Goal: Communication & Community: Answer question/provide support

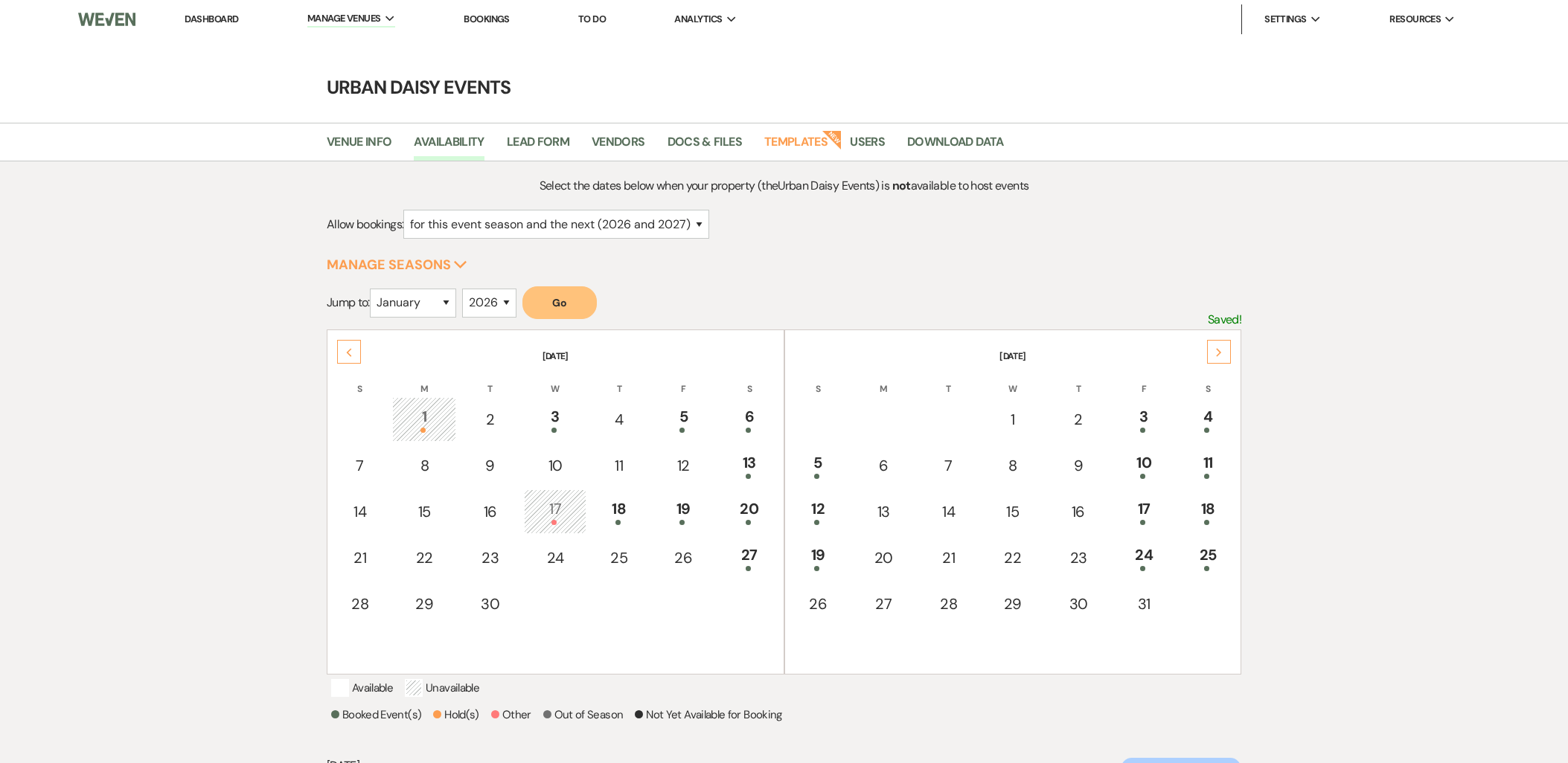
select select "2"
select select "2026"
click at [775, 138] on link "Templates" at bounding box center [795, 146] width 63 height 28
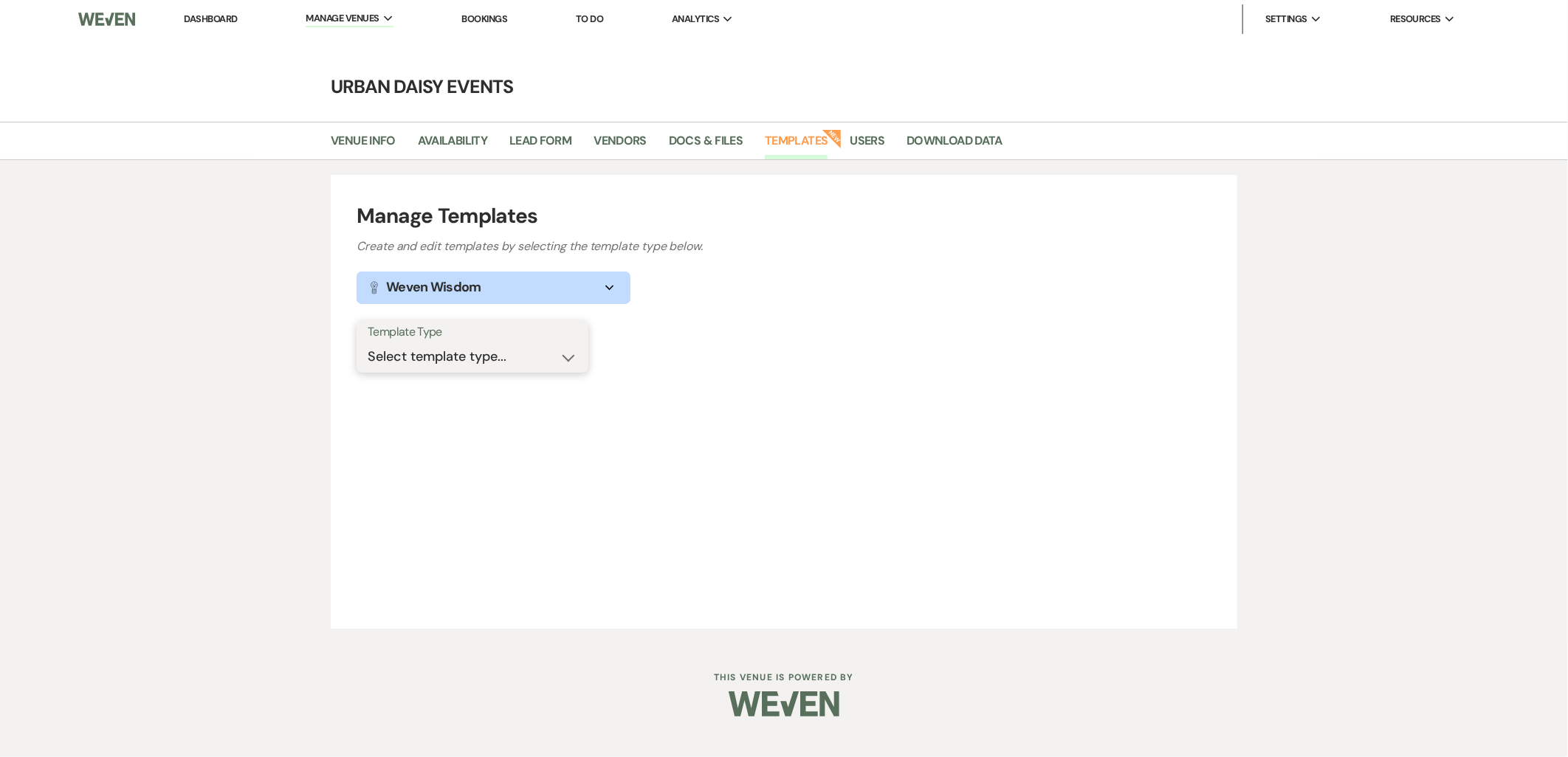
click at [512, 356] on select "Select template type... Task List Message Templates Payment Plan Inventory Item…" at bounding box center [472, 357] width 210 height 29
select select "Message Templates"
click at [367, 343] on select "Select template type... Task List Message Templates Payment Plan Inventory Item…" at bounding box center [472, 357] width 210 height 29
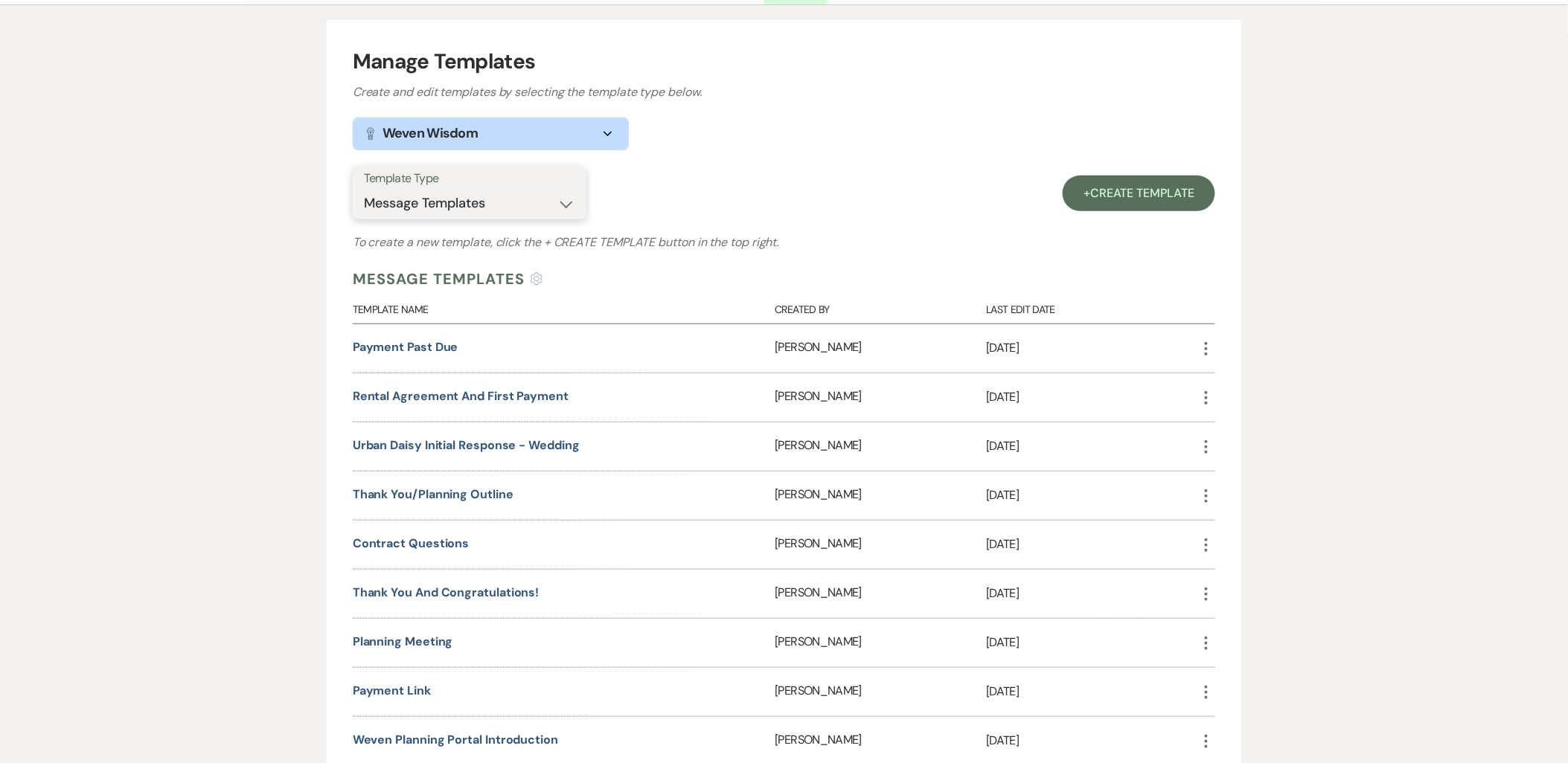
scroll to position [330, 0]
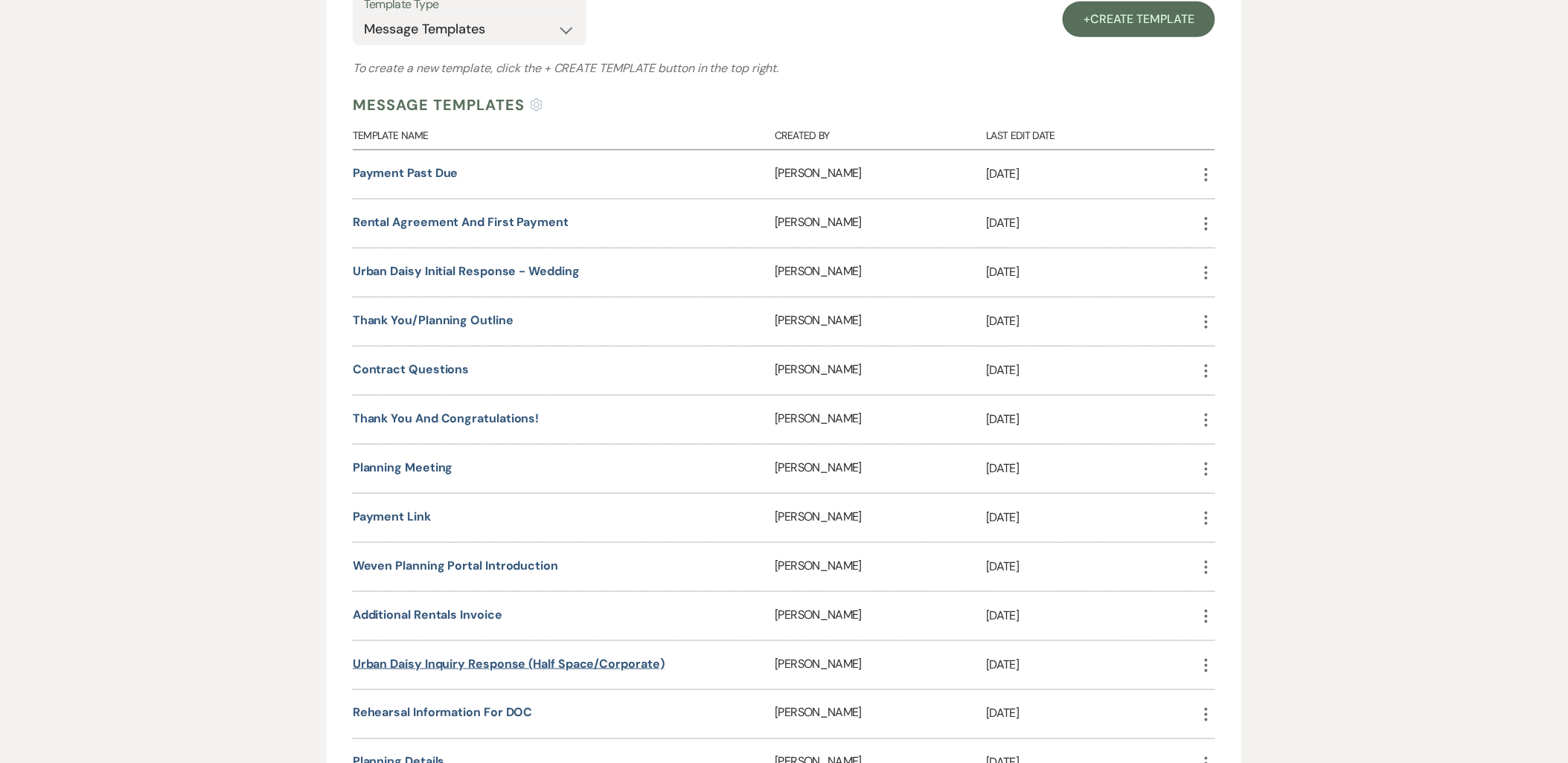
click at [448, 656] on link "Urban Daisy Inquiry Response (Half Space/Corporate)" at bounding box center [509, 664] width 312 height 15
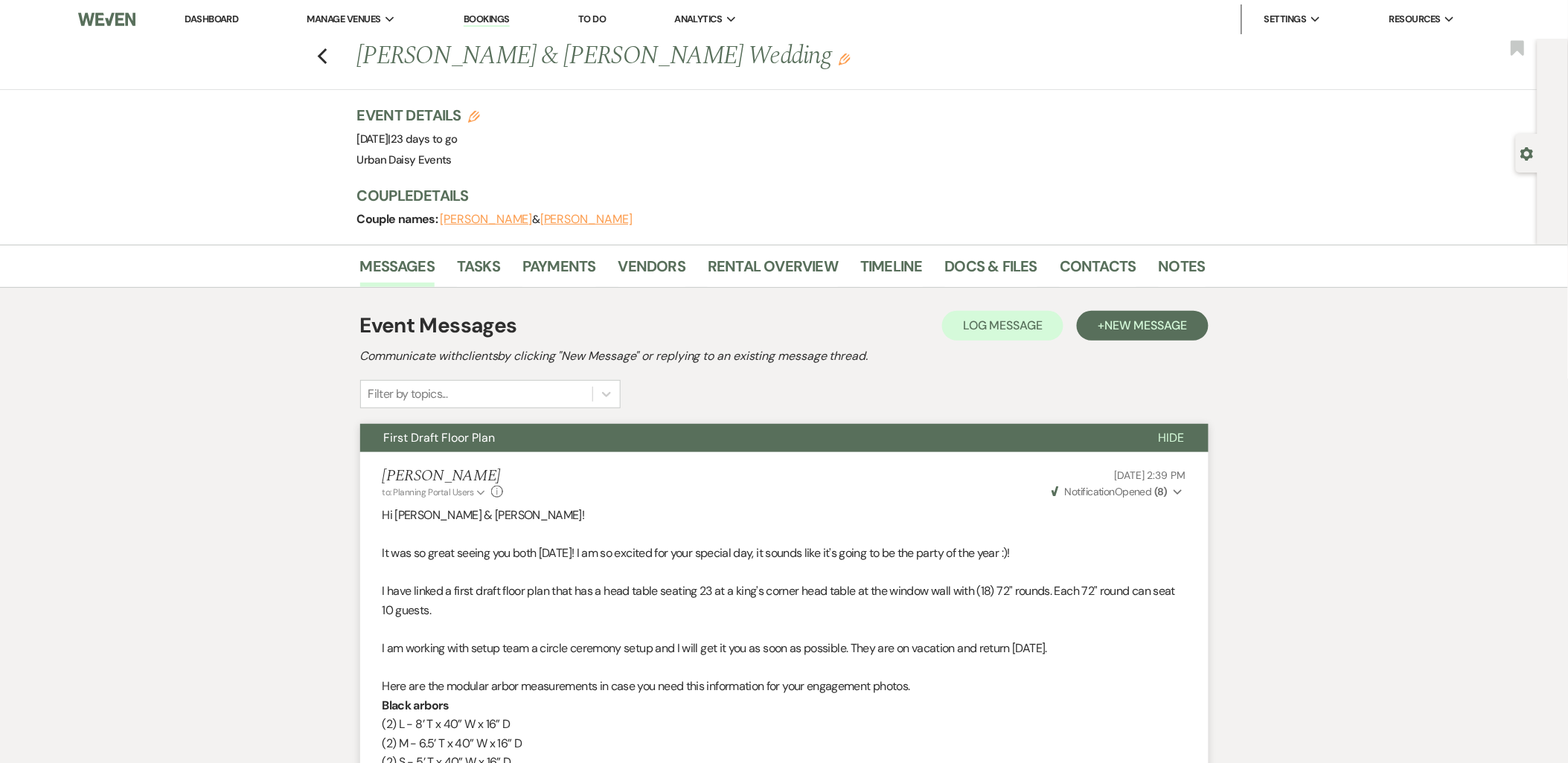
click at [228, 13] on link "Dashboard" at bounding box center [211, 19] width 54 height 13
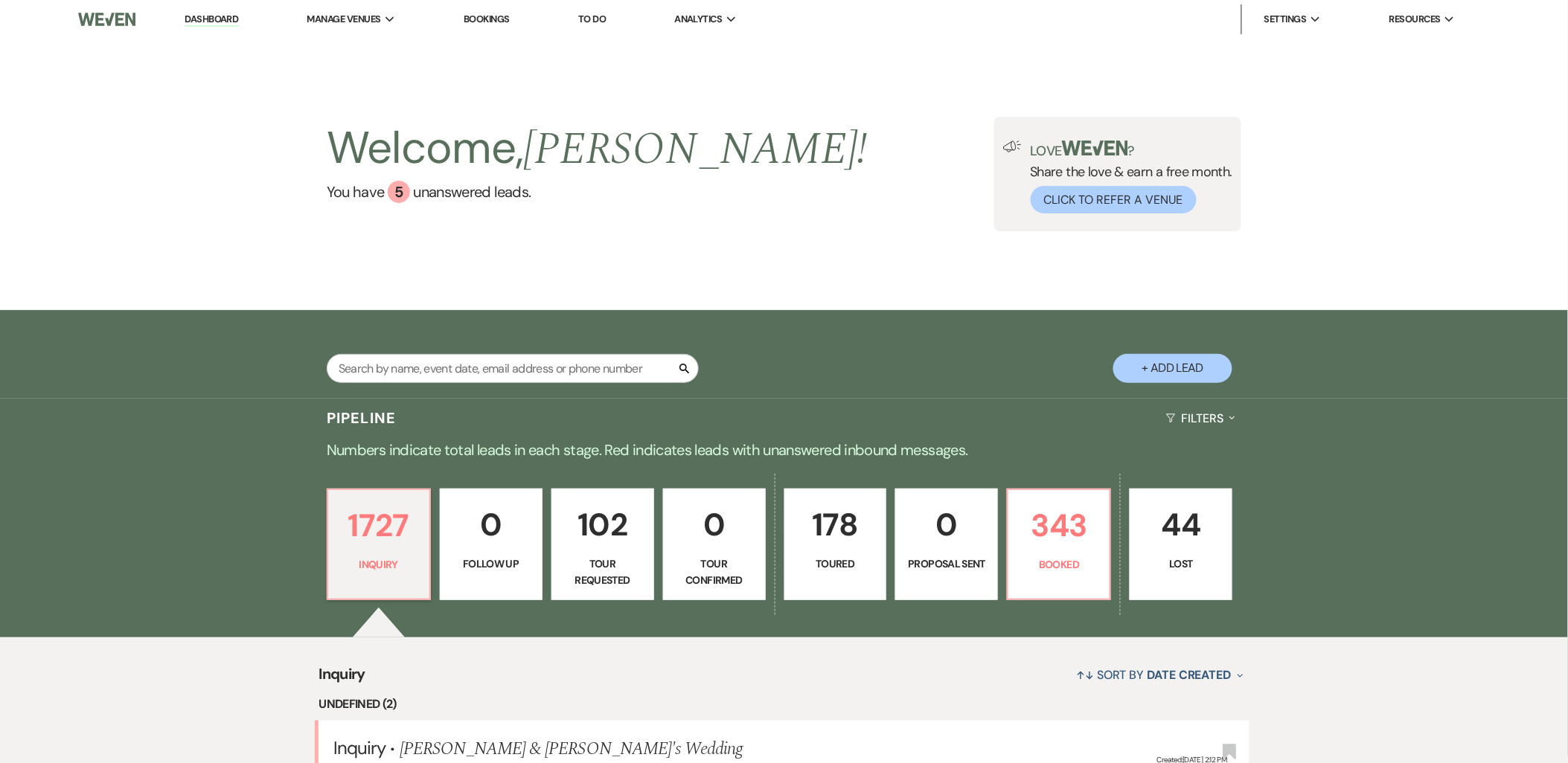
click at [380, 71] on div "Welcome, Kathryn ! You have 5 unanswered lead s . Love ? Share the love & earn …" at bounding box center [784, 174] width 1568 height 272
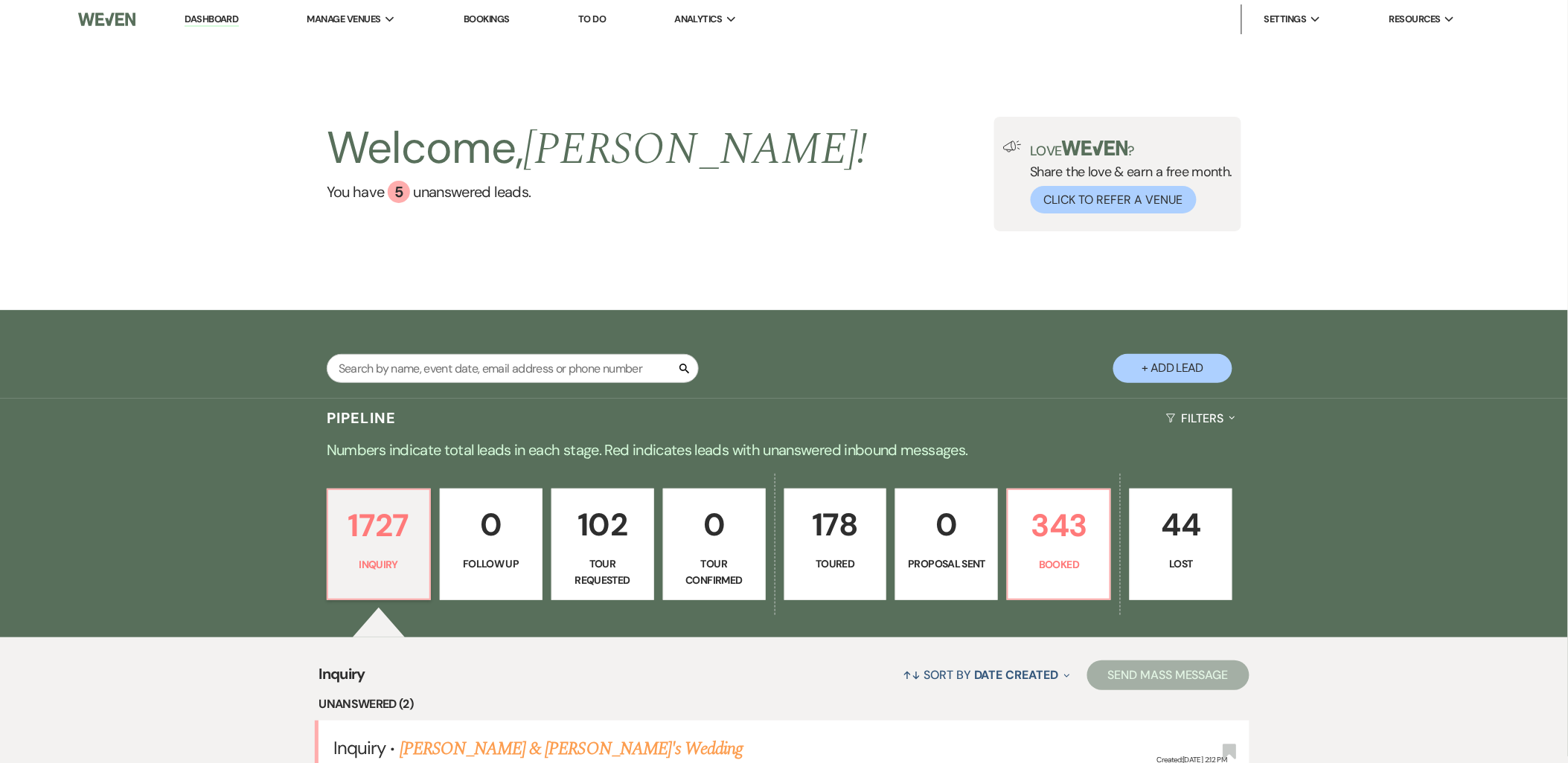
click at [517, 709] on li "Unanswered (2)" at bounding box center [784, 704] width 930 height 19
click at [350, 46] on div "Welcome, Kathryn ! You have 5 unanswered lead s . Love ? Share the love & earn …" at bounding box center [784, 174] width 1568 height 272
click at [330, 203] on link "You have 5 unanswered lead s ." at bounding box center [597, 191] width 541 height 22
click at [350, 317] on div "Search + Add Lead" at bounding box center [784, 356] width 1072 height 77
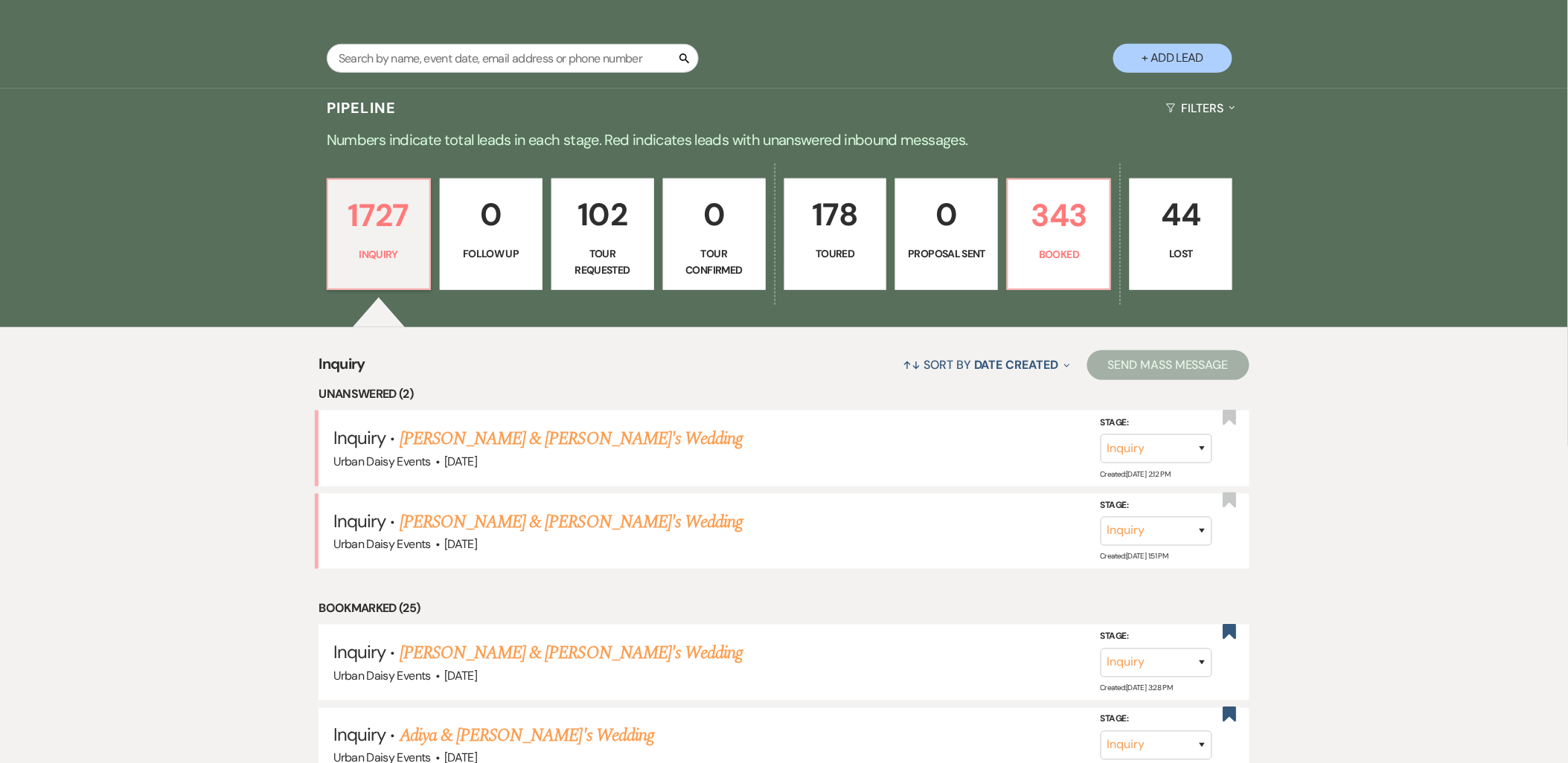
drag, startPoint x: 464, startPoint y: 445, endPoint x: 531, endPoint y: 485, distance: 78.0
click at [464, 445] on link "Jesus Rodriguez & Fiance's Wedding" at bounding box center [571, 438] width 344 height 26
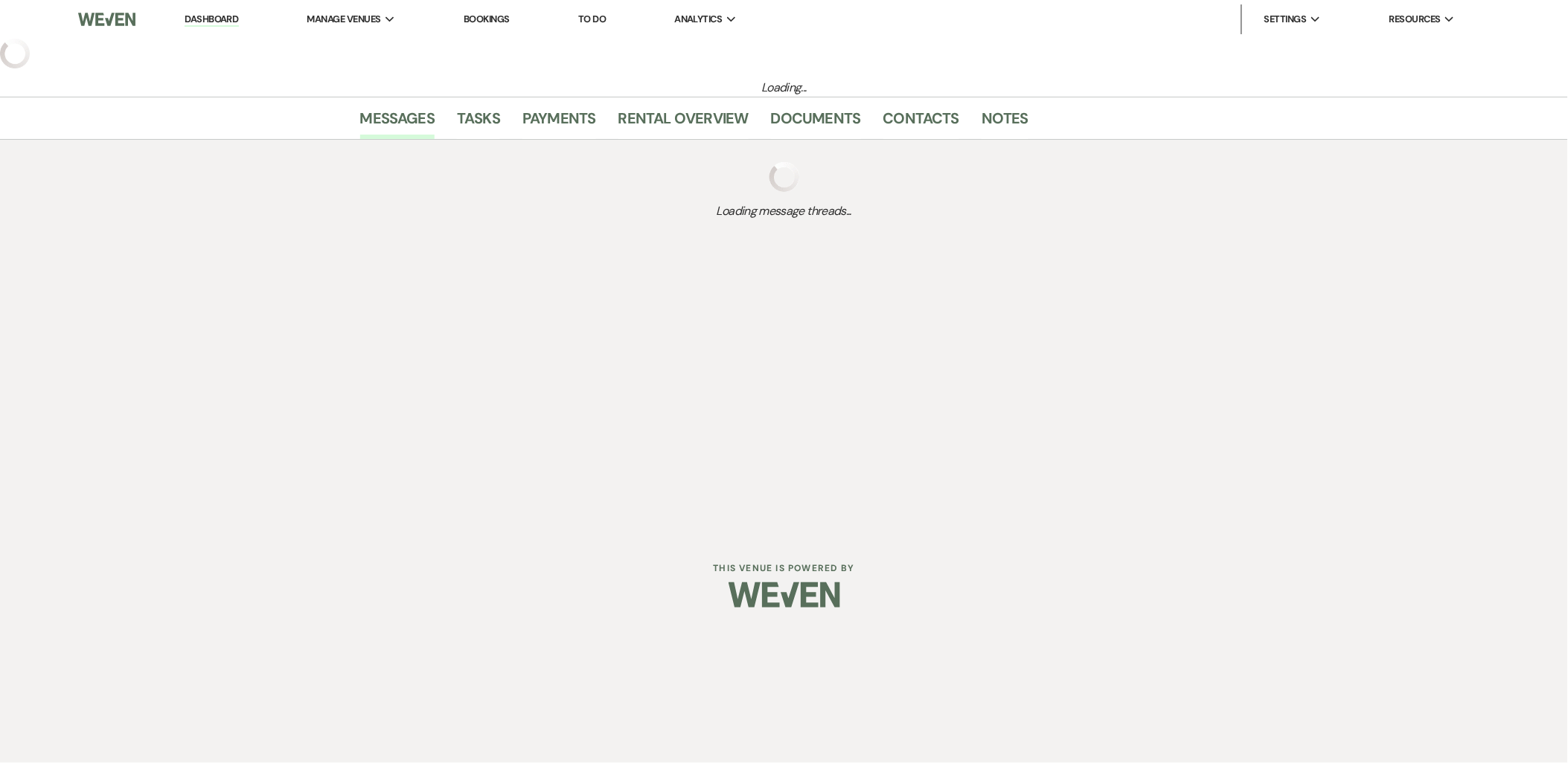
select select "5"
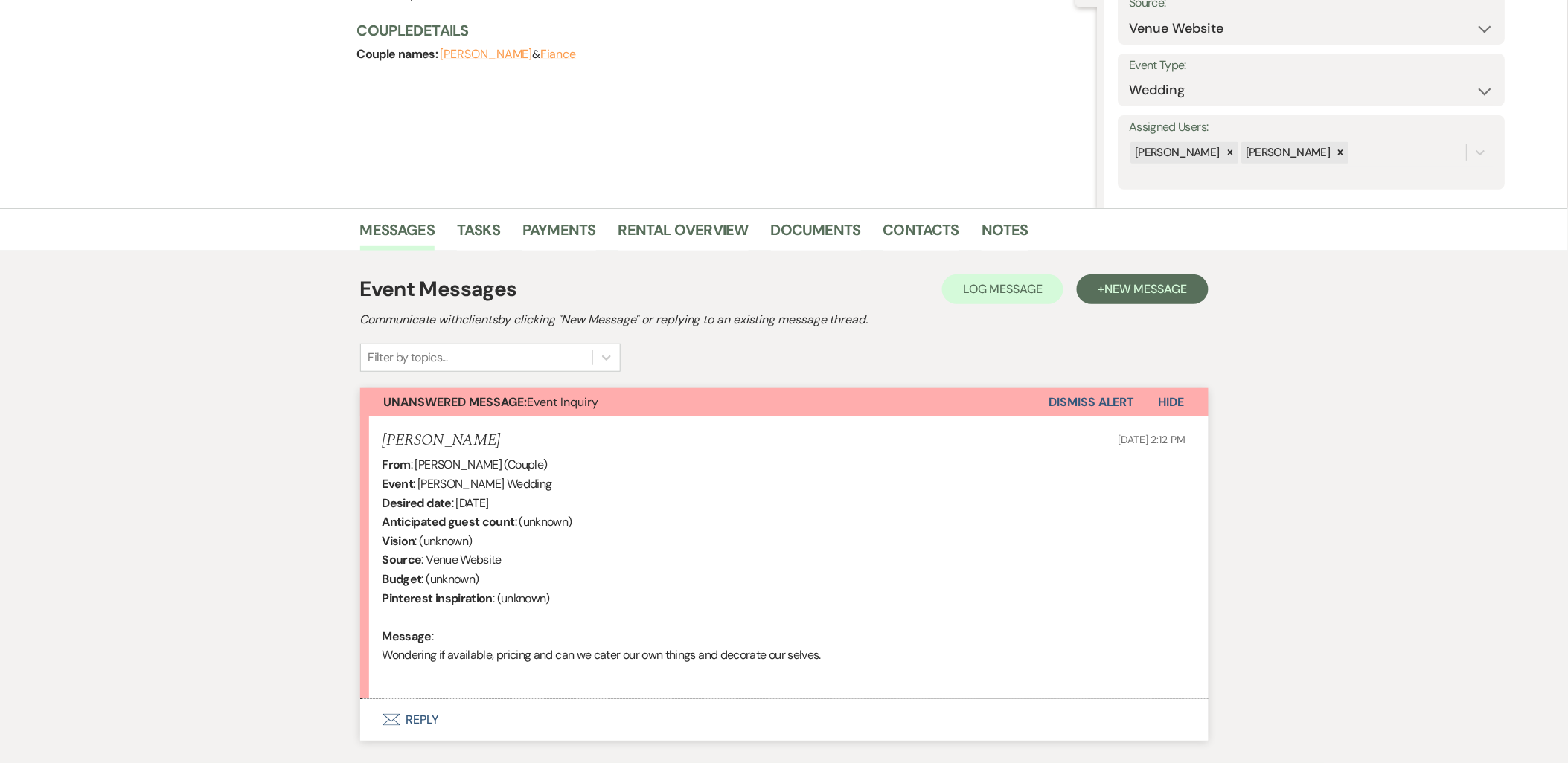
click at [393, 710] on button "Envelope Reply" at bounding box center [784, 720] width 848 height 42
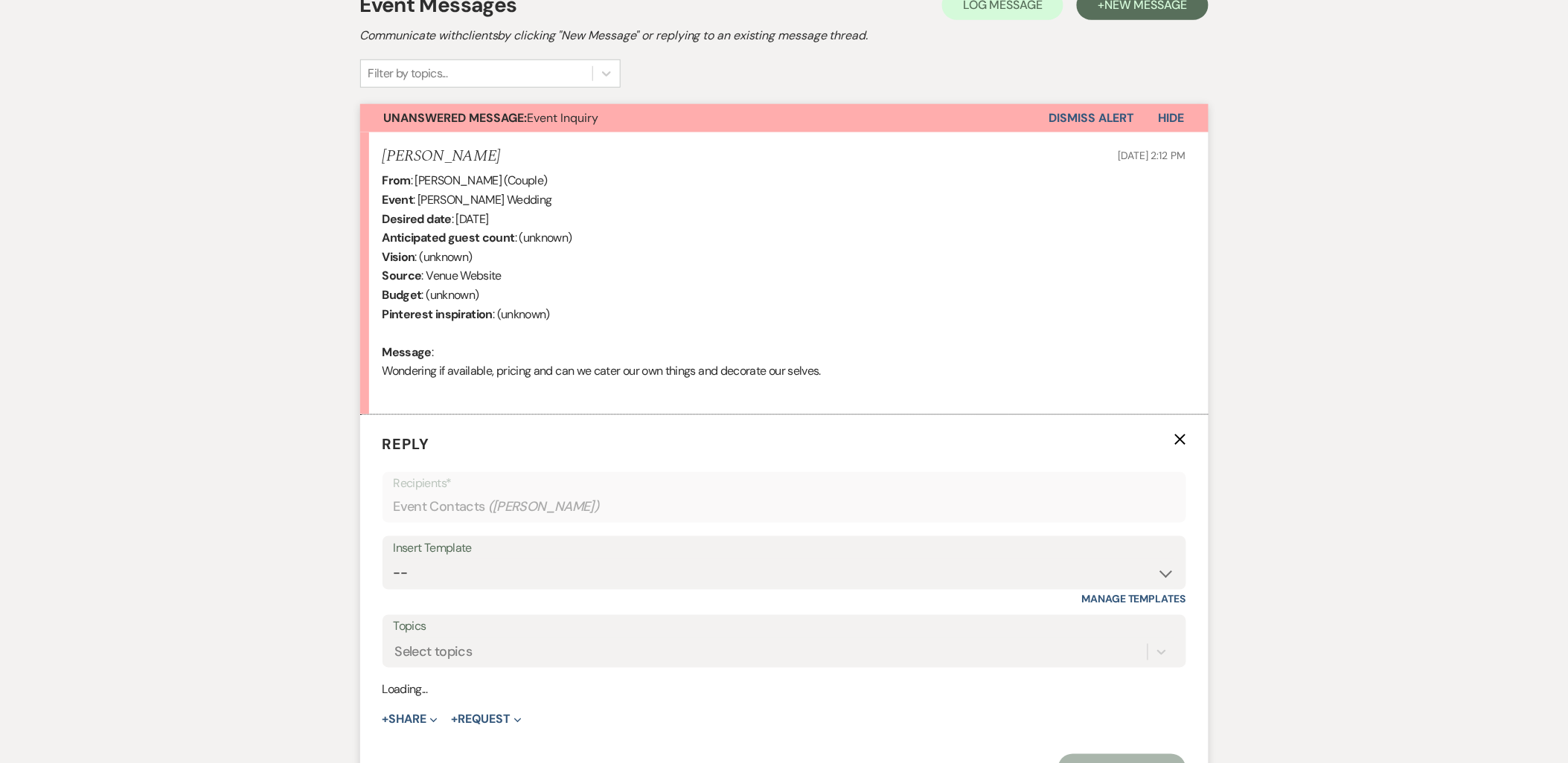
scroll to position [544, 0]
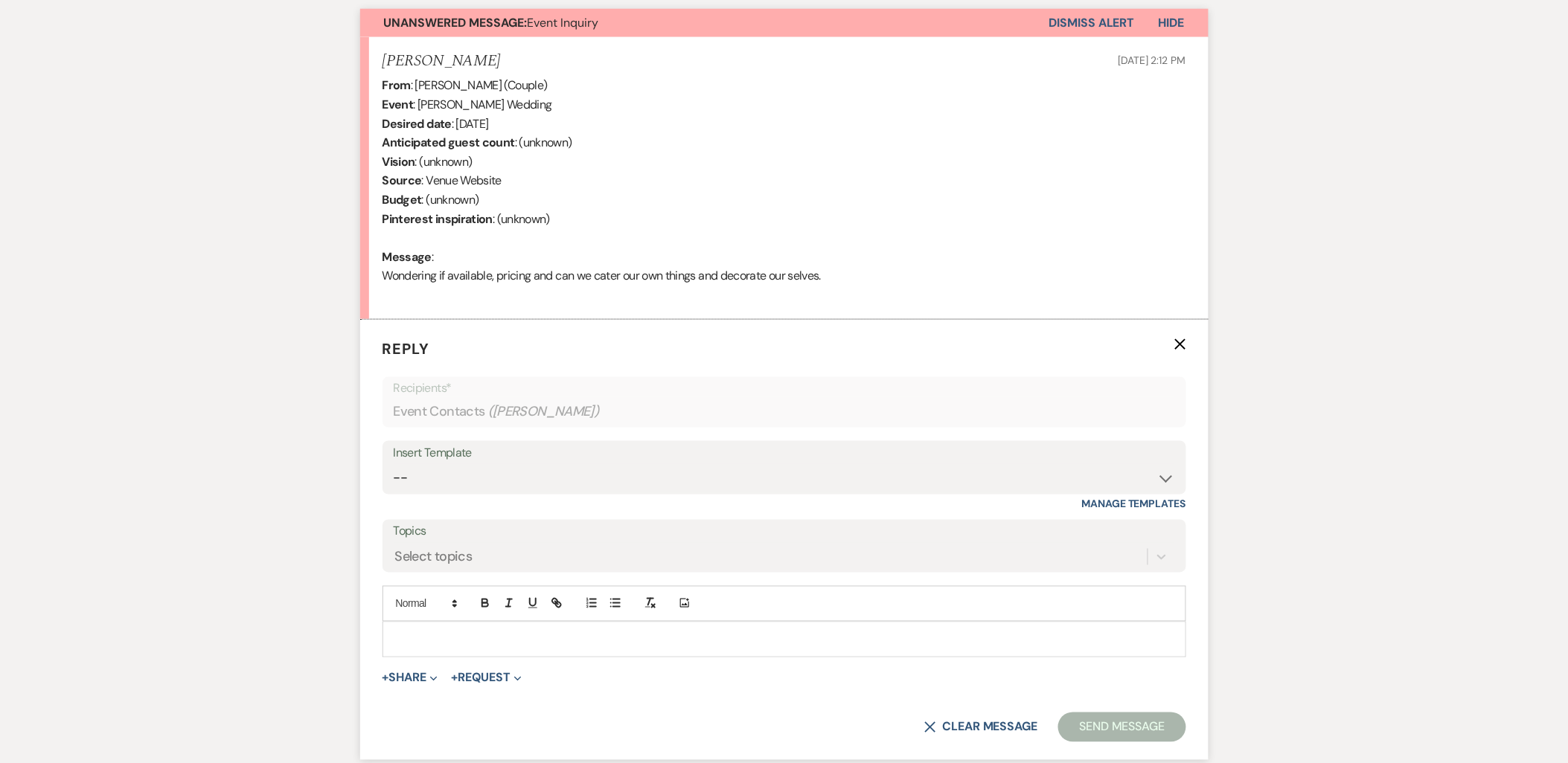
click at [463, 495] on div "Insert Template -- Payment Past Due Rental Agreement and First Payment Urban Da…" at bounding box center [784, 476] width 804 height 70
click at [463, 486] on select "-- Payment Past Due Rental Agreement and First Payment Urban Daisy Initial Resp…" at bounding box center [784, 479] width 782 height 29
select select "1243"
click at [394, 464] on select "-- Payment Past Due Rental Agreement and First Payment Urban Daisy Initial Resp…" at bounding box center [784, 479] width 782 height 29
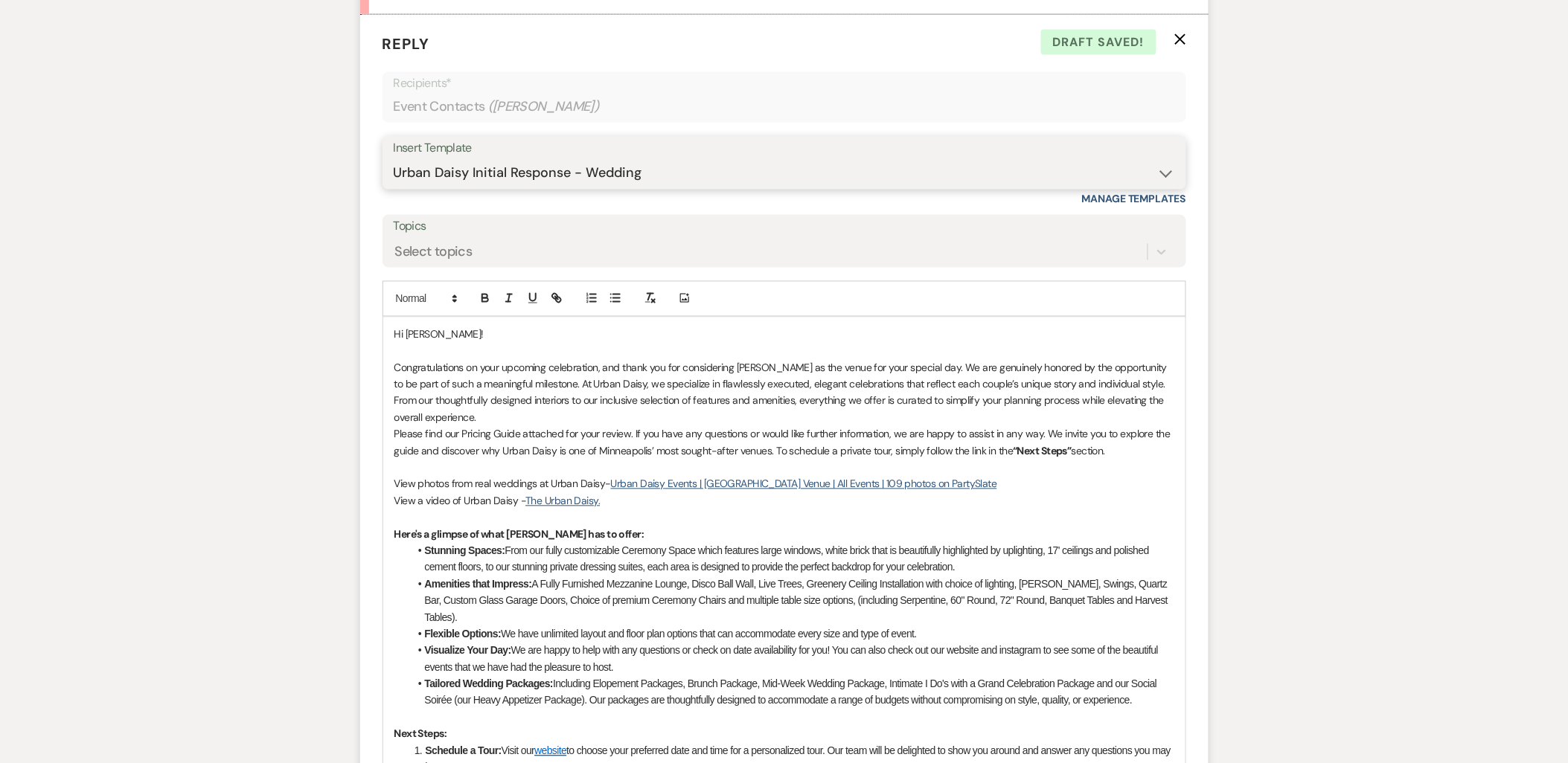
scroll to position [875, 0]
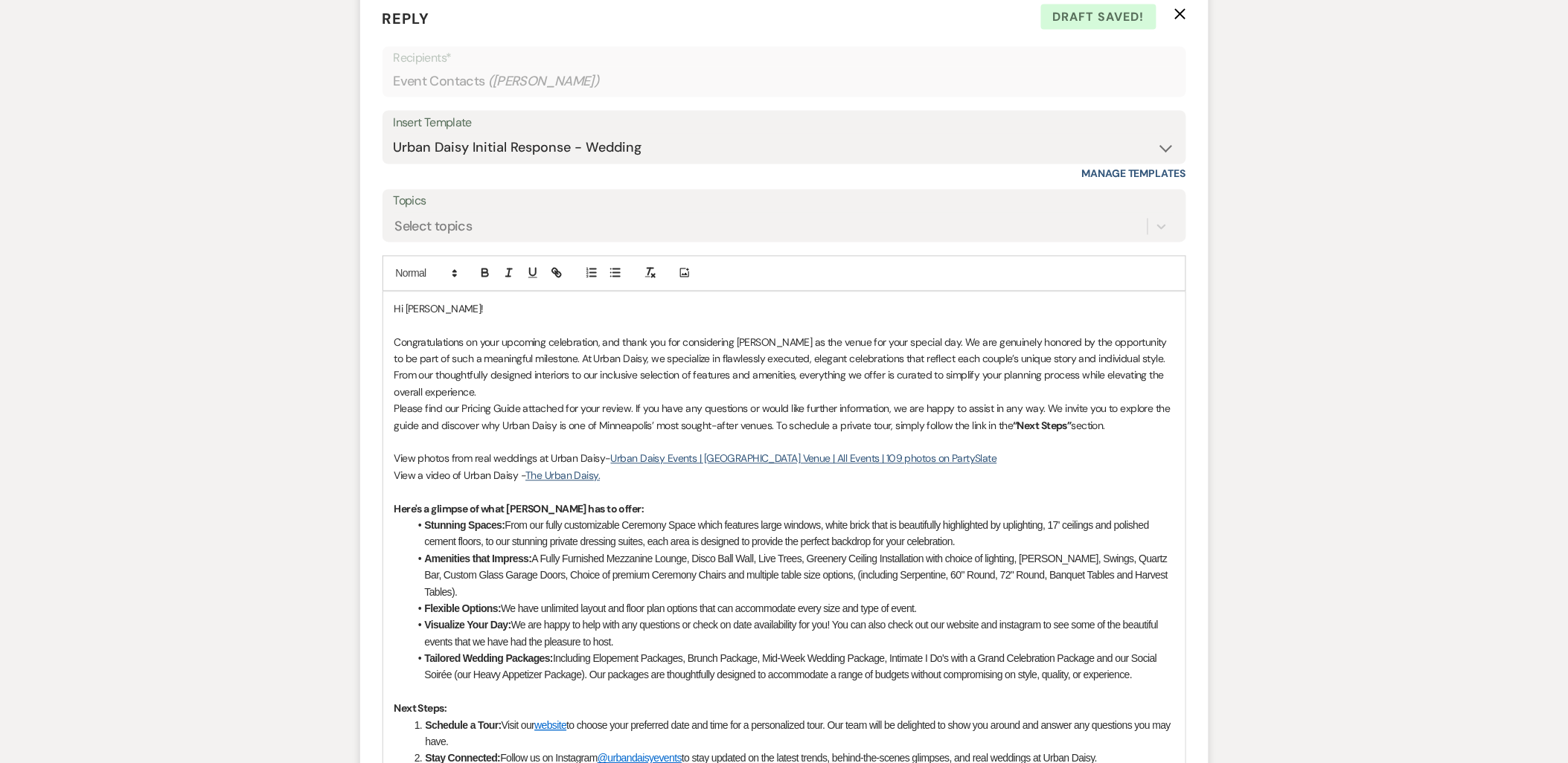
click at [390, 410] on div "Hi Jesus! Congratulations on your upcoming celebration, and thank you for consi…" at bounding box center [784, 680] width 803 height 775
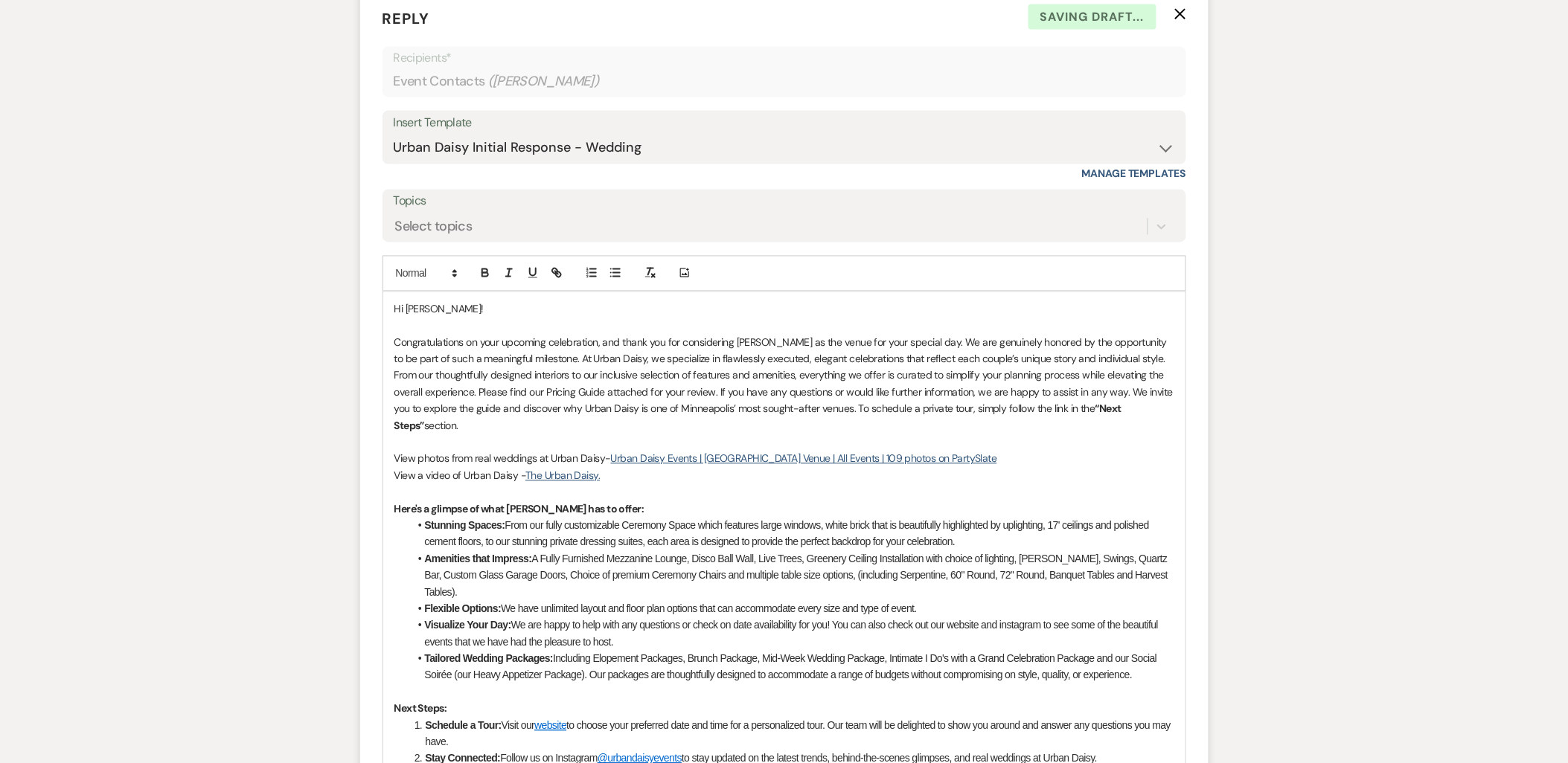
click at [1176, 410] on div "Hi Jesus! Congratulations on your upcoming celebration, and thank you for consi…" at bounding box center [784, 680] width 803 height 775
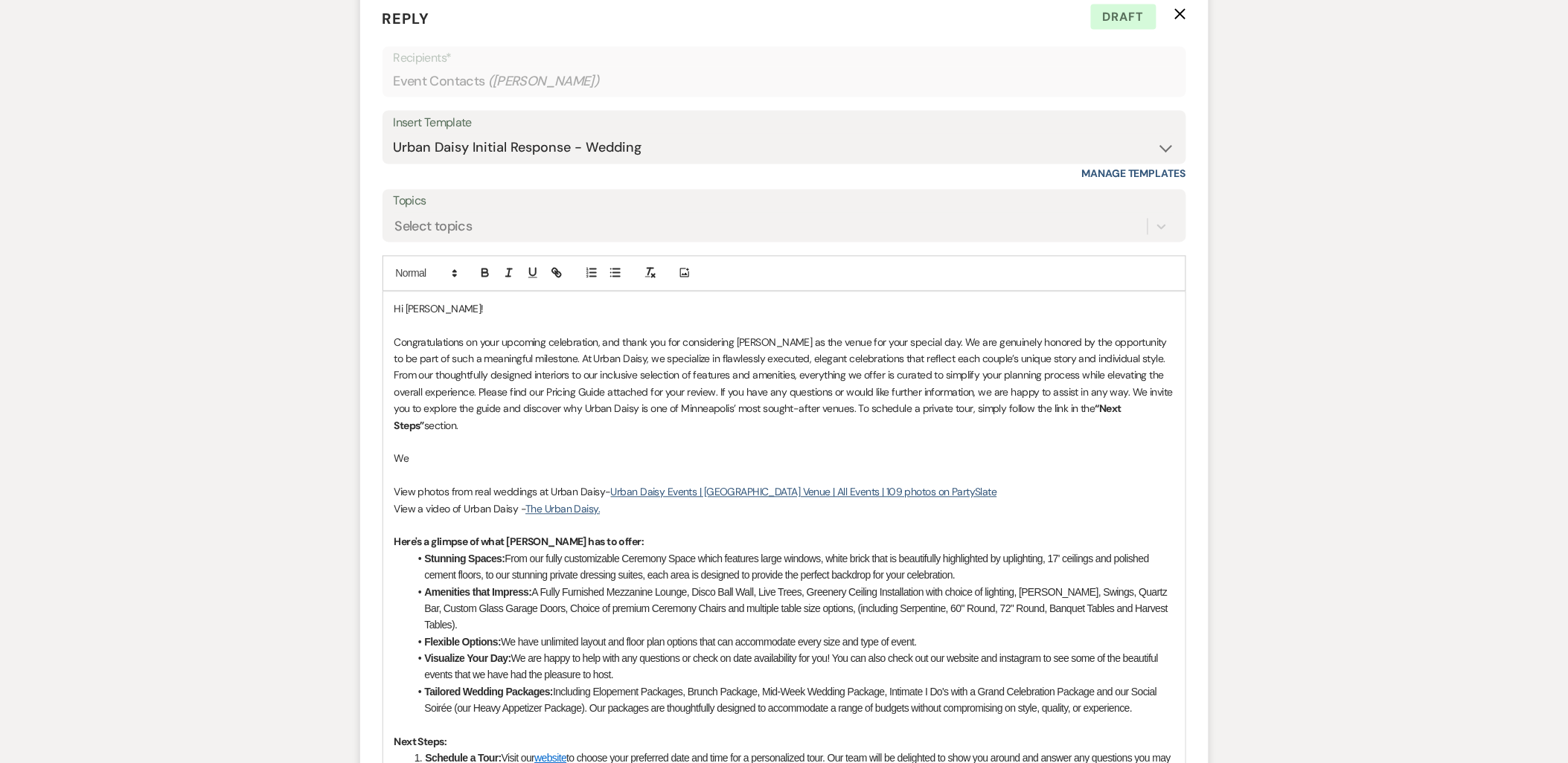
drag, startPoint x: 449, startPoint y: 443, endPoint x: 340, endPoint y: 444, distance: 109.0
click at [340, 444] on div "Messages Tasks Payments Rental Overview Documents Contacts Notes Event Messages…" at bounding box center [784, 383] width 1568 height 1769
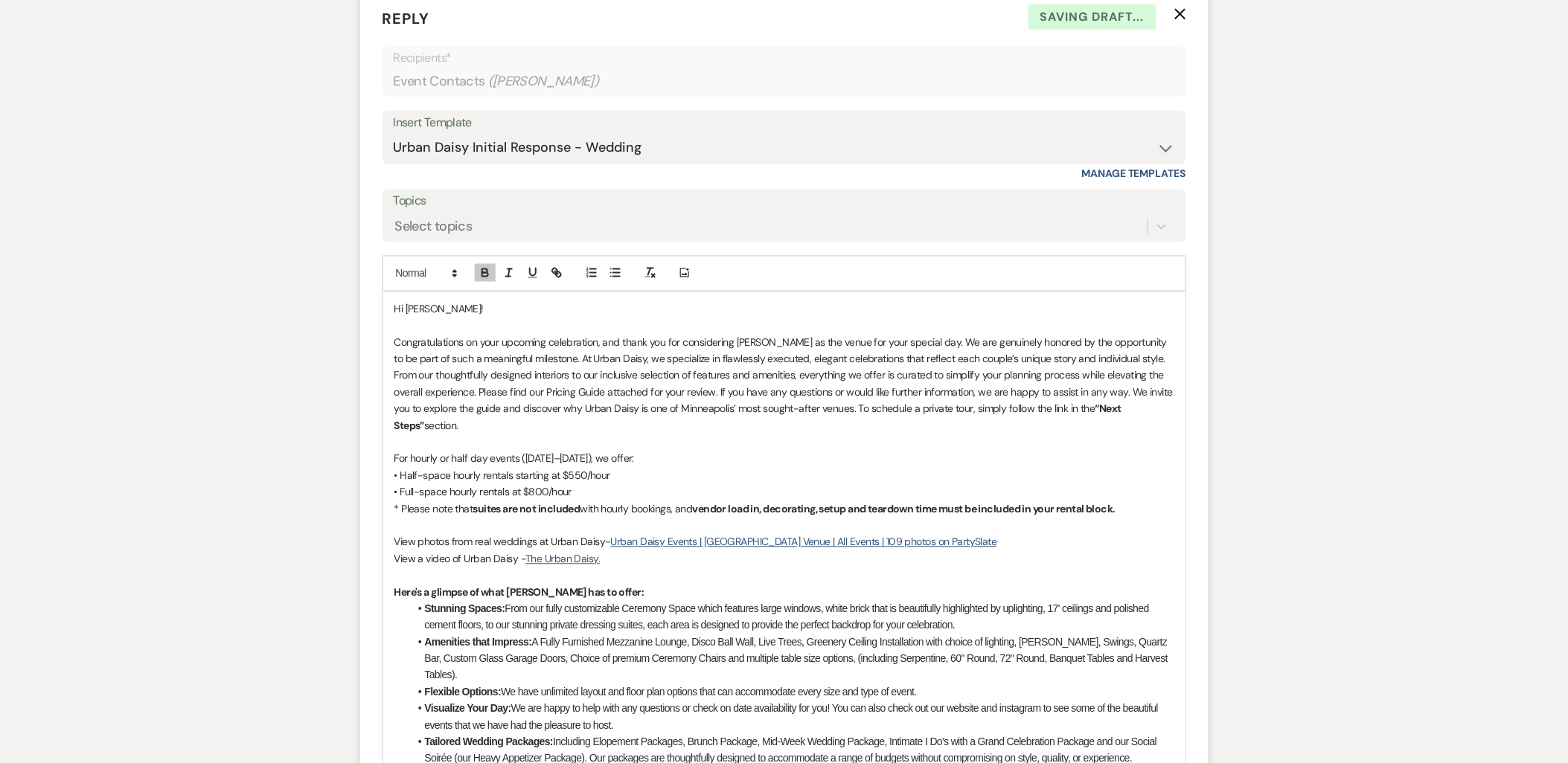
click at [1143, 501] on p "* Please note that suites are not included with hourly bookings, and vendor loa…" at bounding box center [784, 510] width 780 height 16
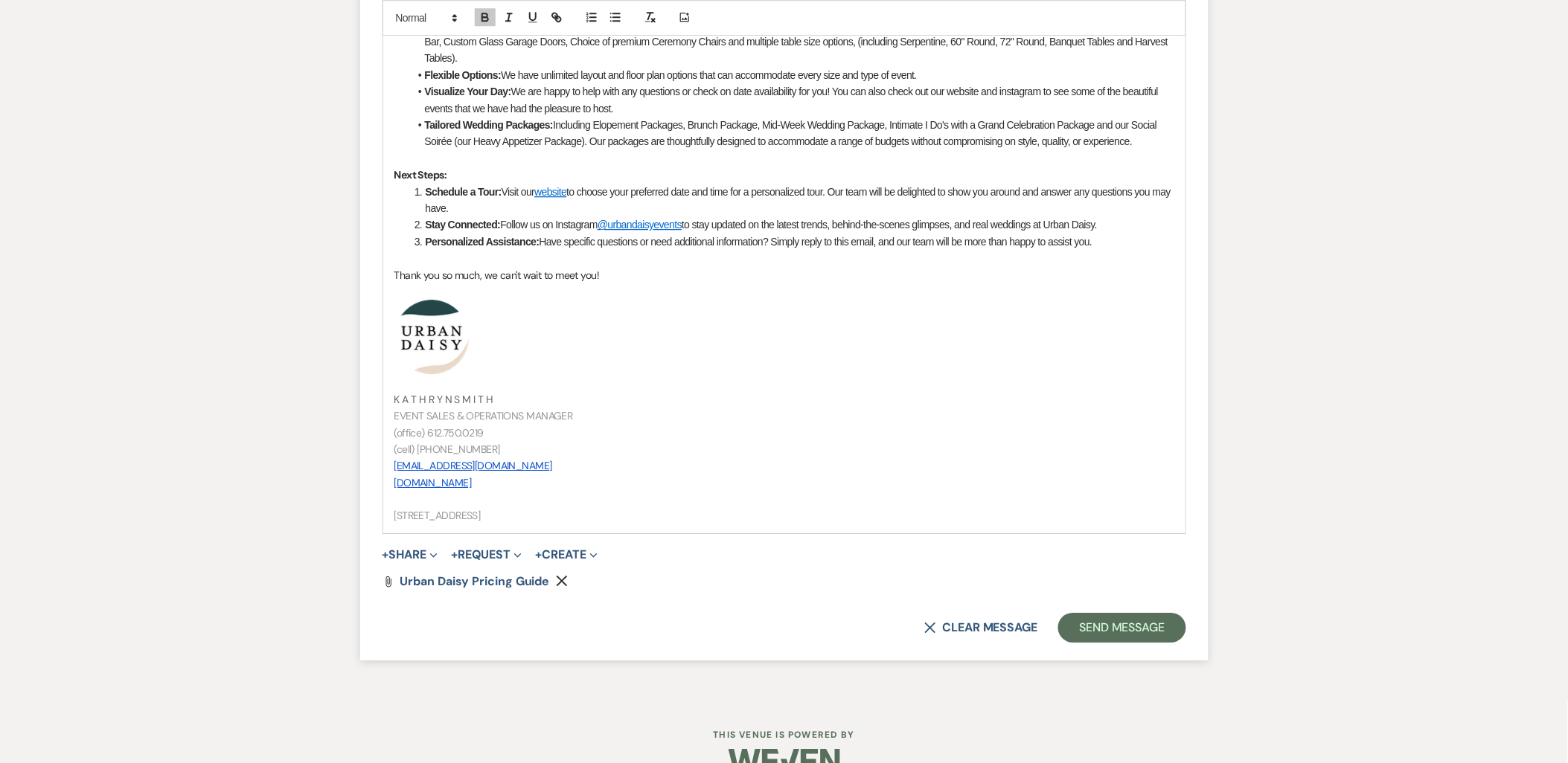
scroll to position [1508, 0]
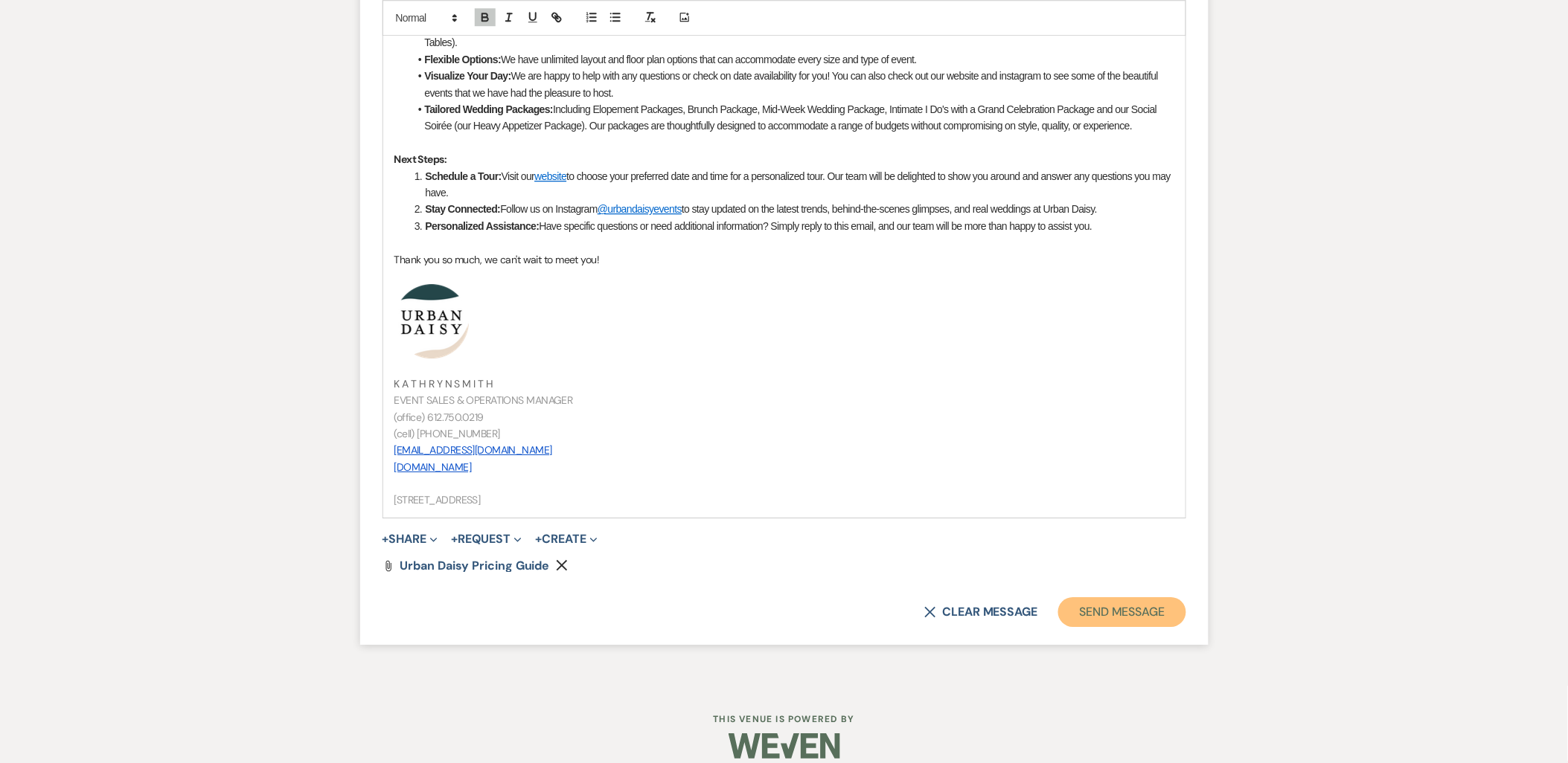
click at [1087, 597] on button "Send Message" at bounding box center [1122, 612] width 128 height 30
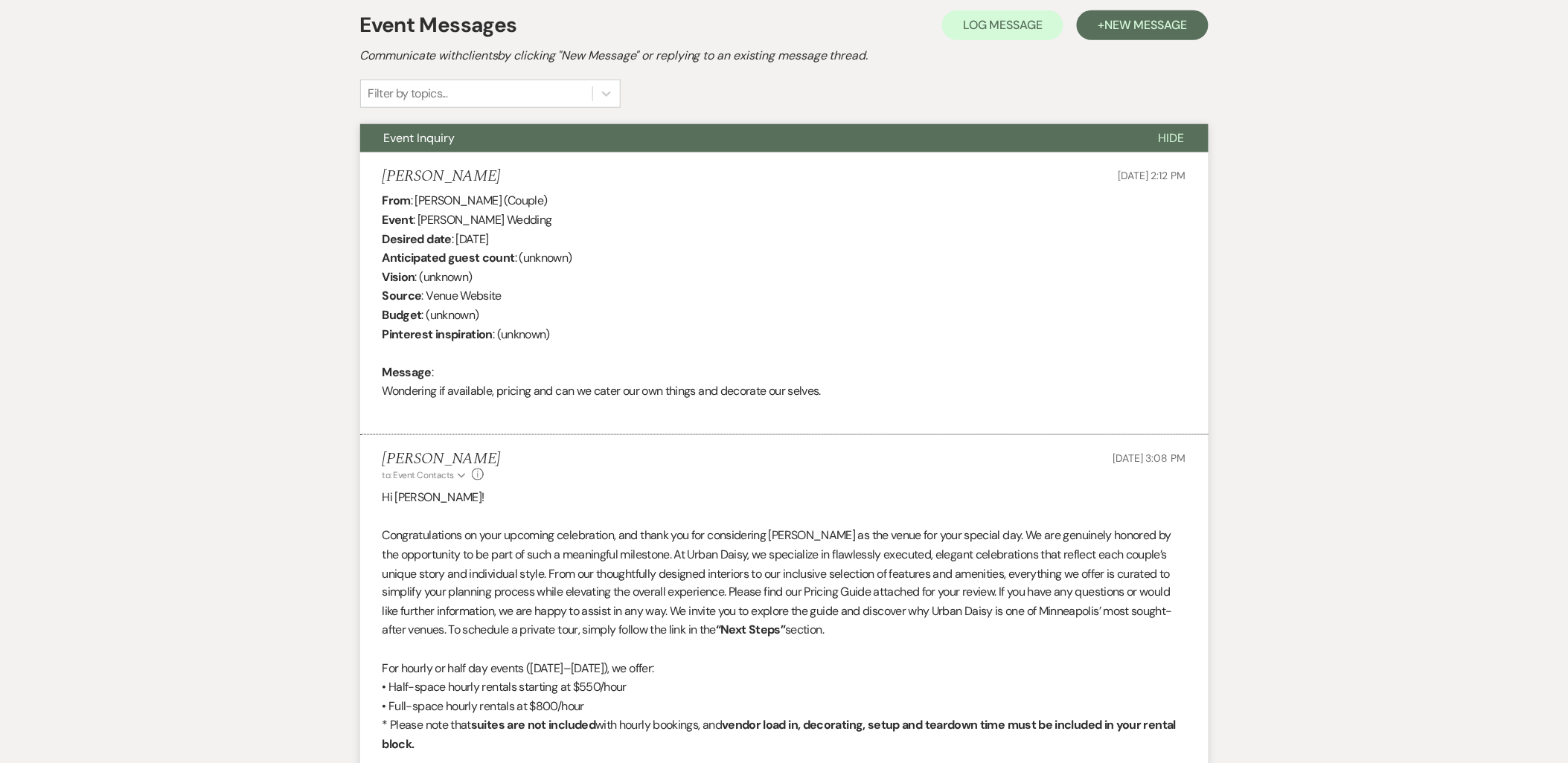
scroll to position [253, 0]
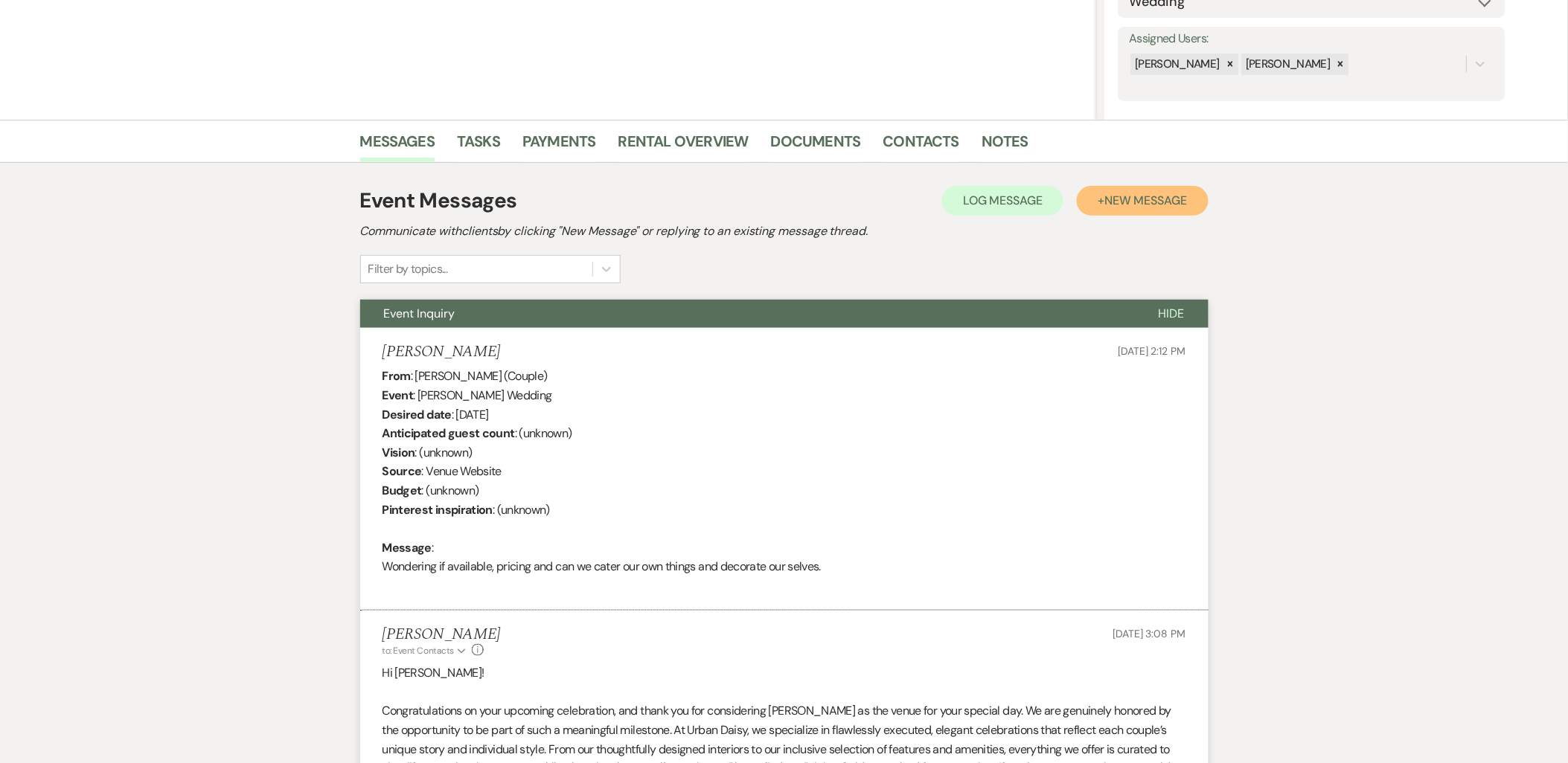
click at [1137, 193] on span "New Message" at bounding box center [1146, 200] width 83 height 15
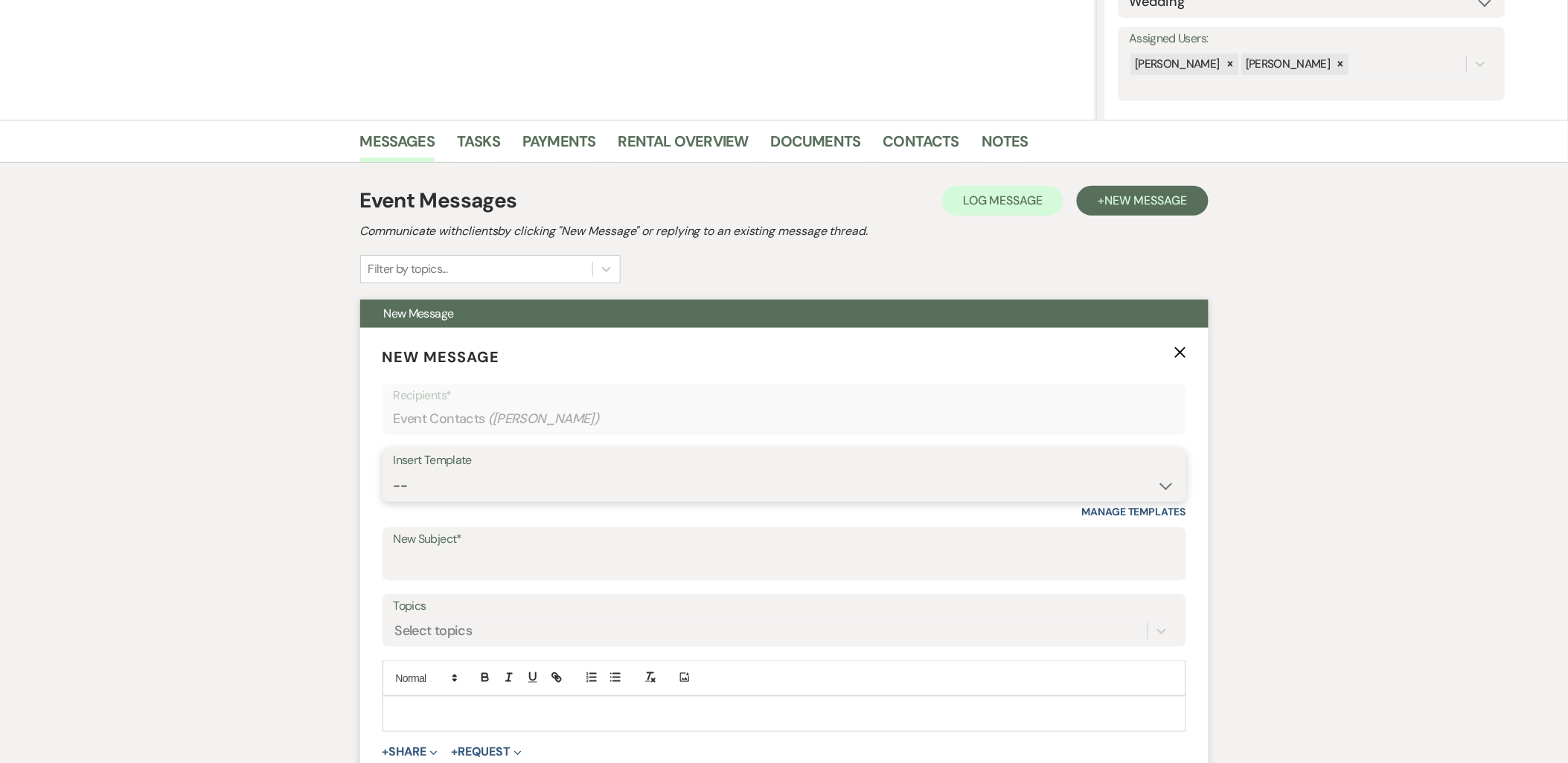
click at [581, 474] on select "-- Payment Past Due Rental Agreement and First Payment Urban Daisy Initial Resp…" at bounding box center [784, 486] width 782 height 29
select select "3546"
click at [394, 471] on select "-- Payment Past Due Rental Agreement and First Payment Urban Daisy Initial Resp…" at bounding box center [784, 486] width 782 height 29
type input "Urban Daisy All-Inclusive Elopement Package"
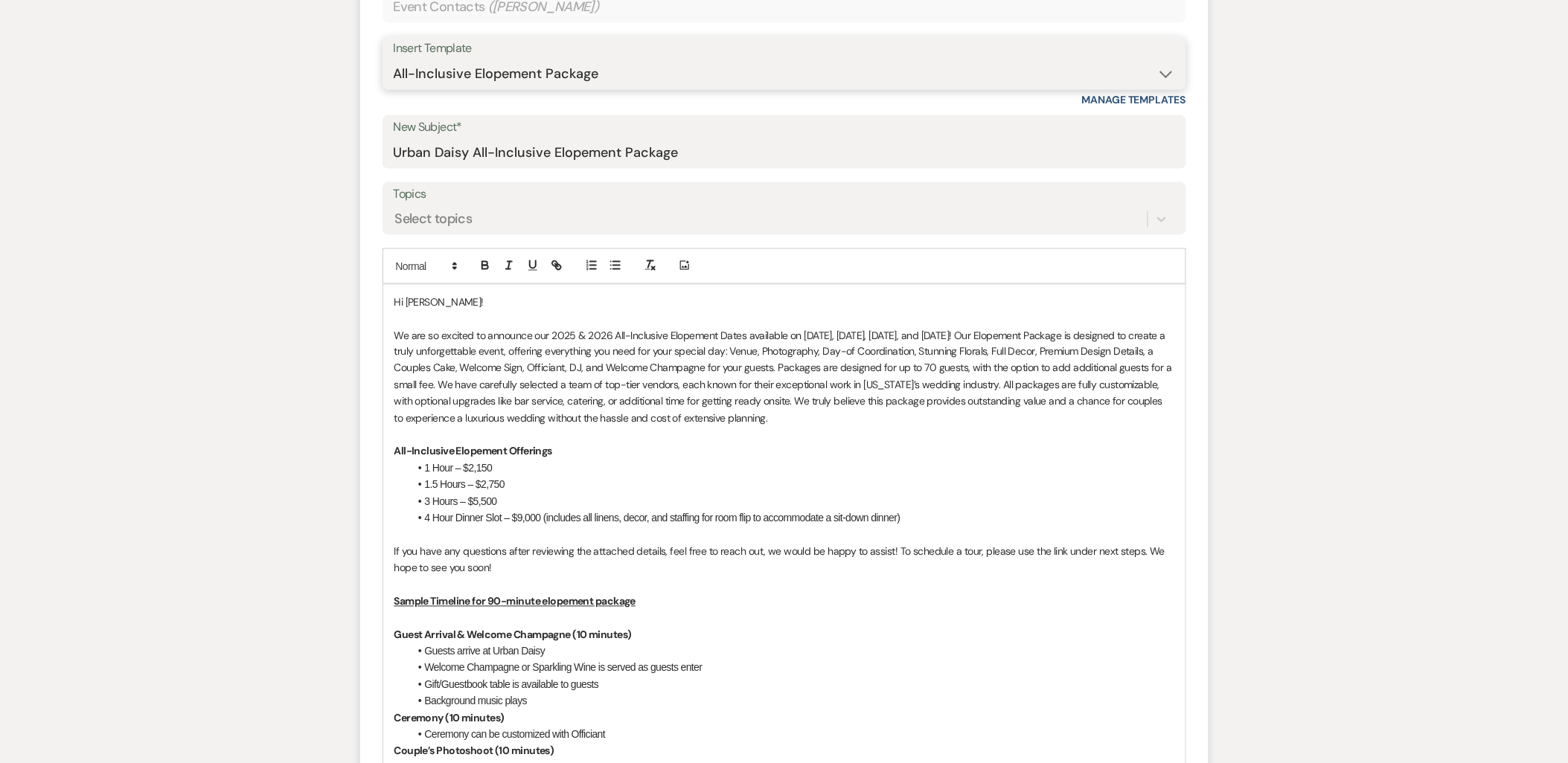
scroll to position [666, 0]
click at [851, 340] on p "We are so excited to announce our 2025 & 2026 All-Inclusive Elopement Dates ava…" at bounding box center [784, 376] width 780 height 99
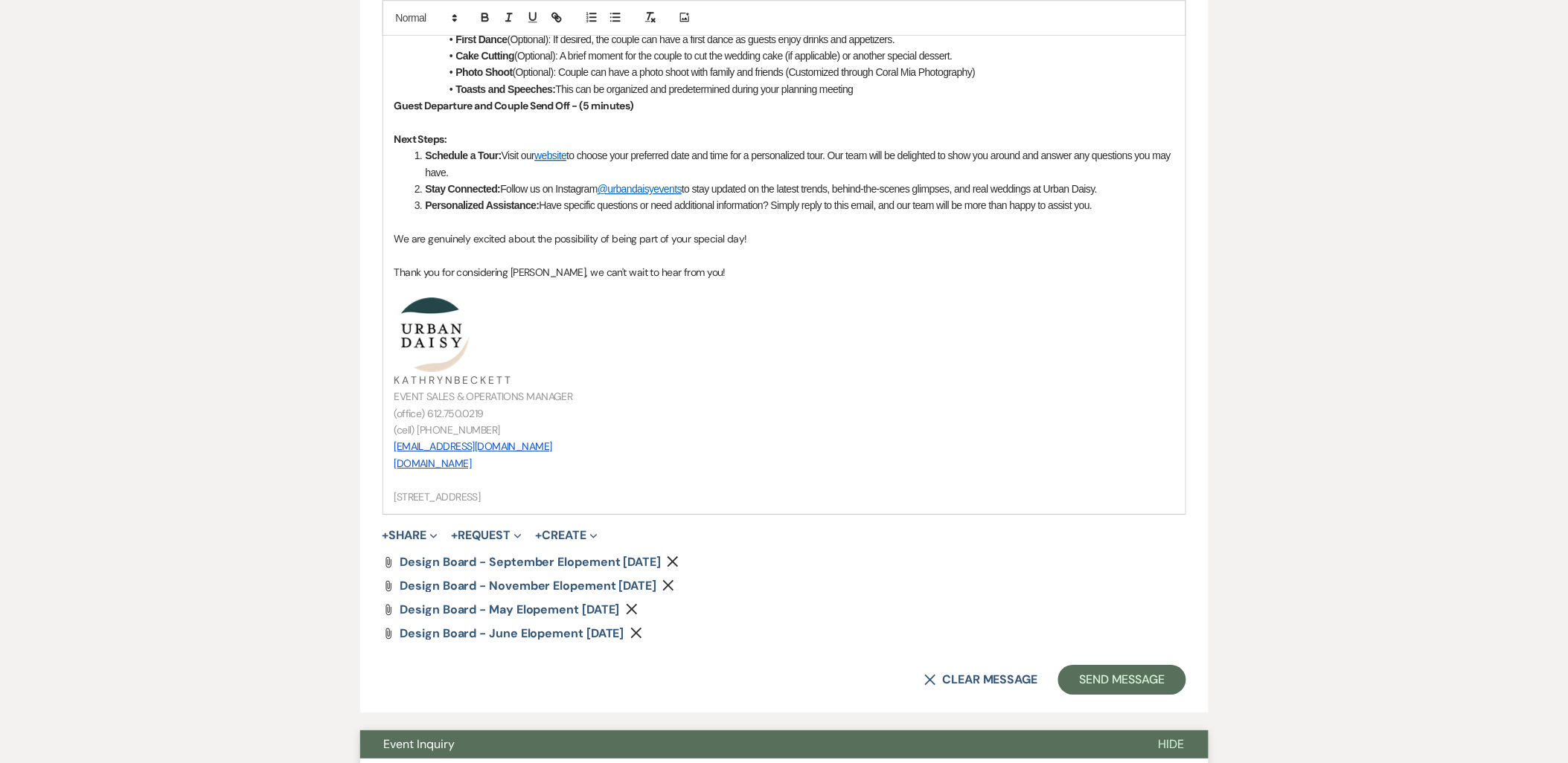
scroll to position [1824, 0]
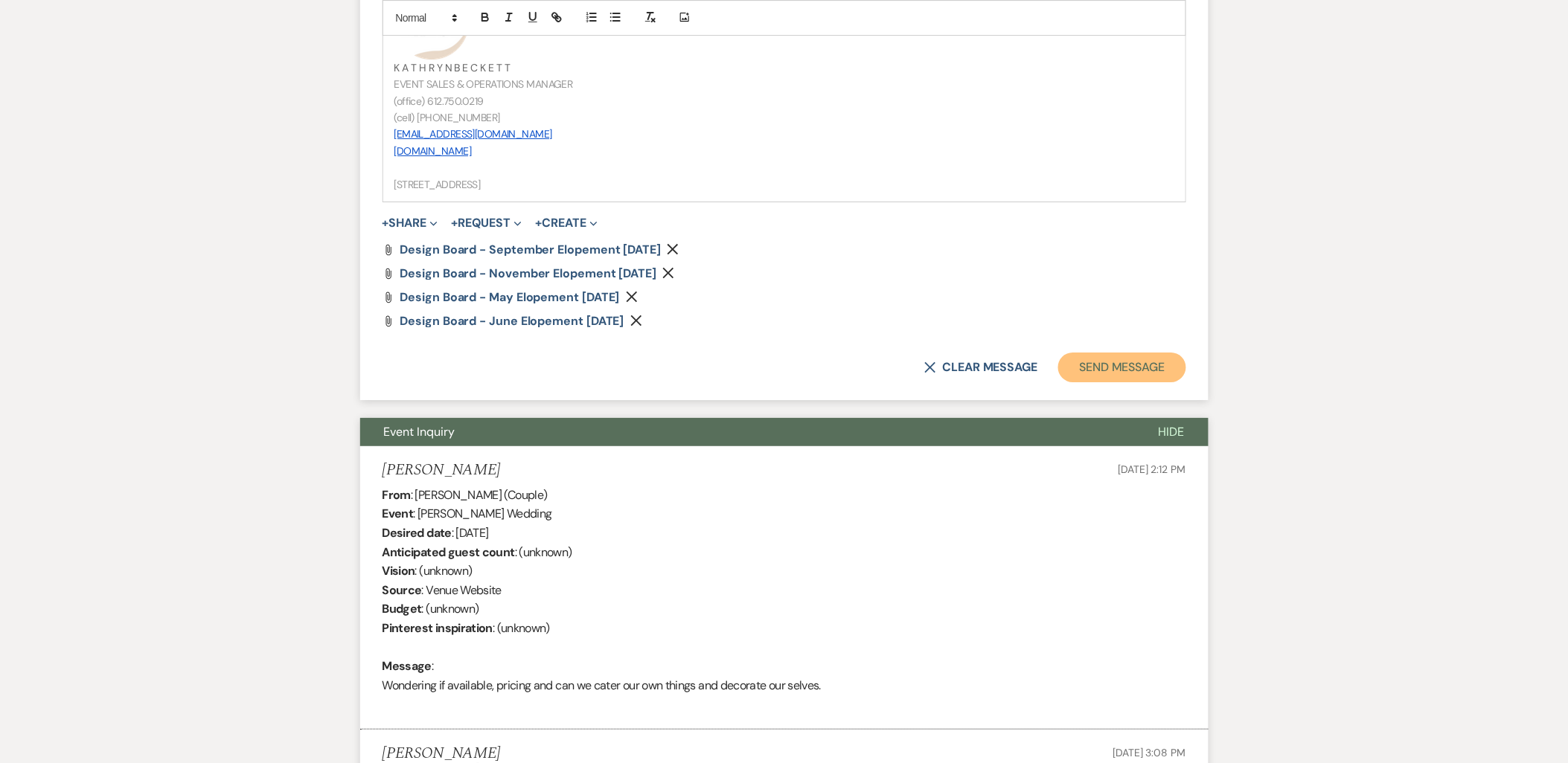
click at [1085, 373] on button "Send Message" at bounding box center [1122, 367] width 128 height 30
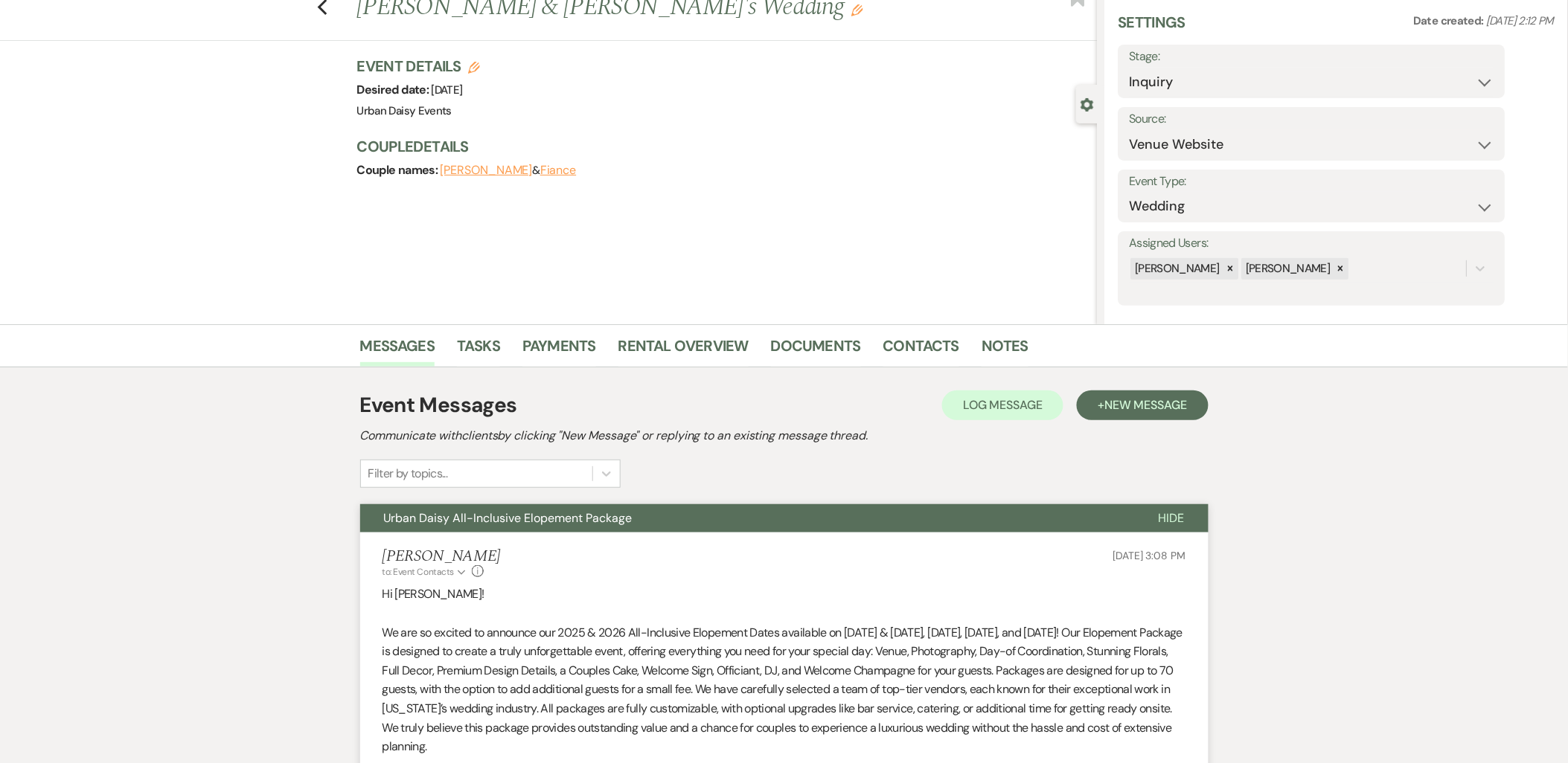
scroll to position [0, 0]
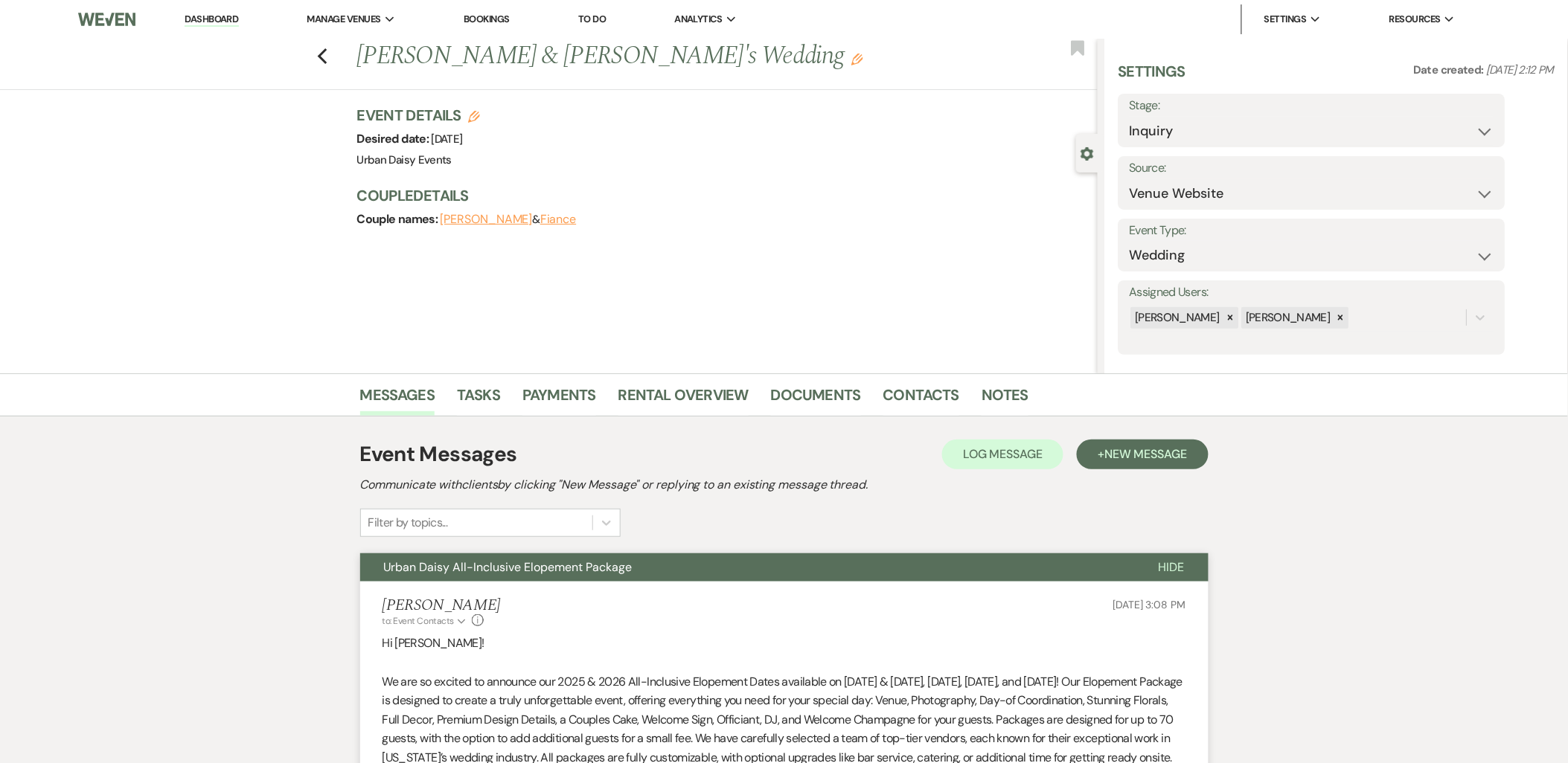
click at [213, 10] on li "Dashboard" at bounding box center [211, 19] width 68 height 30
click at [213, 10] on li "Dashboard" at bounding box center [211, 19] width 68 height 30
click at [213, 14] on link "Dashboard" at bounding box center [211, 20] width 54 height 15
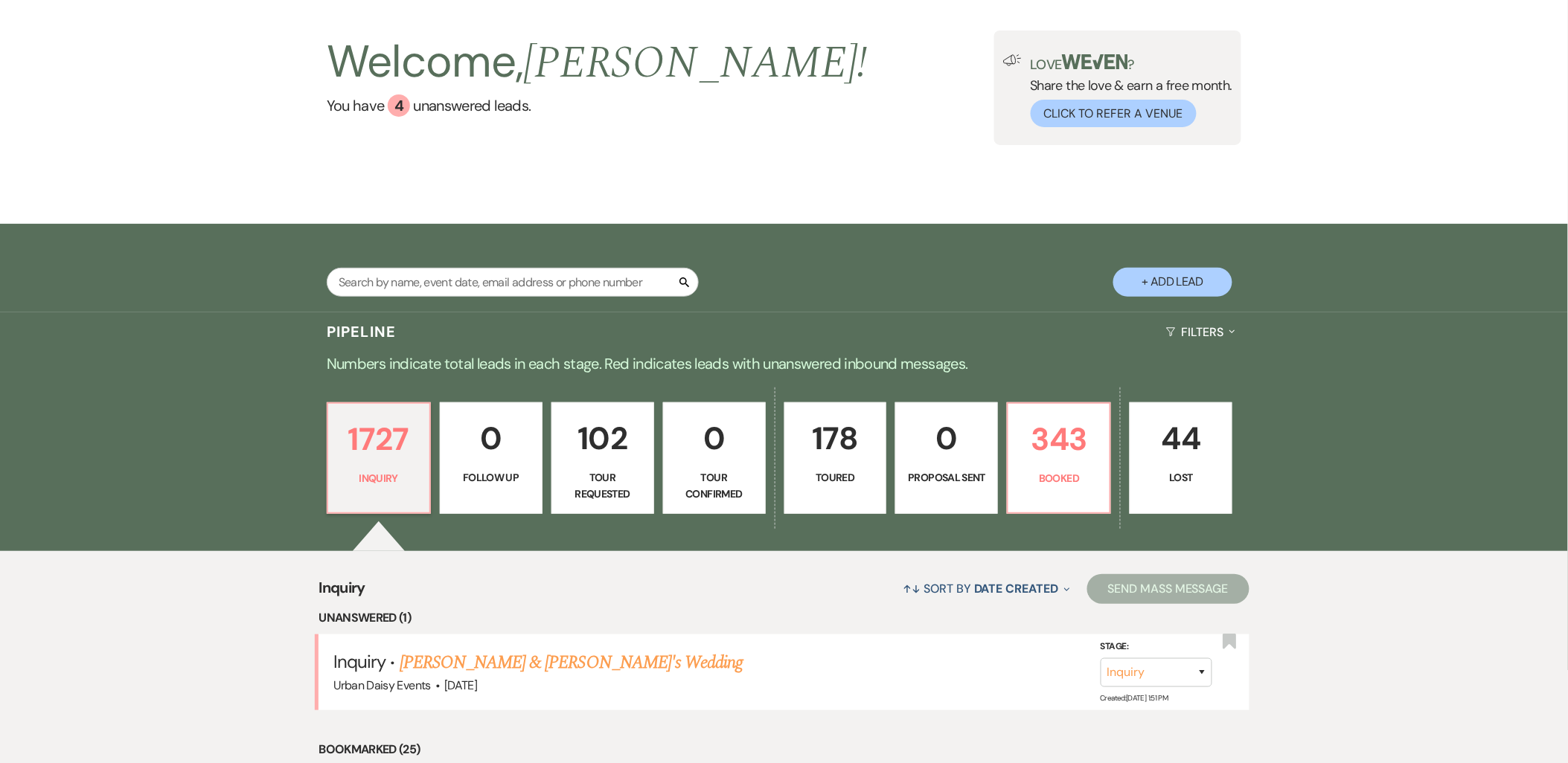
scroll to position [248, 0]
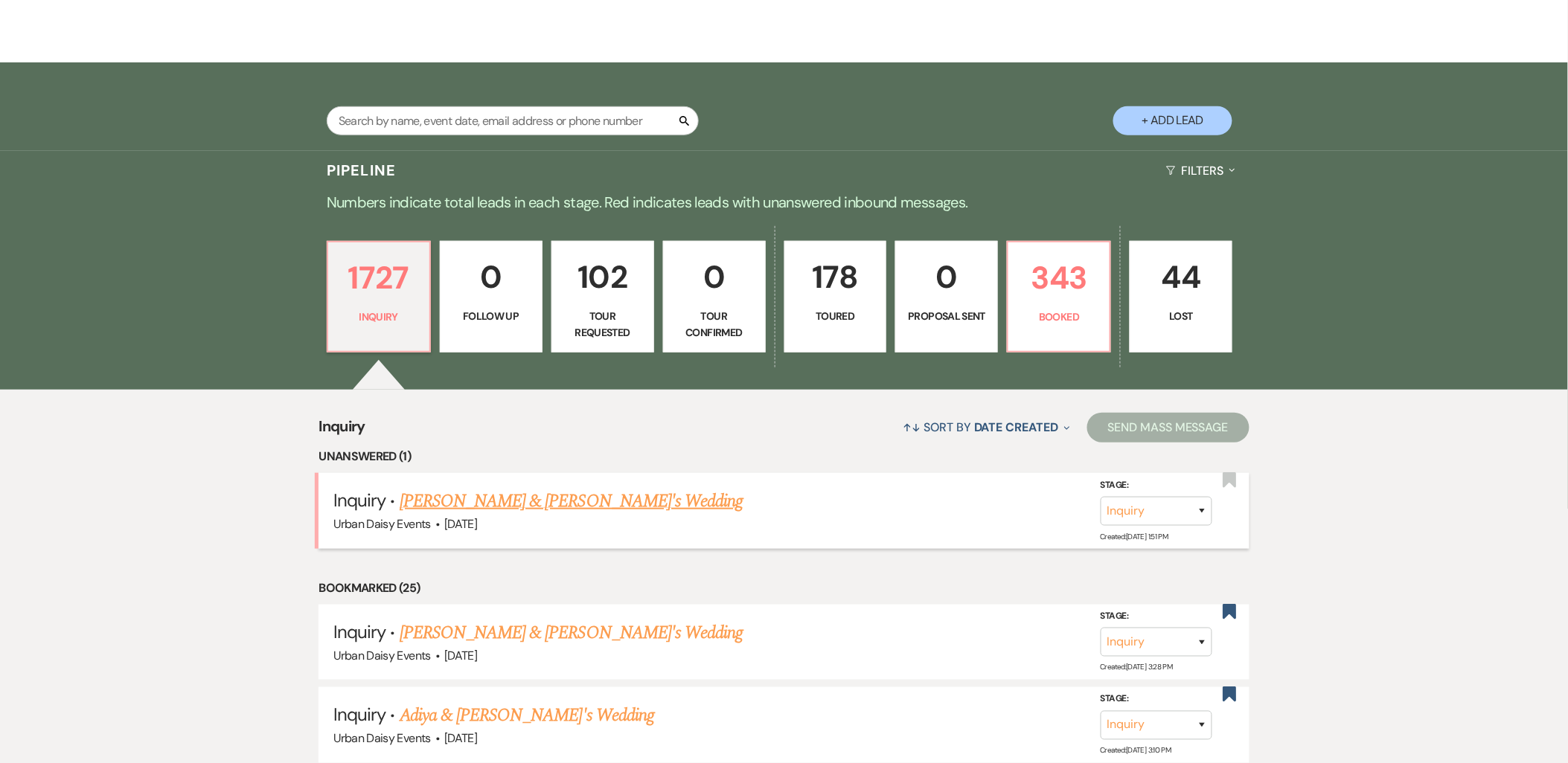
click at [515, 496] on link "Samantha Vang & Fiance's Wedding" at bounding box center [571, 500] width 344 height 26
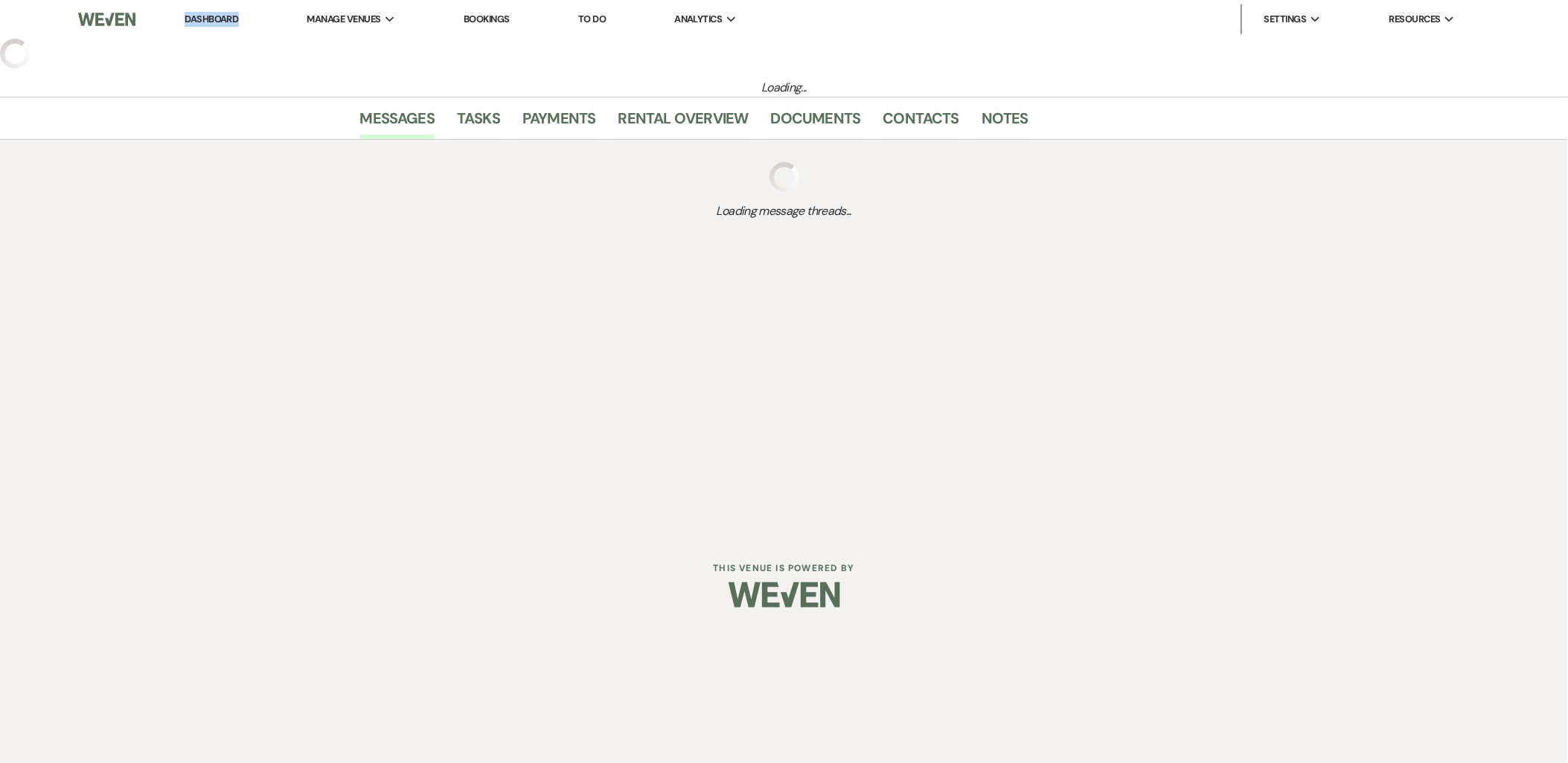
select select "5"
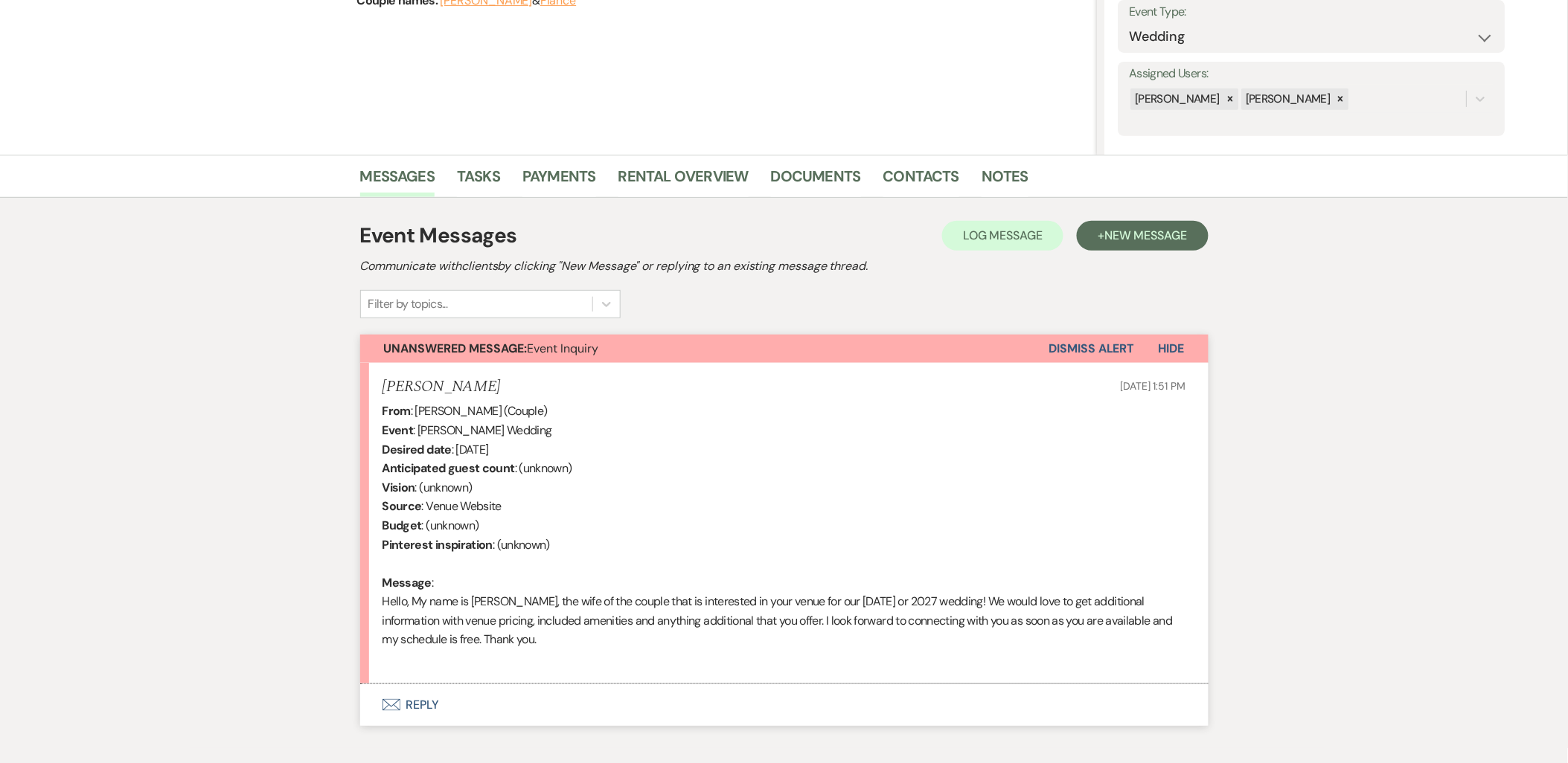
scroll to position [299, 0]
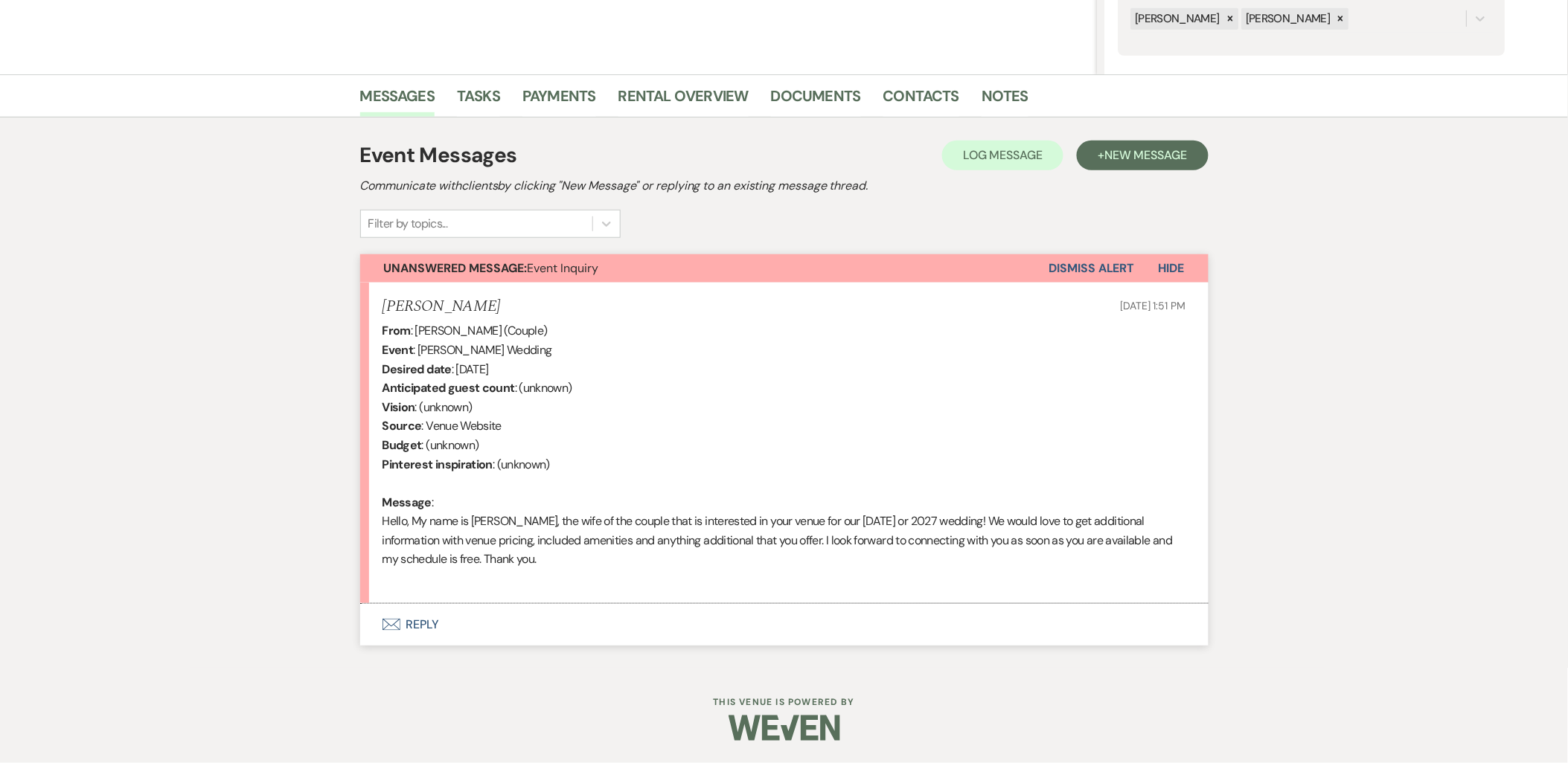
click at [424, 623] on button "Envelope Reply" at bounding box center [784, 625] width 848 height 42
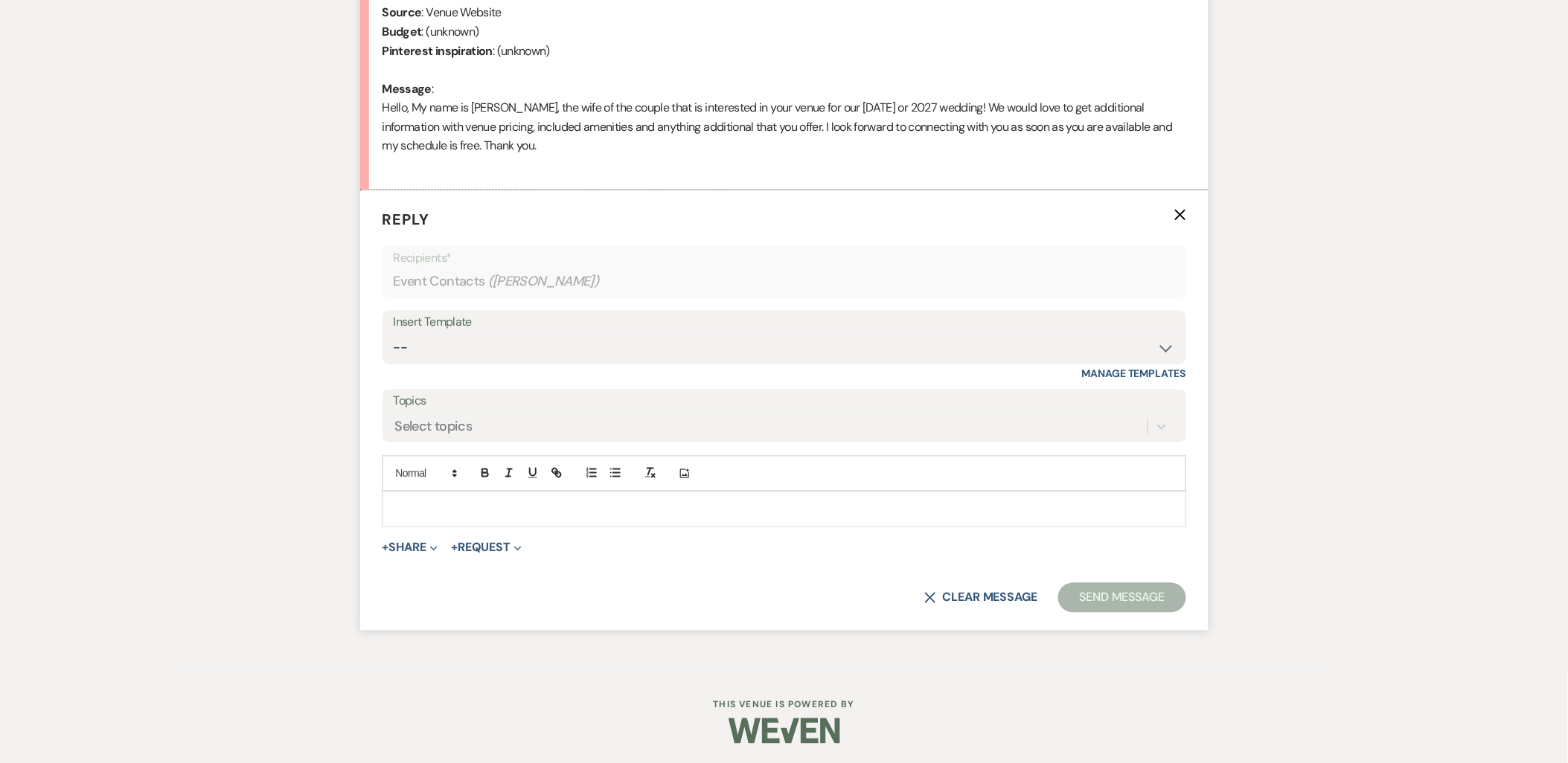
scroll to position [716, 0]
click at [488, 335] on select "-- Payment Past Due Rental Agreement and First Payment Urban Daisy Initial Resp…" at bounding box center [784, 345] width 782 height 29
select select "1243"
click at [394, 331] on select "-- Payment Past Due Rental Agreement and First Payment Urban Daisy Initial Resp…" at bounding box center [784, 345] width 782 height 29
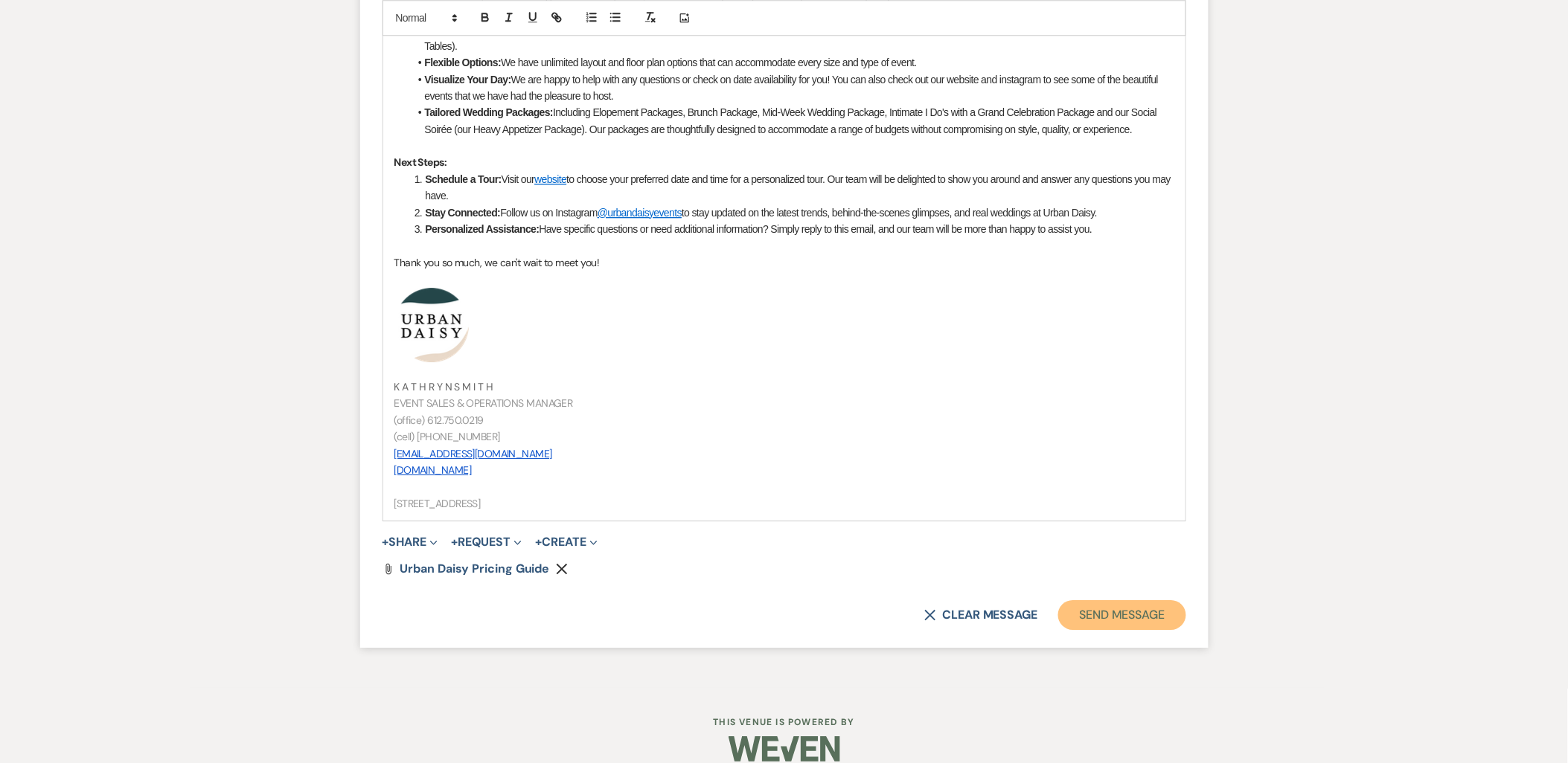
click at [1120, 601] on button "Send Message" at bounding box center [1122, 615] width 128 height 30
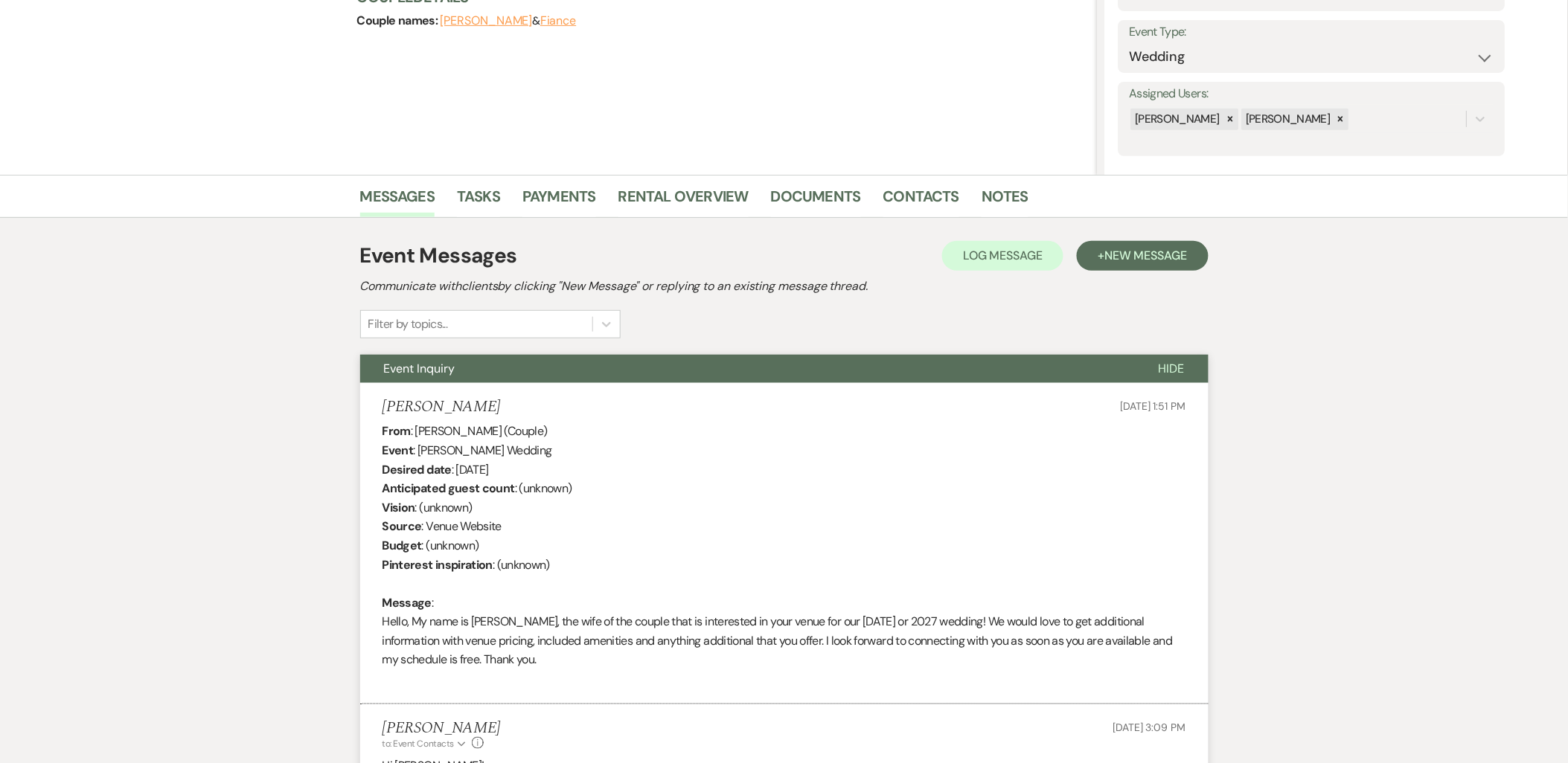
scroll to position [0, 0]
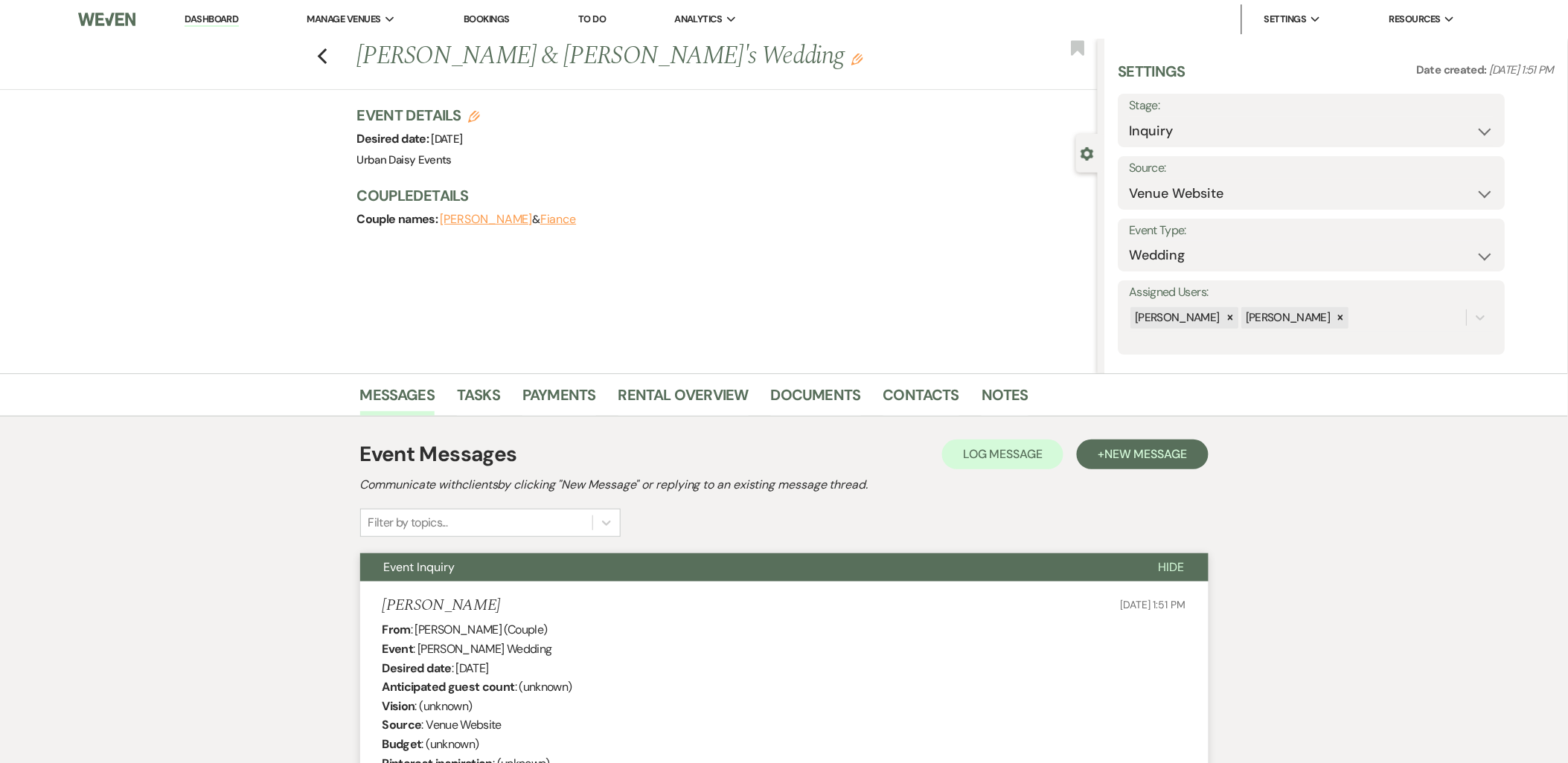
click at [217, 20] on link "Dashboard" at bounding box center [211, 20] width 54 height 15
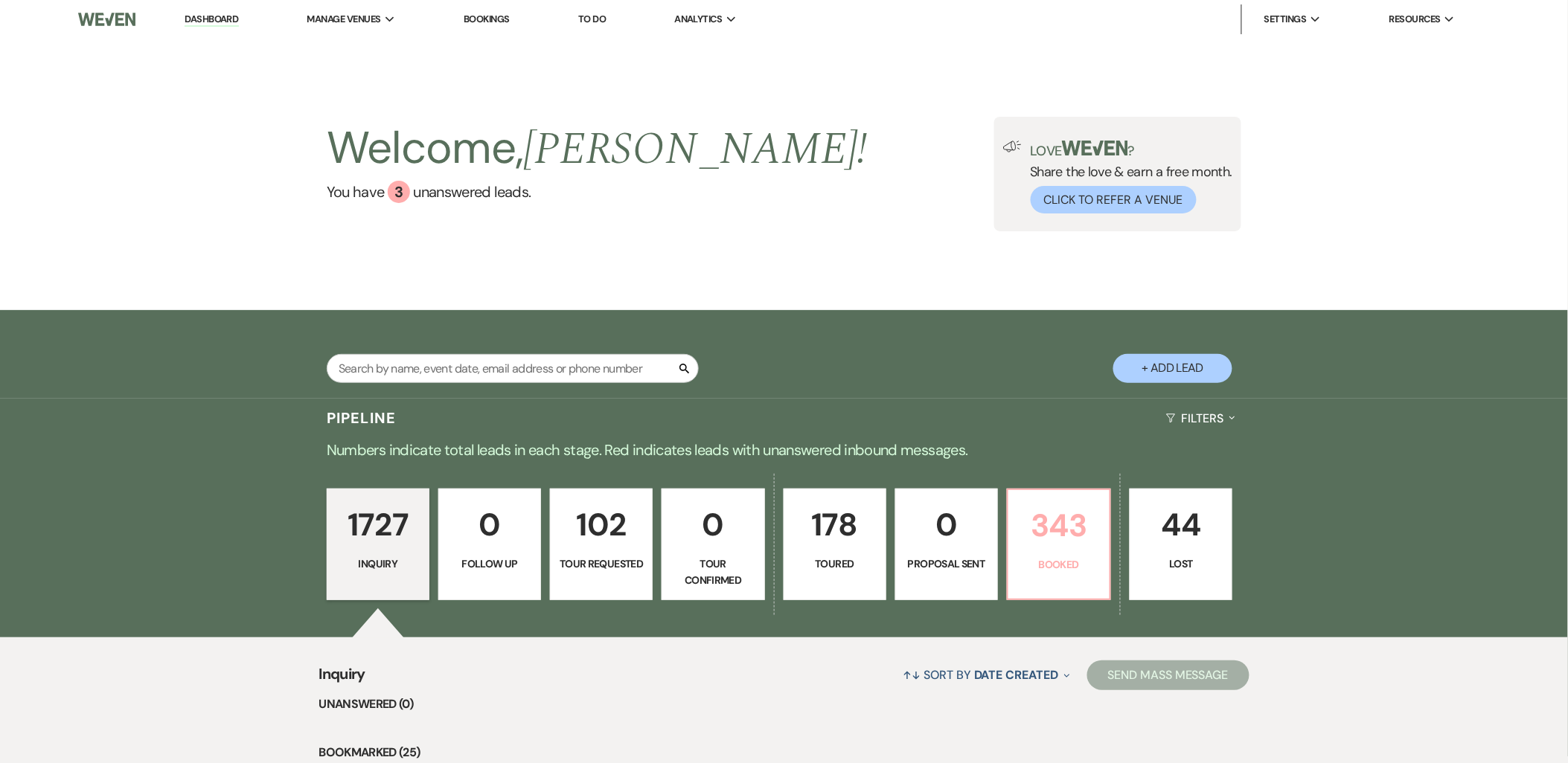
click at [1068, 562] on p "Booked" at bounding box center [1059, 564] width 83 height 16
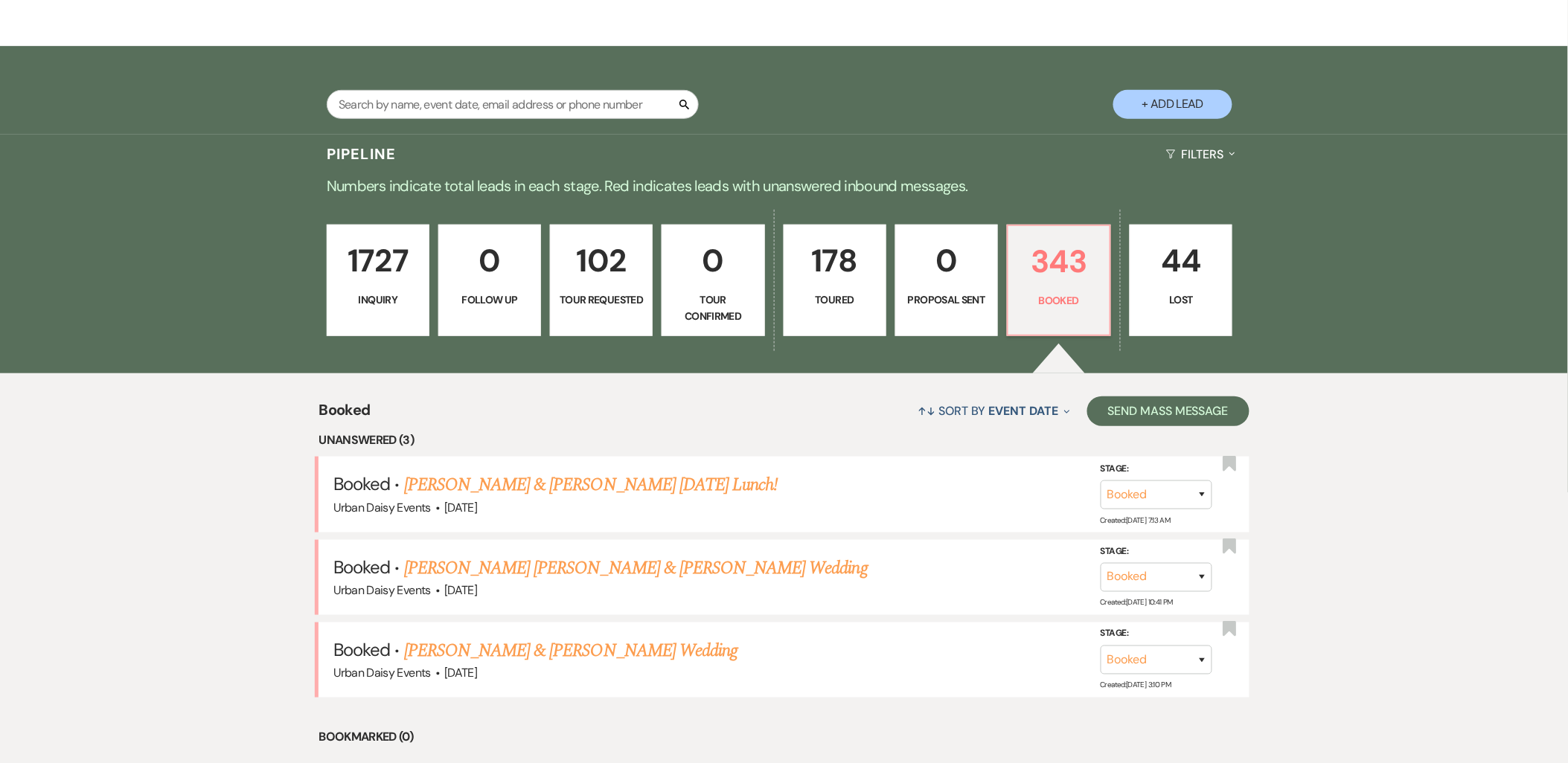
scroll to position [305, 0]
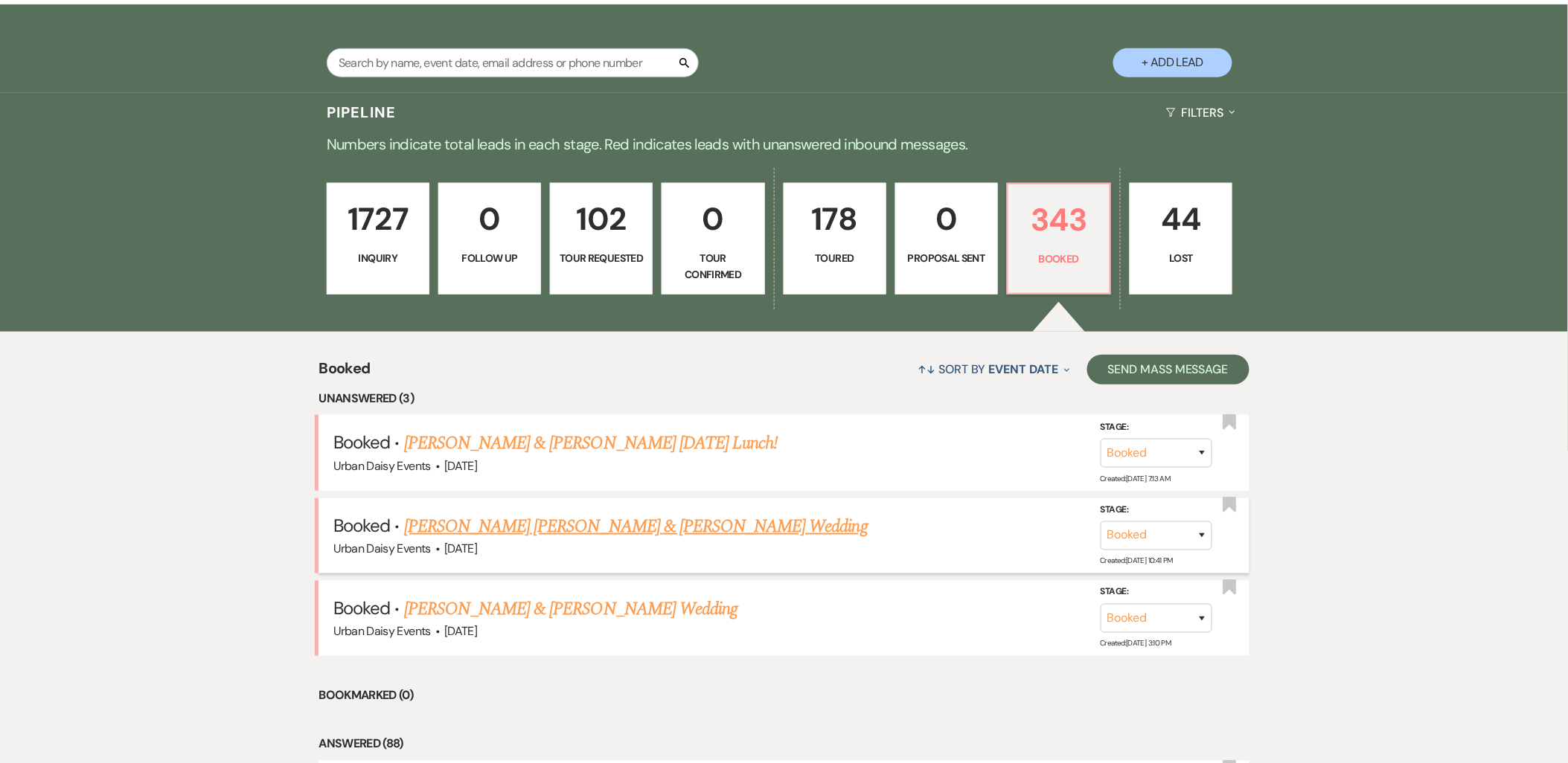
click at [504, 521] on link "Yunuen Reyes Vera & Asa Bowen's Wedding" at bounding box center [636, 526] width 463 height 26
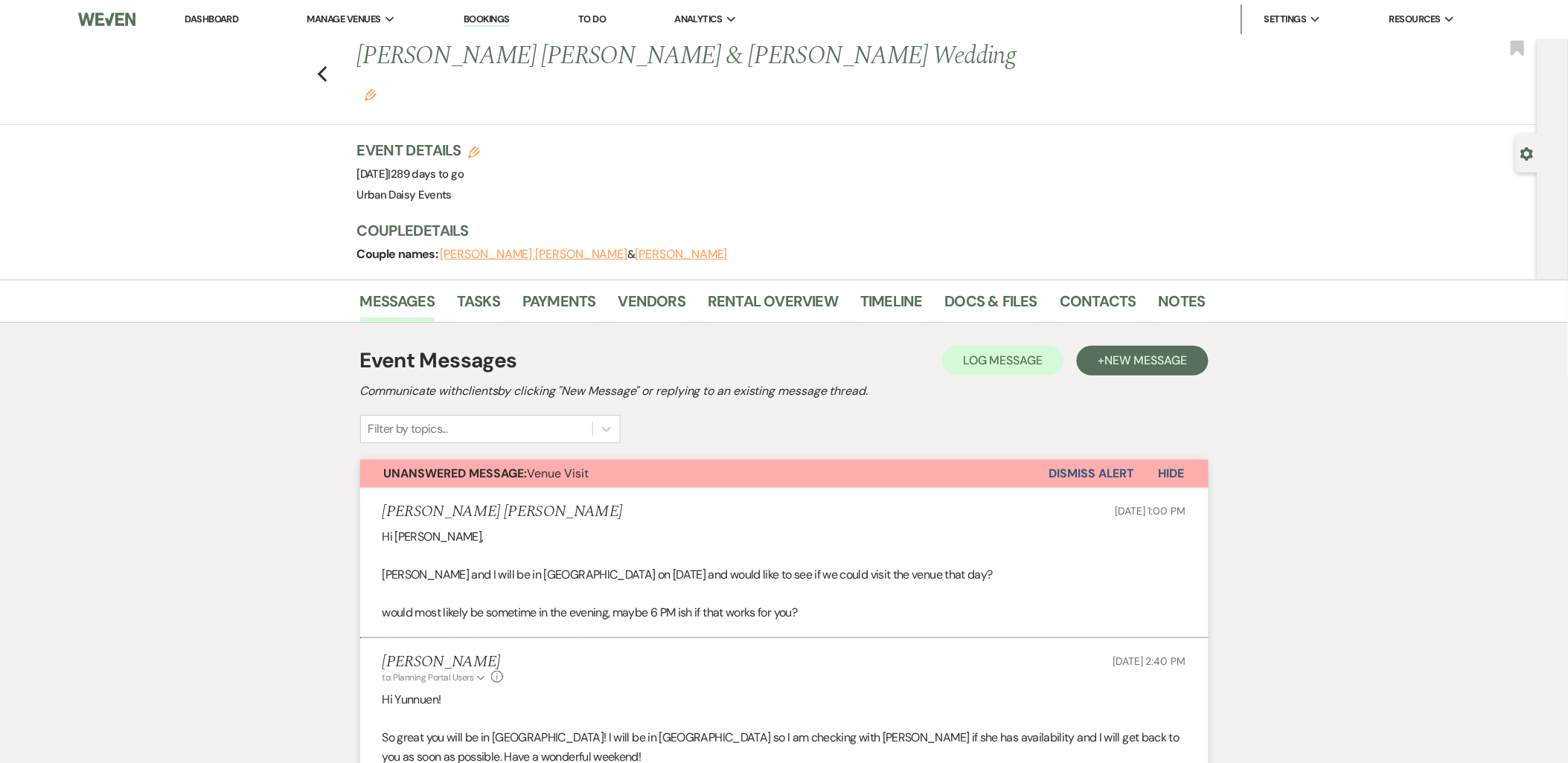
click at [1092, 459] on button "Dismiss Alert" at bounding box center [1093, 473] width 86 height 28
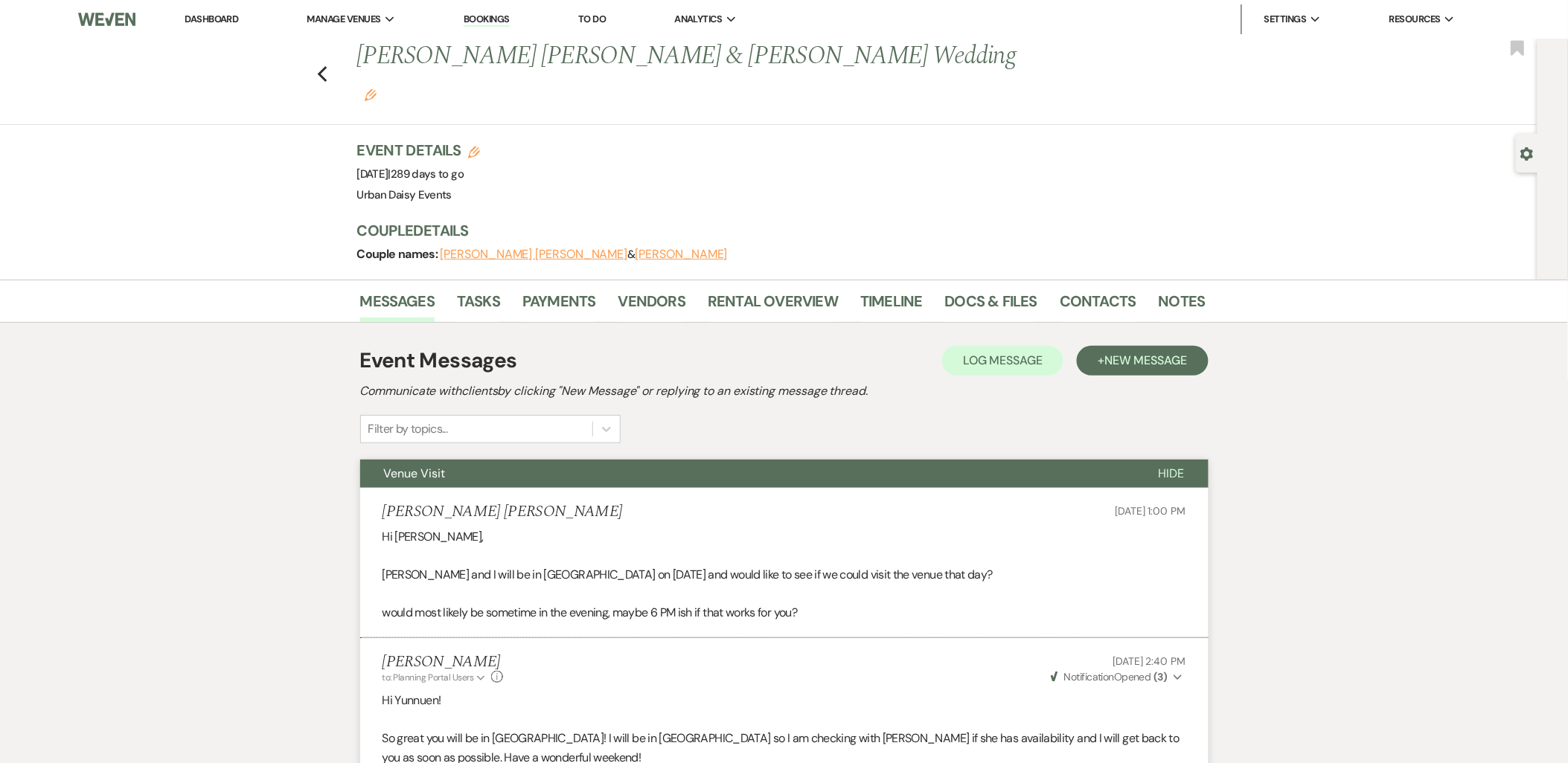
click at [220, 15] on link "Dashboard" at bounding box center [211, 19] width 54 height 13
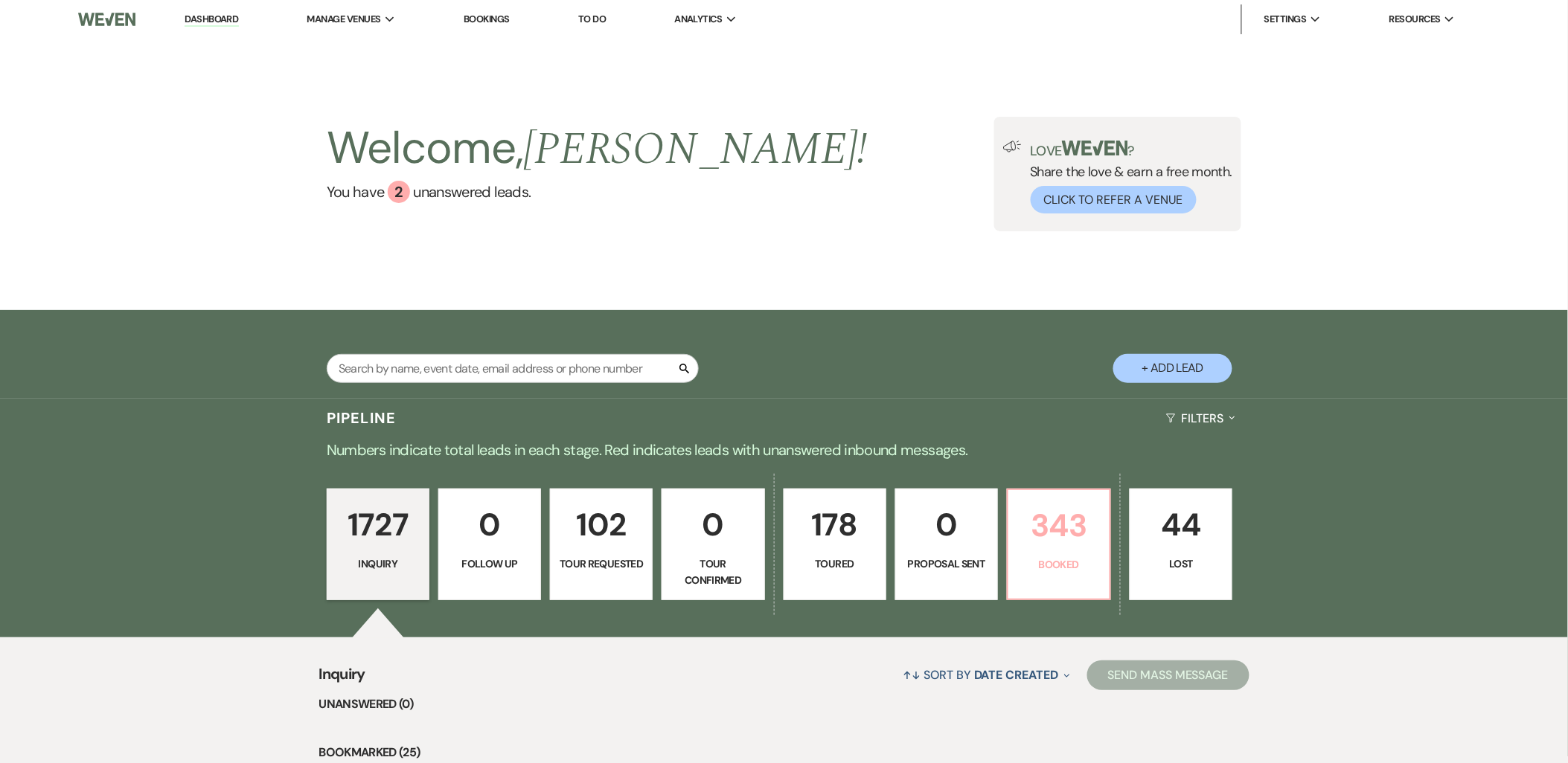
click at [1036, 556] on p "Booked" at bounding box center [1059, 564] width 83 height 16
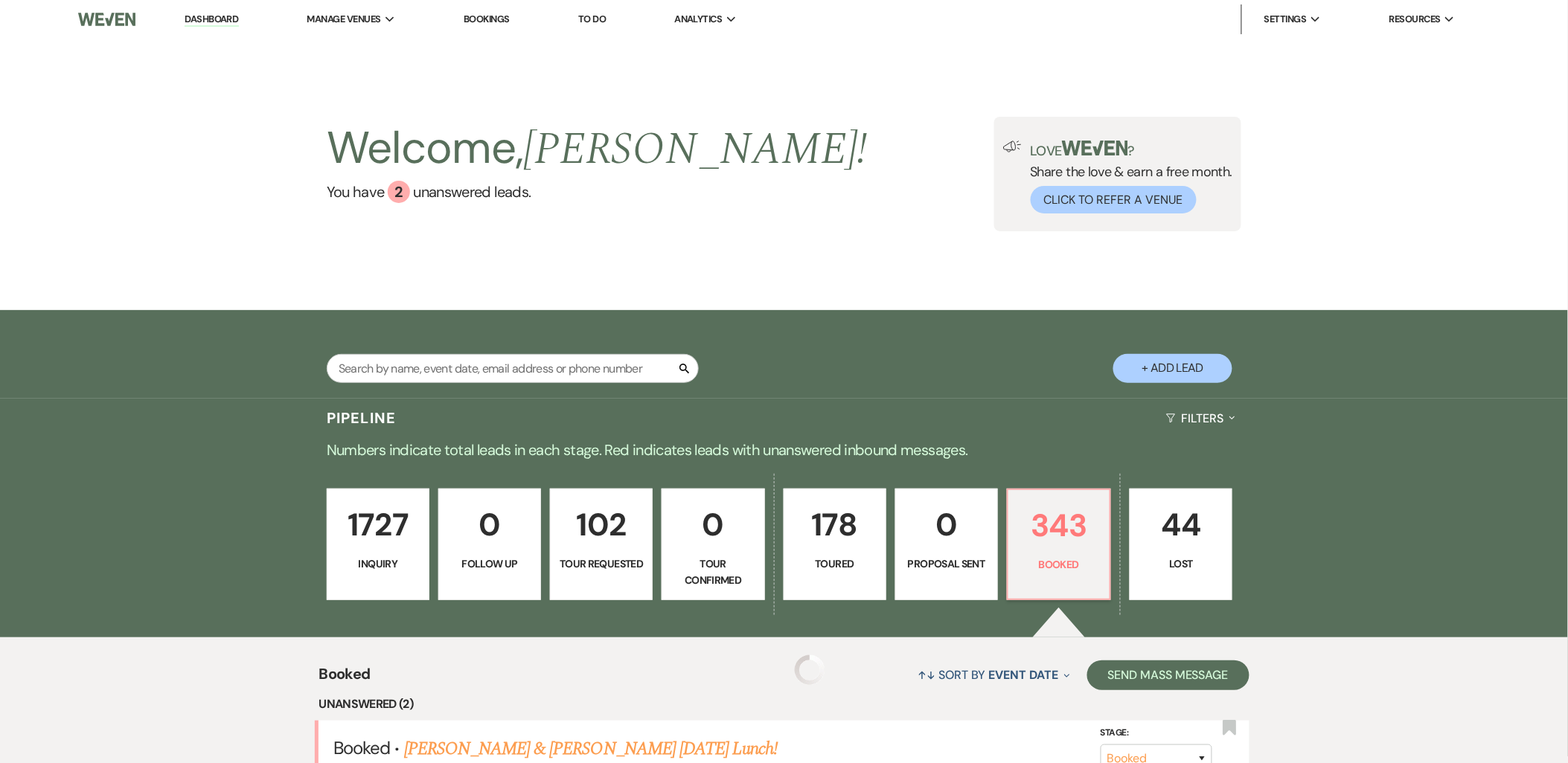
scroll to position [330, 0]
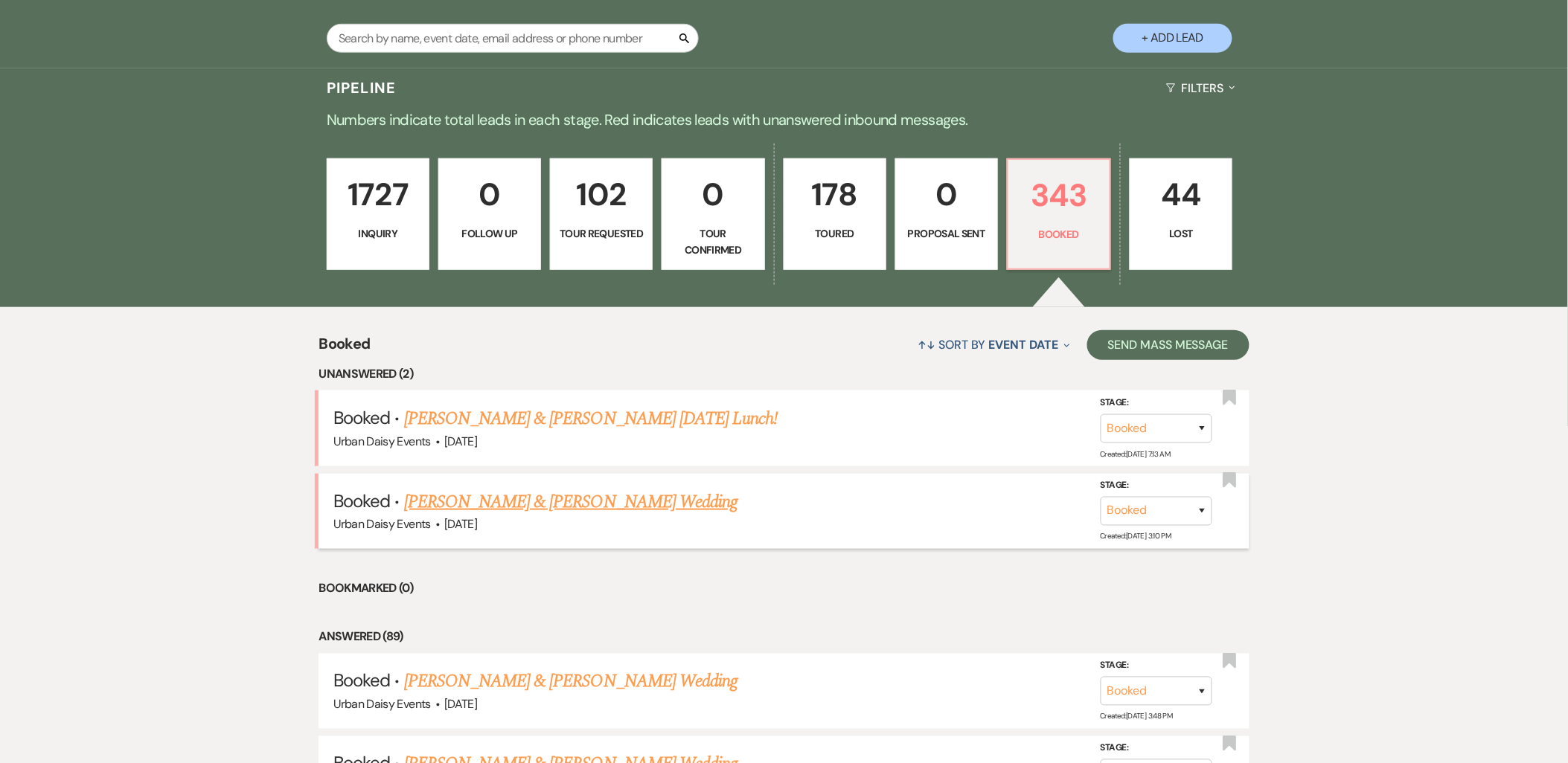
click at [412, 493] on link "Grace Borton & Ben Weidmann's Wedding" at bounding box center [571, 501] width 334 height 26
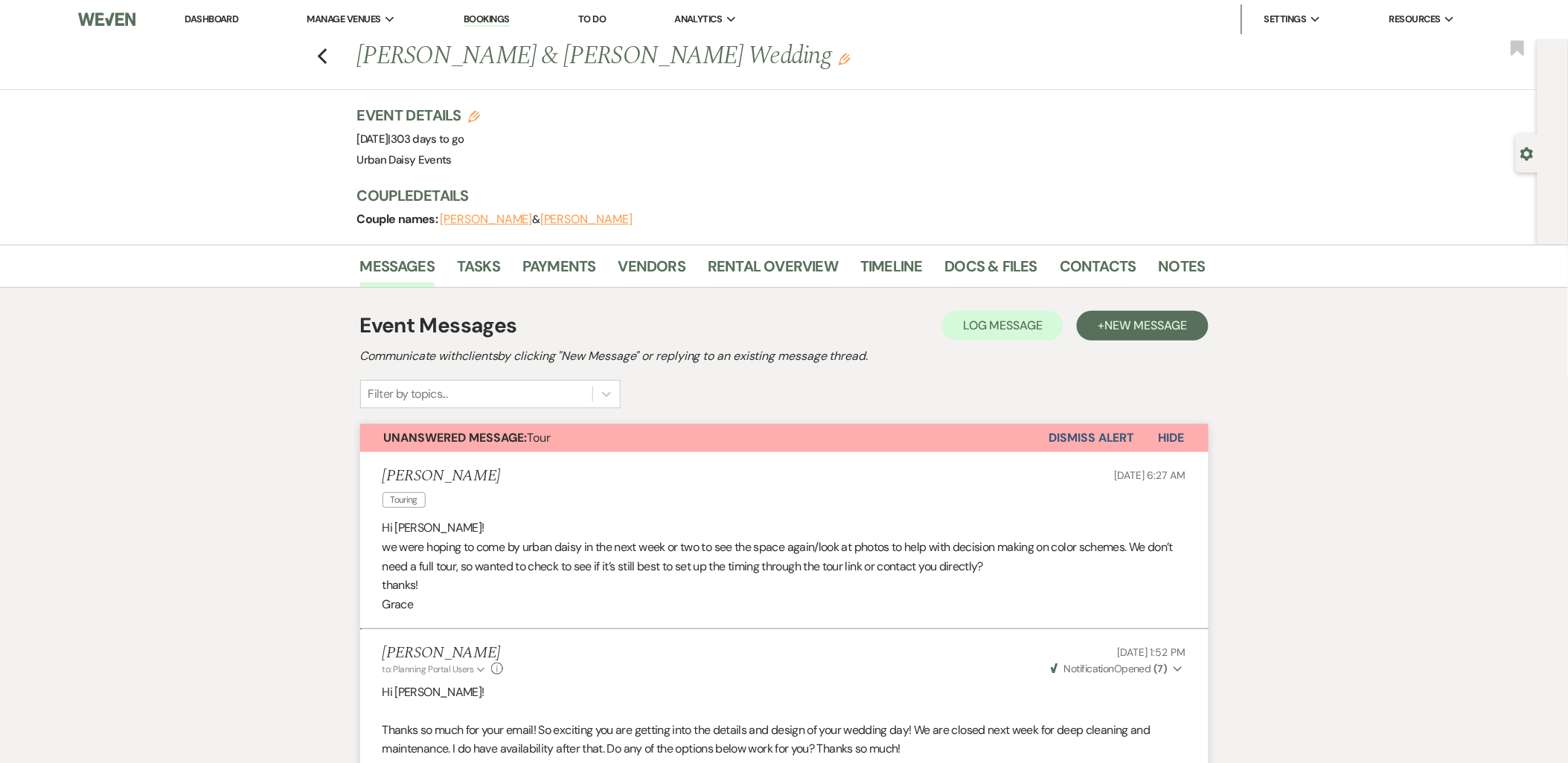
click at [1090, 434] on button "Dismiss Alert" at bounding box center [1093, 438] width 86 height 28
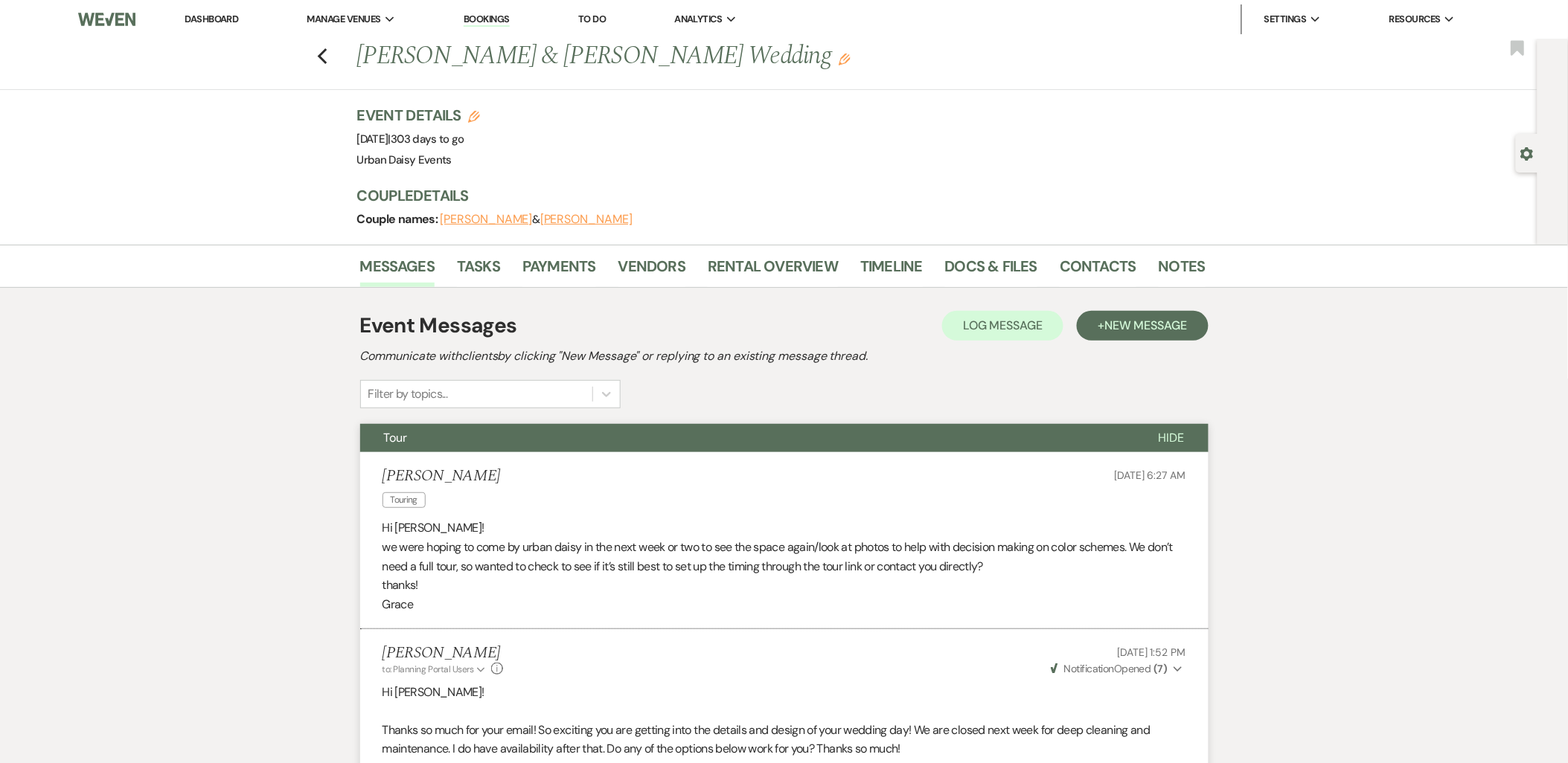
click at [206, 15] on link "Dashboard" at bounding box center [211, 19] width 54 height 13
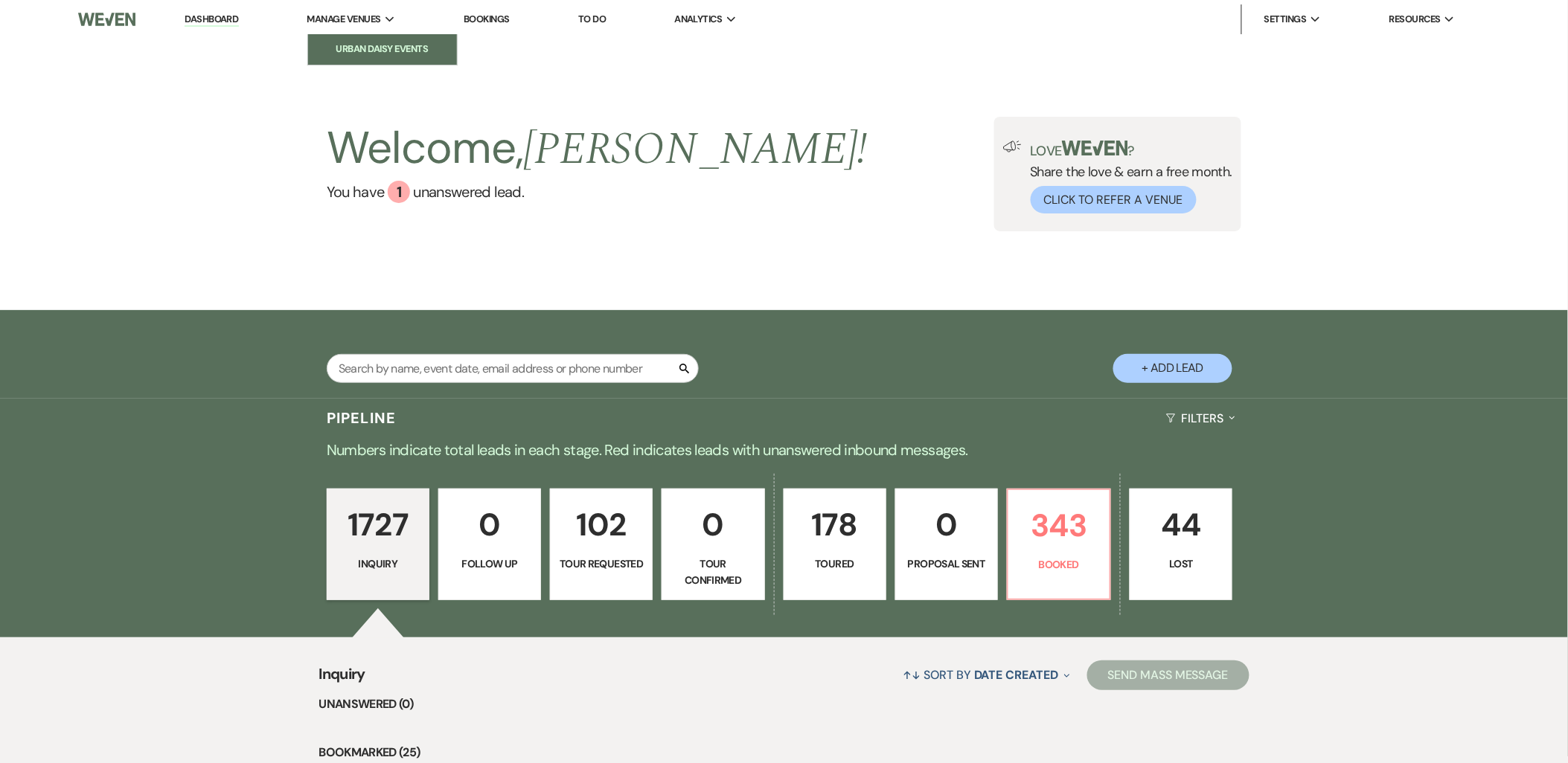
click at [377, 46] on li "Urban Daisy Events" at bounding box center [382, 49] width 134 height 15
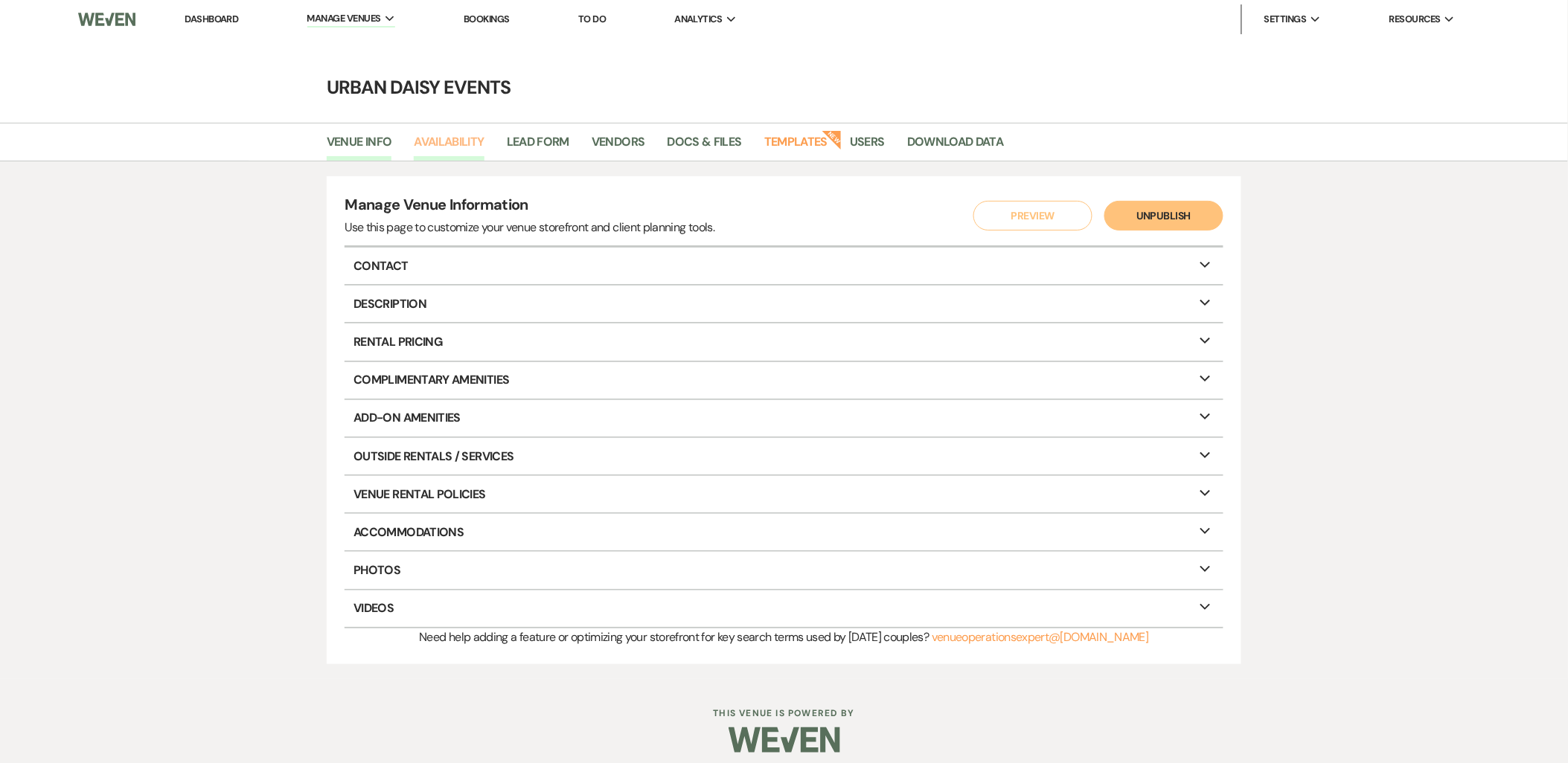
click at [428, 145] on link "Availability" at bounding box center [449, 146] width 70 height 28
select select "2"
select select "2026"
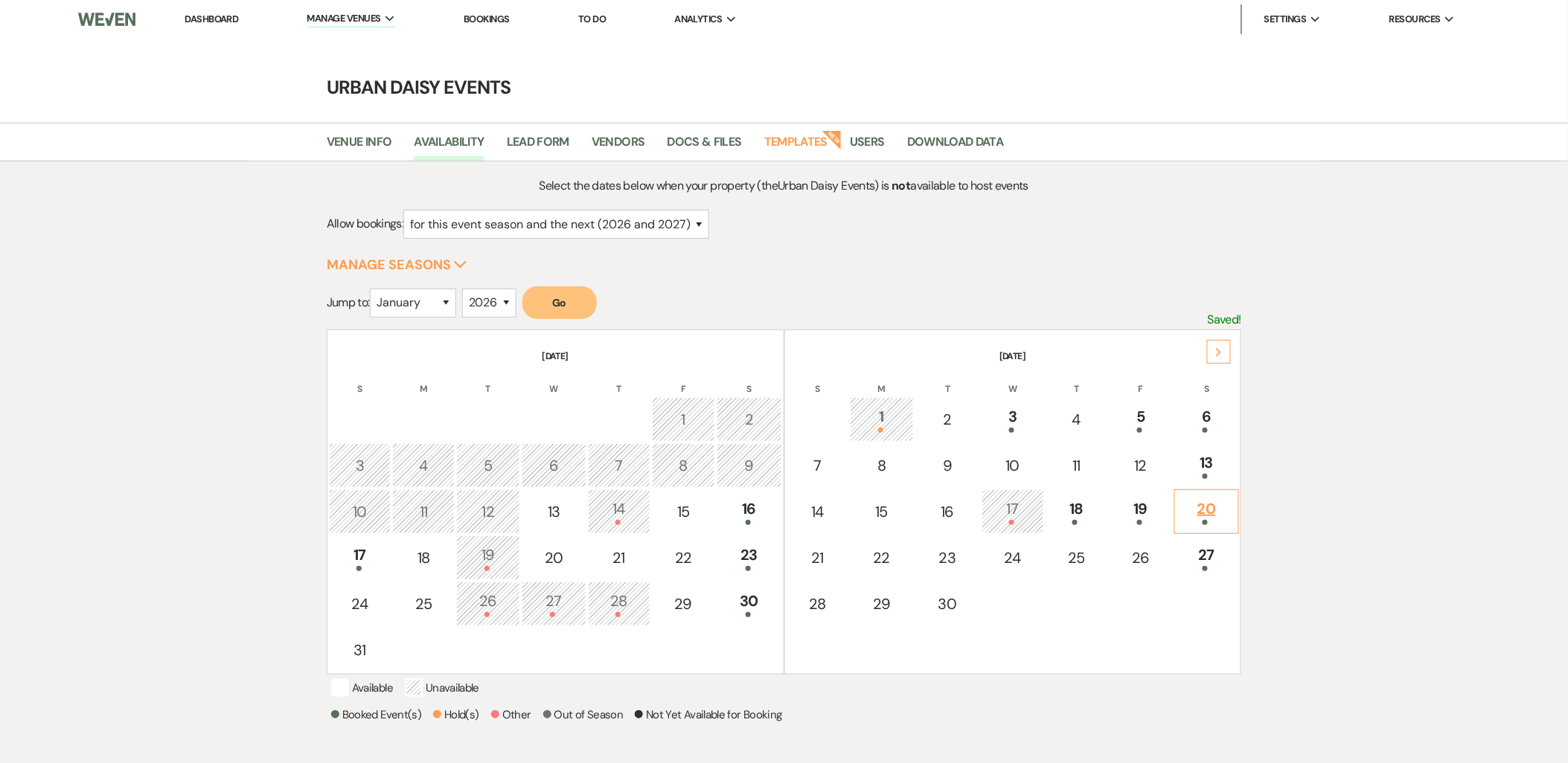
click at [1201, 510] on div "20" at bounding box center [1207, 511] width 48 height 27
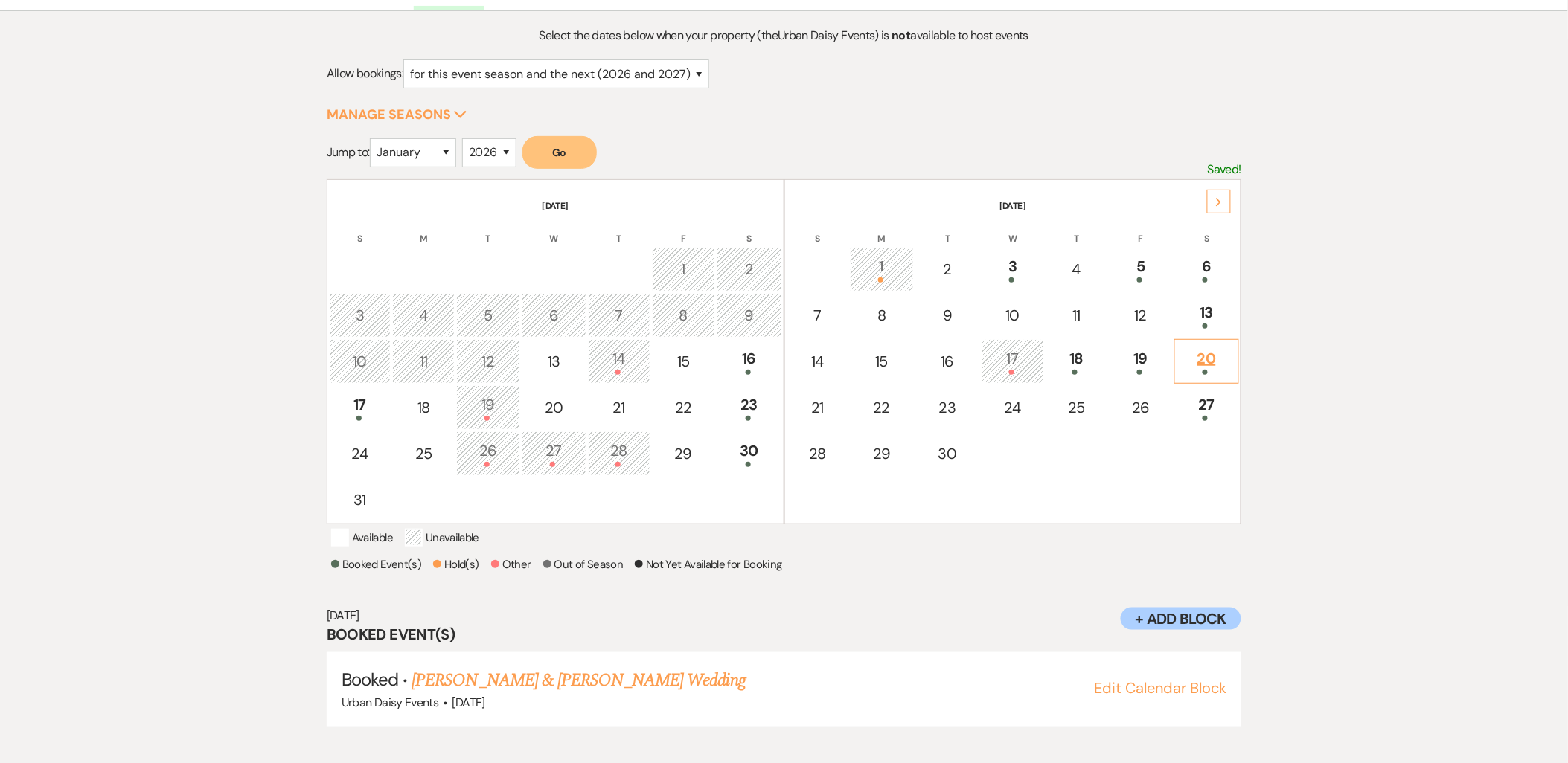
scroll to position [155, 0]
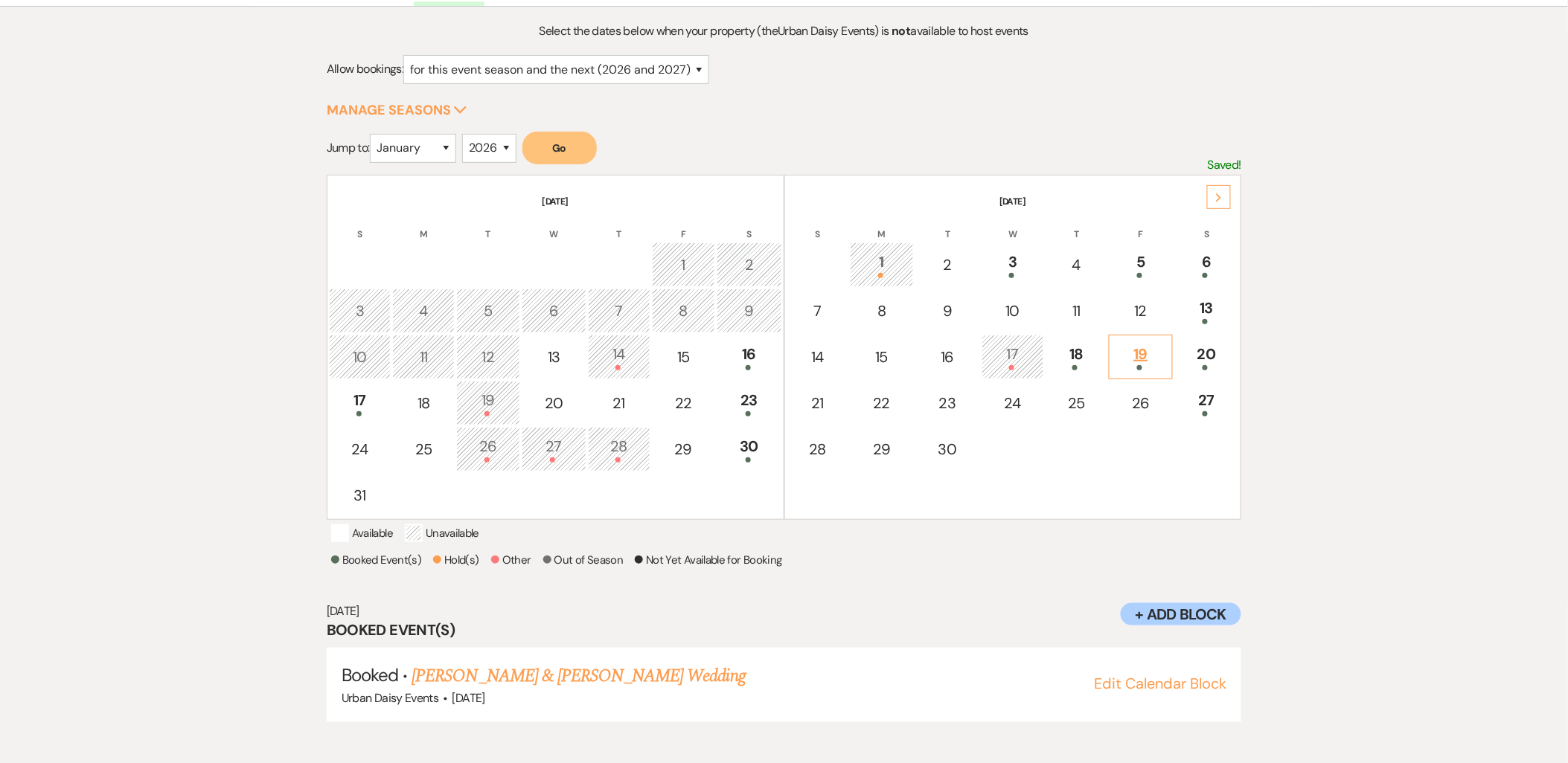
click at [1163, 347] on div "19" at bounding box center [1141, 356] width 47 height 27
click at [615, 680] on link "Madeline Dowson & Ryan Nelson's Wedding" at bounding box center [578, 675] width 334 height 26
click at [681, 392] on div "22" at bounding box center [684, 403] width 47 height 22
select select "other"
select select "false"
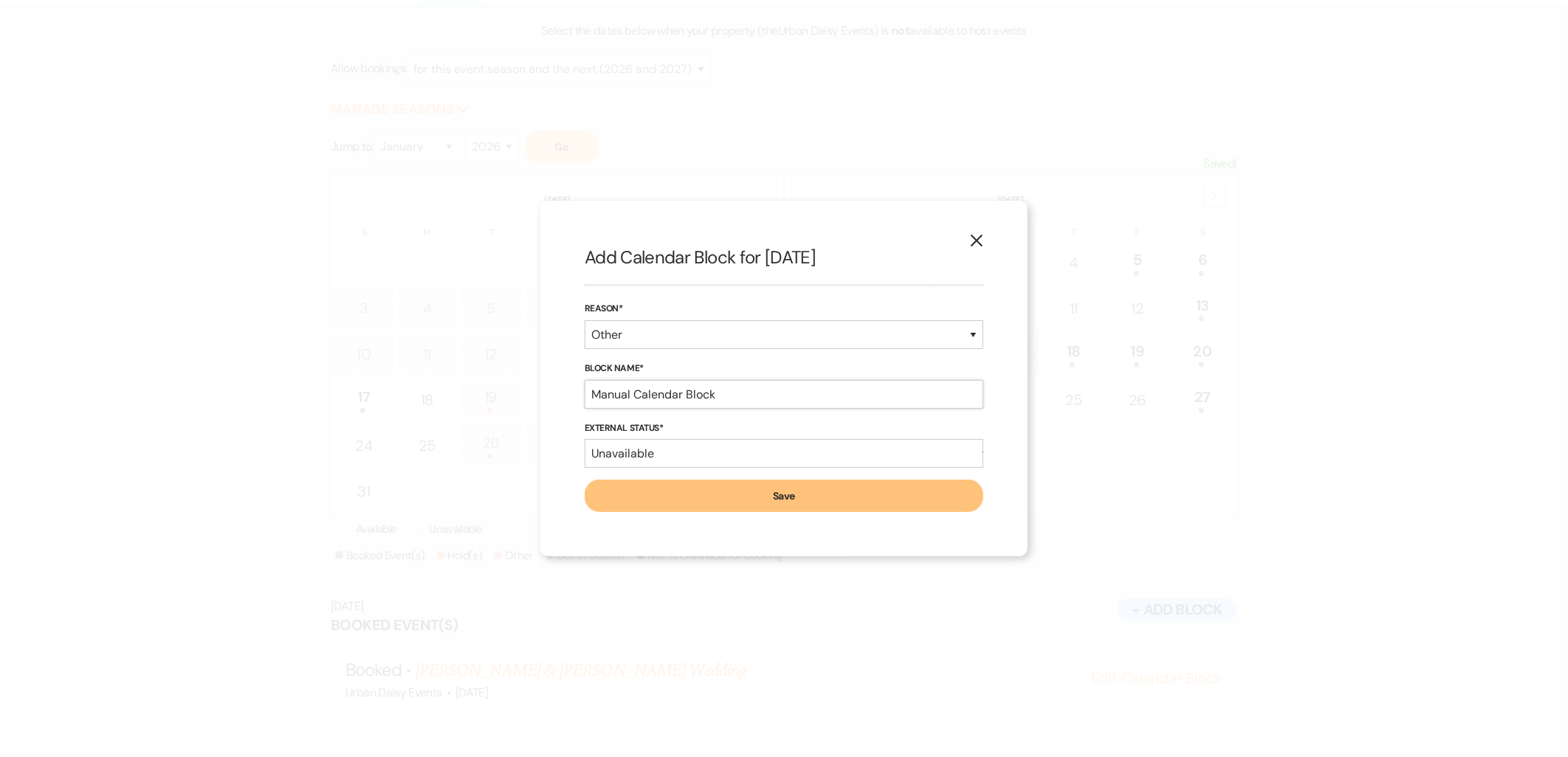
click at [689, 395] on input "Manual Calendar Block" at bounding box center [784, 394] width 399 height 29
drag, startPoint x: 827, startPoint y: 388, endPoint x: 647, endPoint y: 403, distance: 180.6
click at [647, 403] on input "Rehearsal 6:00pm Ricky & Charisma" at bounding box center [784, 394] width 399 height 29
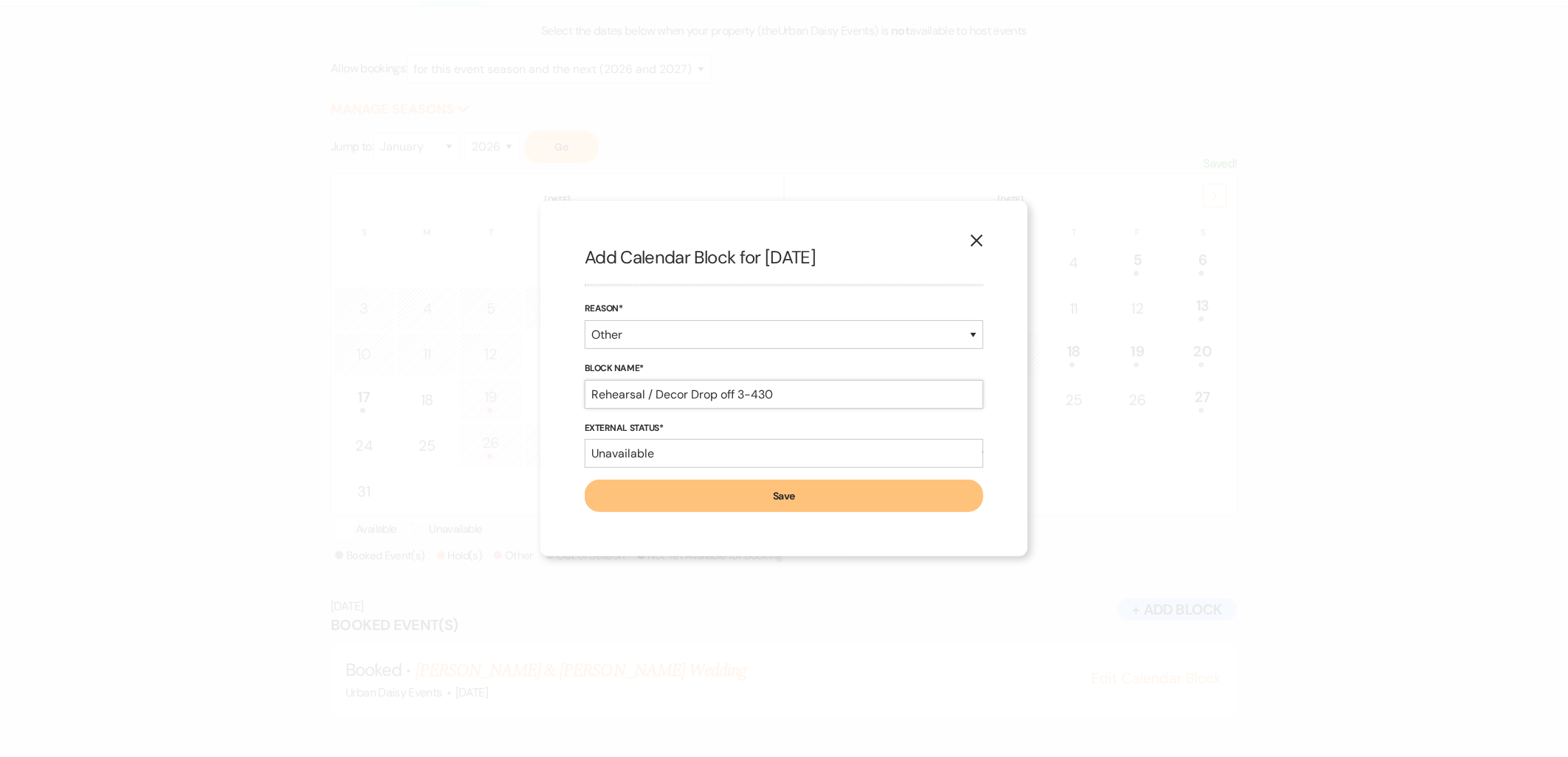
type input "Rehearsal / Decor Drop off 3-430"
click at [677, 493] on button "Save" at bounding box center [784, 496] width 399 height 33
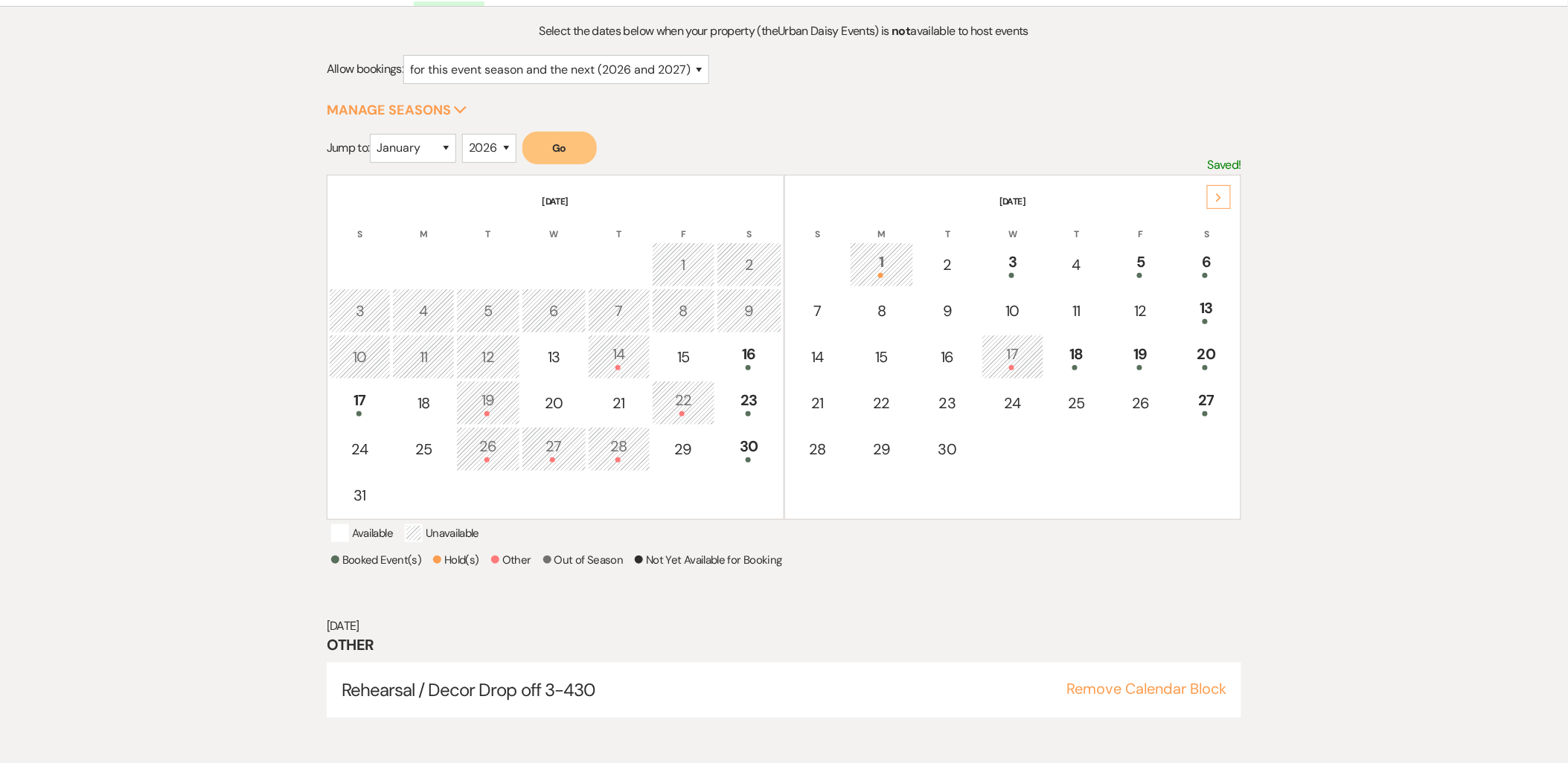
scroll to position [0, 0]
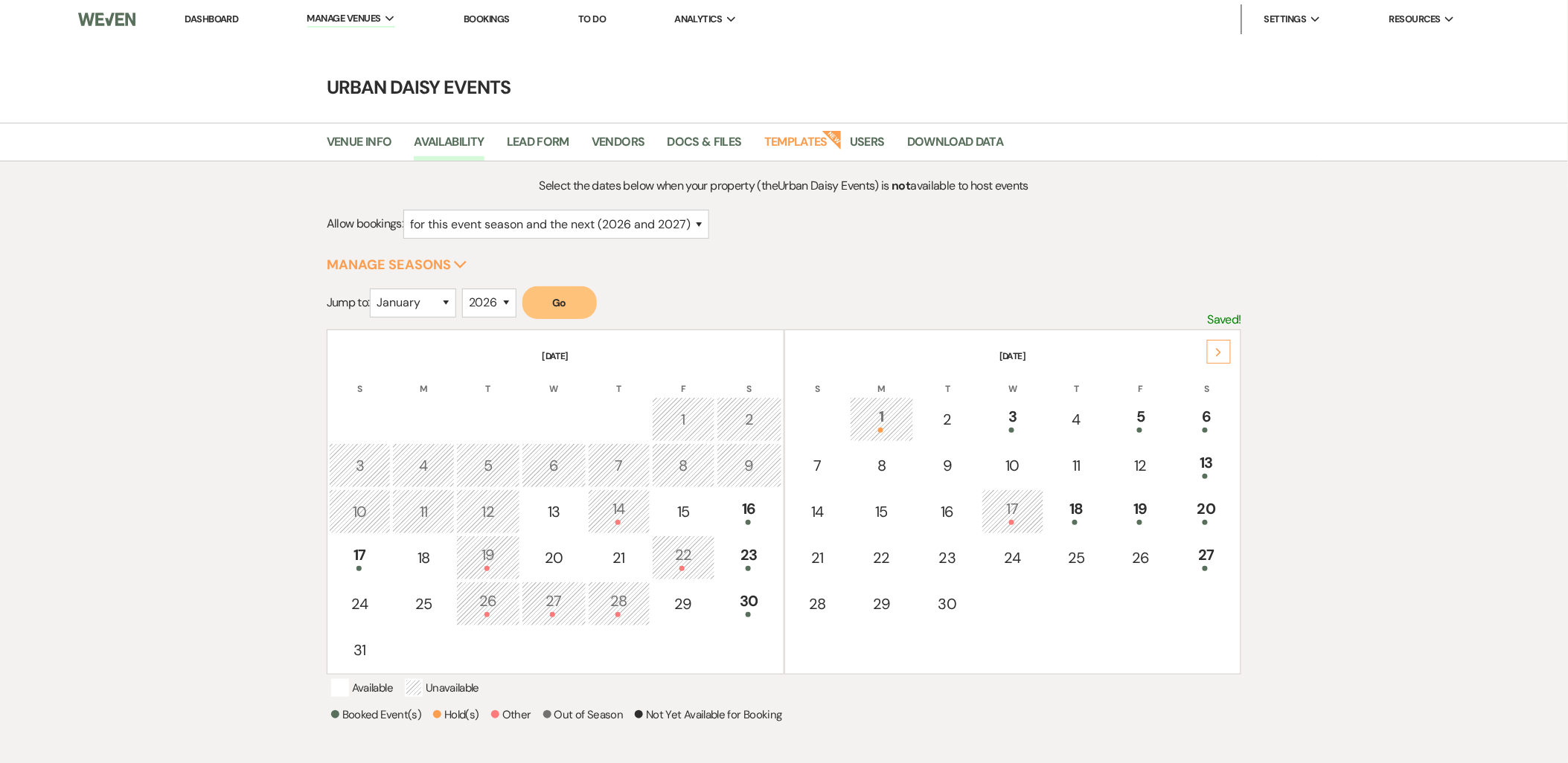
click at [233, 20] on link "Dashboard" at bounding box center [211, 19] width 54 height 13
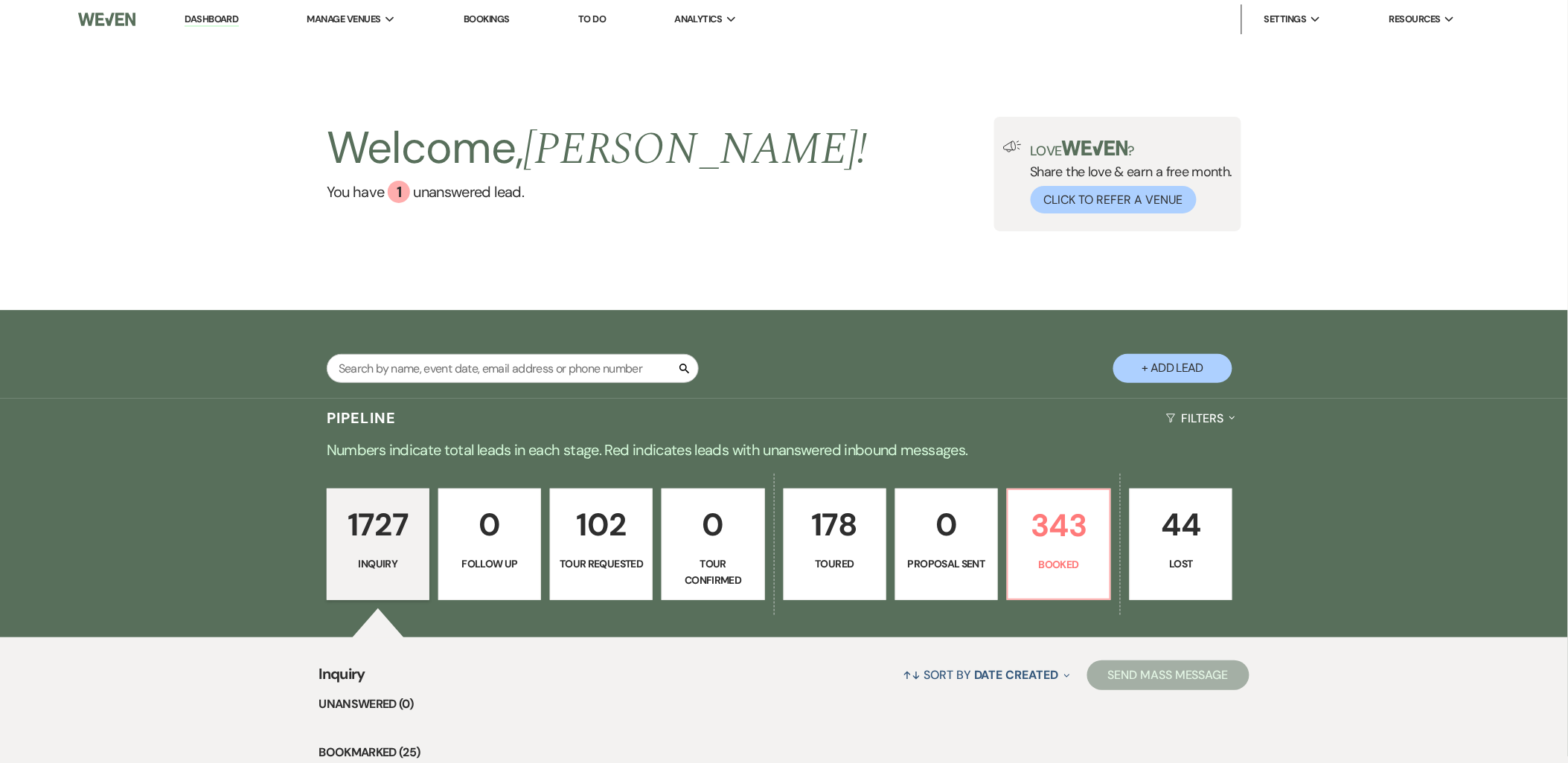
click at [805, 382] on div "Search + Add Lead" at bounding box center [784, 356] width 1072 height 77
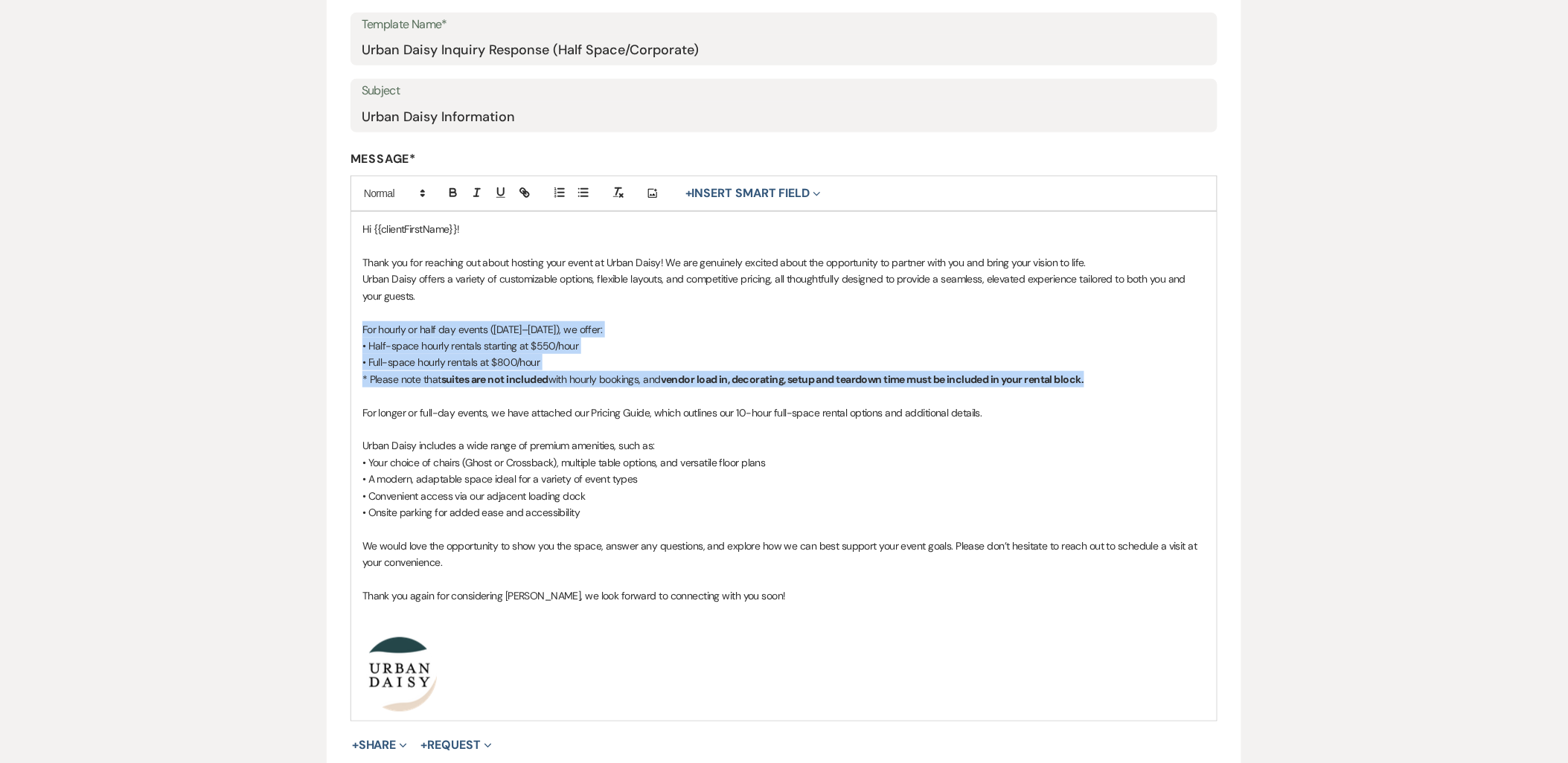
drag, startPoint x: 358, startPoint y: 322, endPoint x: 1095, endPoint y: 381, distance: 739.4
click at [1095, 381] on div "Hi {{clientFirstName}}! Thank you for reaching out about hosting your event at …" at bounding box center [784, 467] width 866 height 509
copy div "For hourly or half day events (Sunday–Thursday), we offer: • Half-space hourly …"
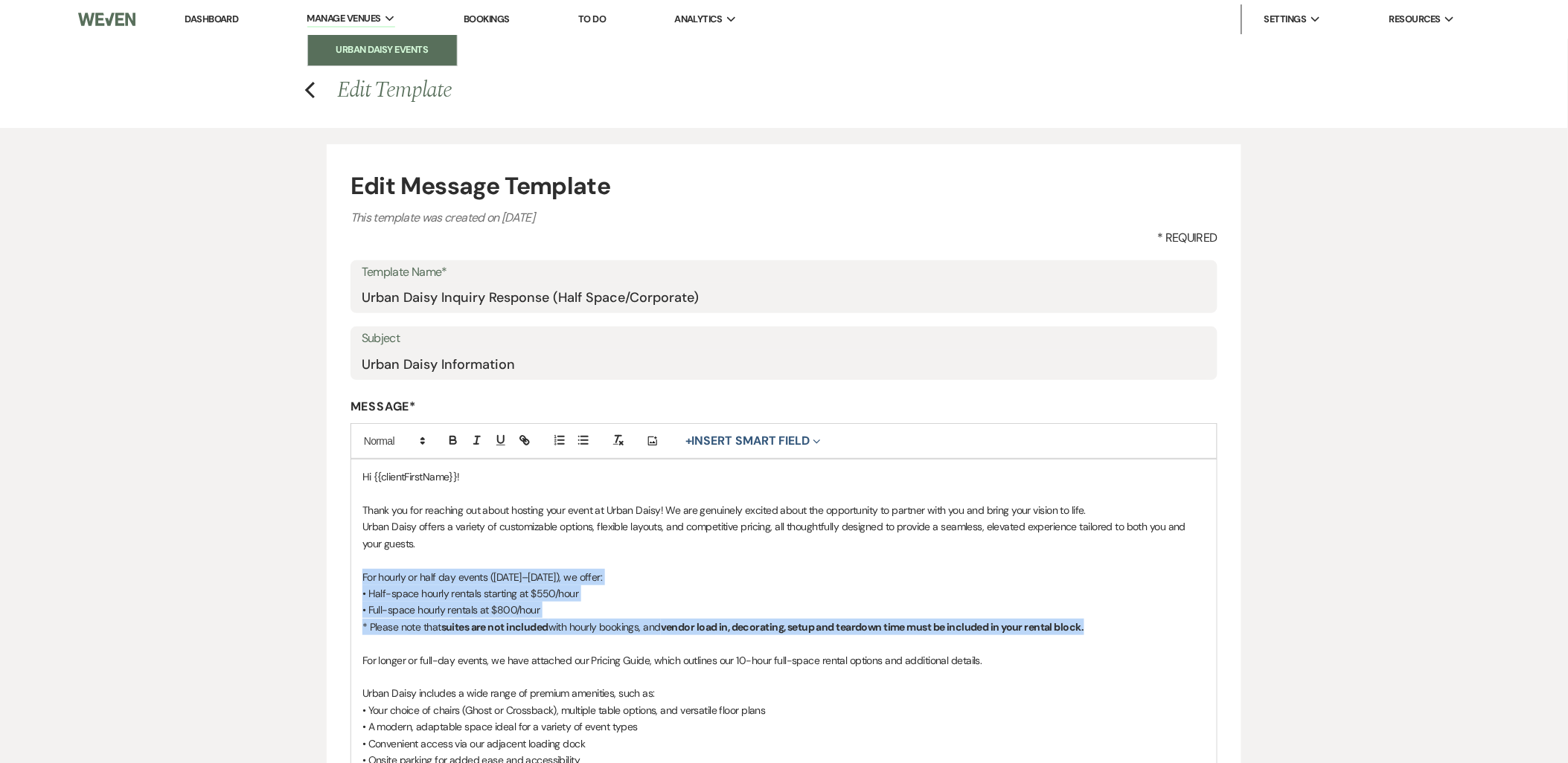
click at [325, 35] on link "Urban Daisy Events" at bounding box center [382, 49] width 149 height 30
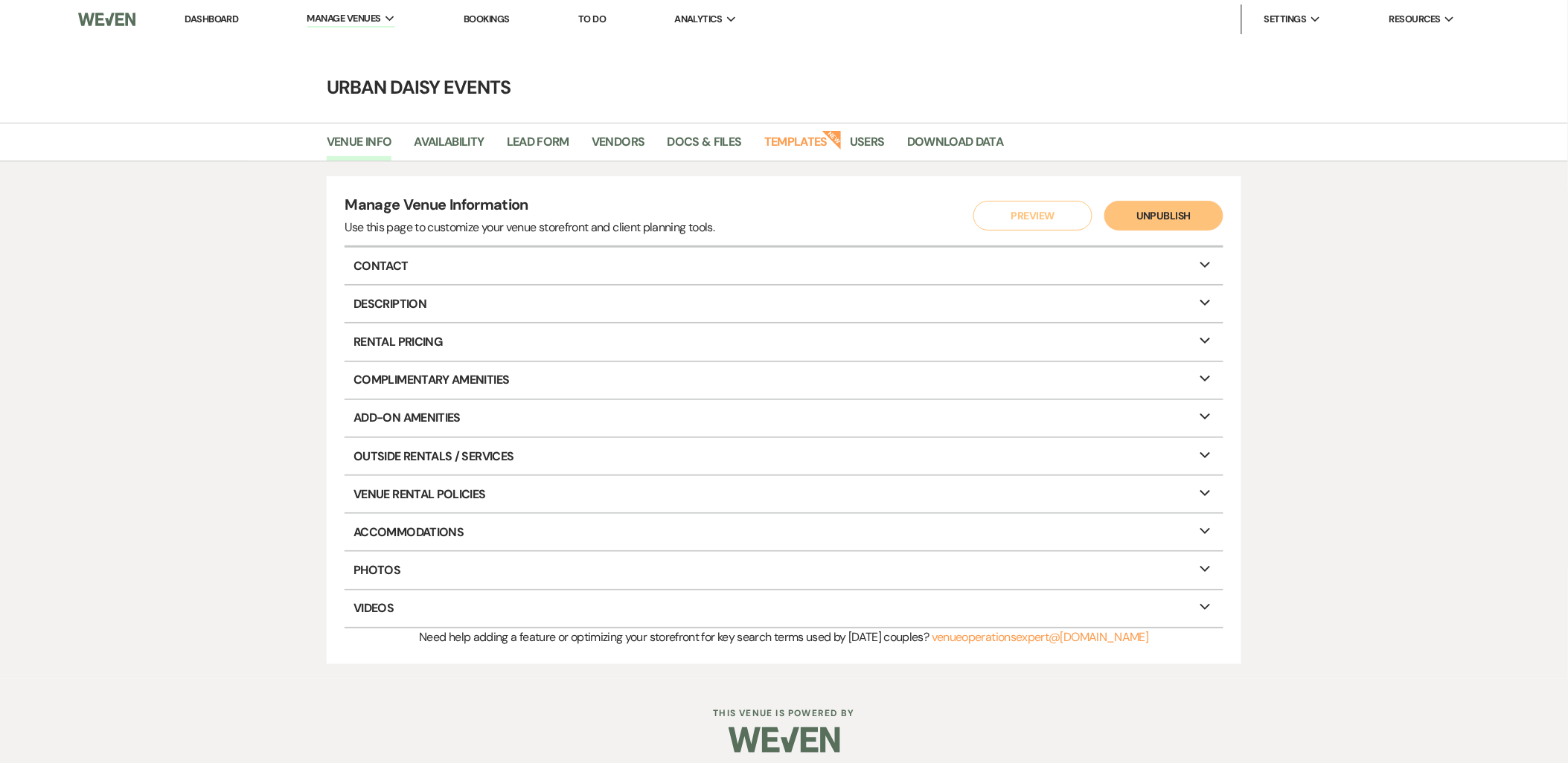
click at [403, 139] on li "Venue Info" at bounding box center [370, 145] width 88 height 31
click at [469, 146] on link "Availability" at bounding box center [449, 146] width 70 height 28
select select "2"
select select "2026"
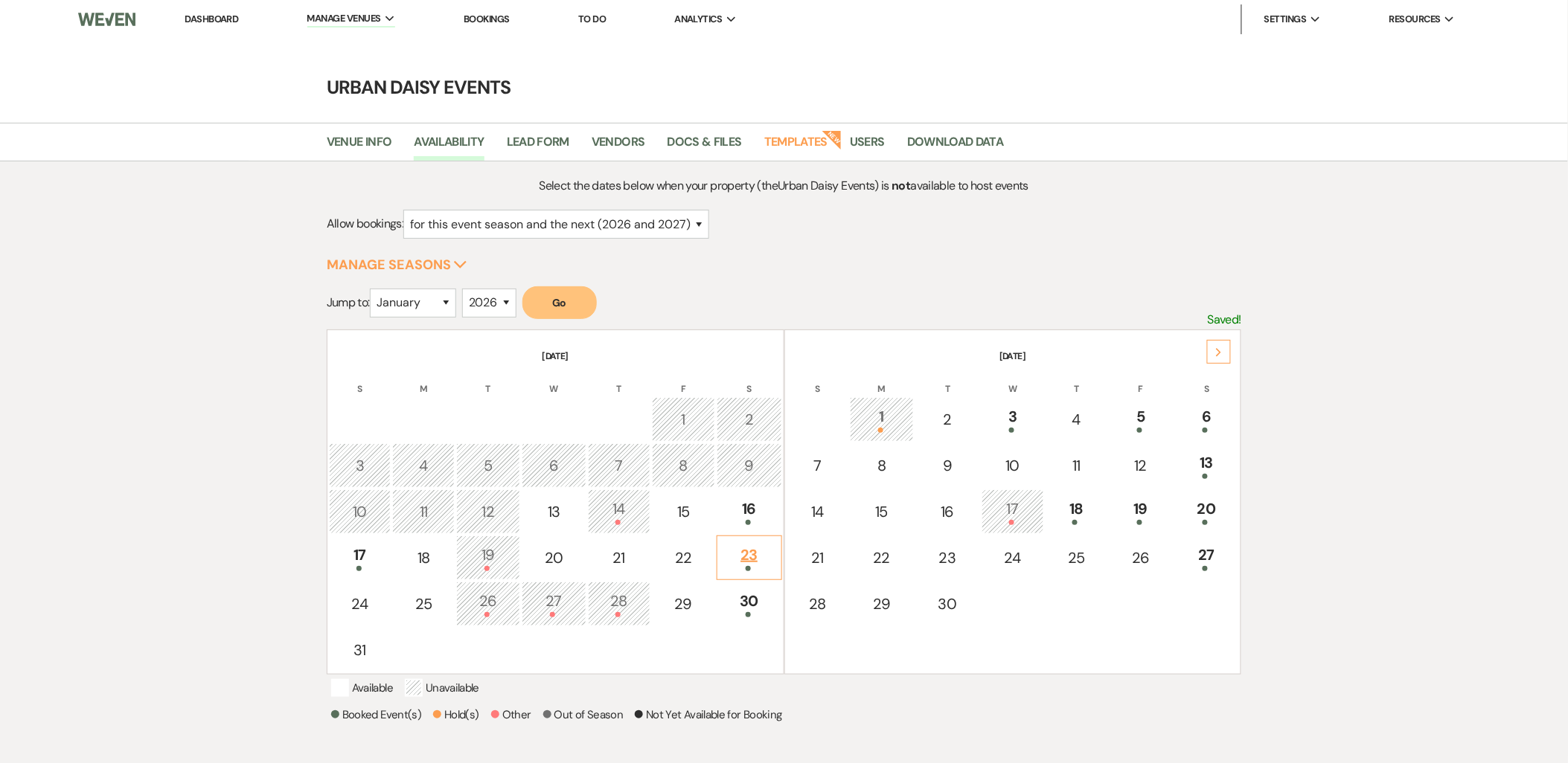
click at [771, 544] on div "23" at bounding box center [749, 558] width 48 height 27
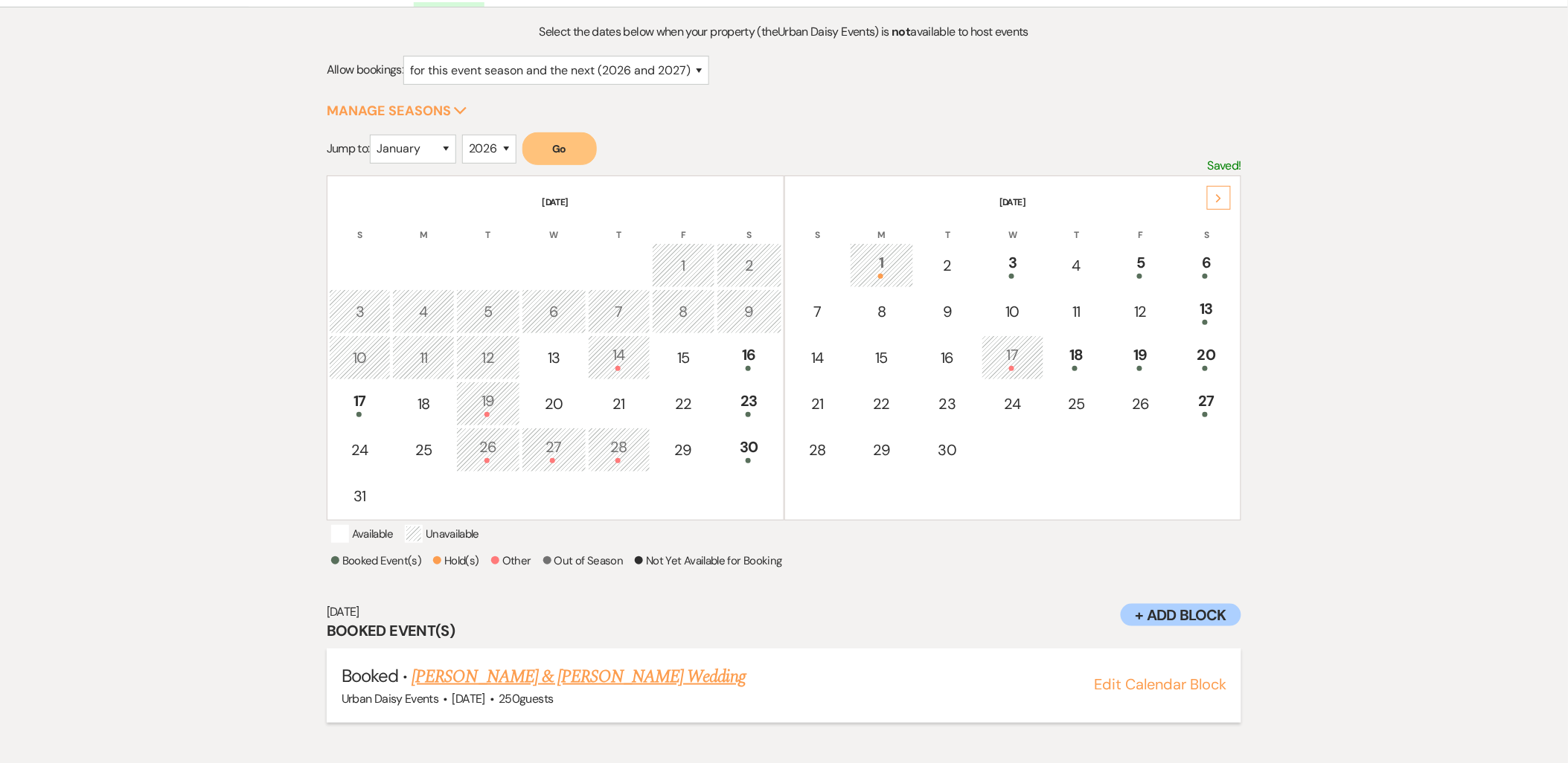
scroll to position [155, 0]
click at [583, 675] on link "[PERSON_NAME] & [PERSON_NAME] Wedding" at bounding box center [578, 675] width 334 height 26
click at [536, 677] on link "[PERSON_NAME] & [PERSON_NAME] Wedding" at bounding box center [578, 675] width 334 height 26
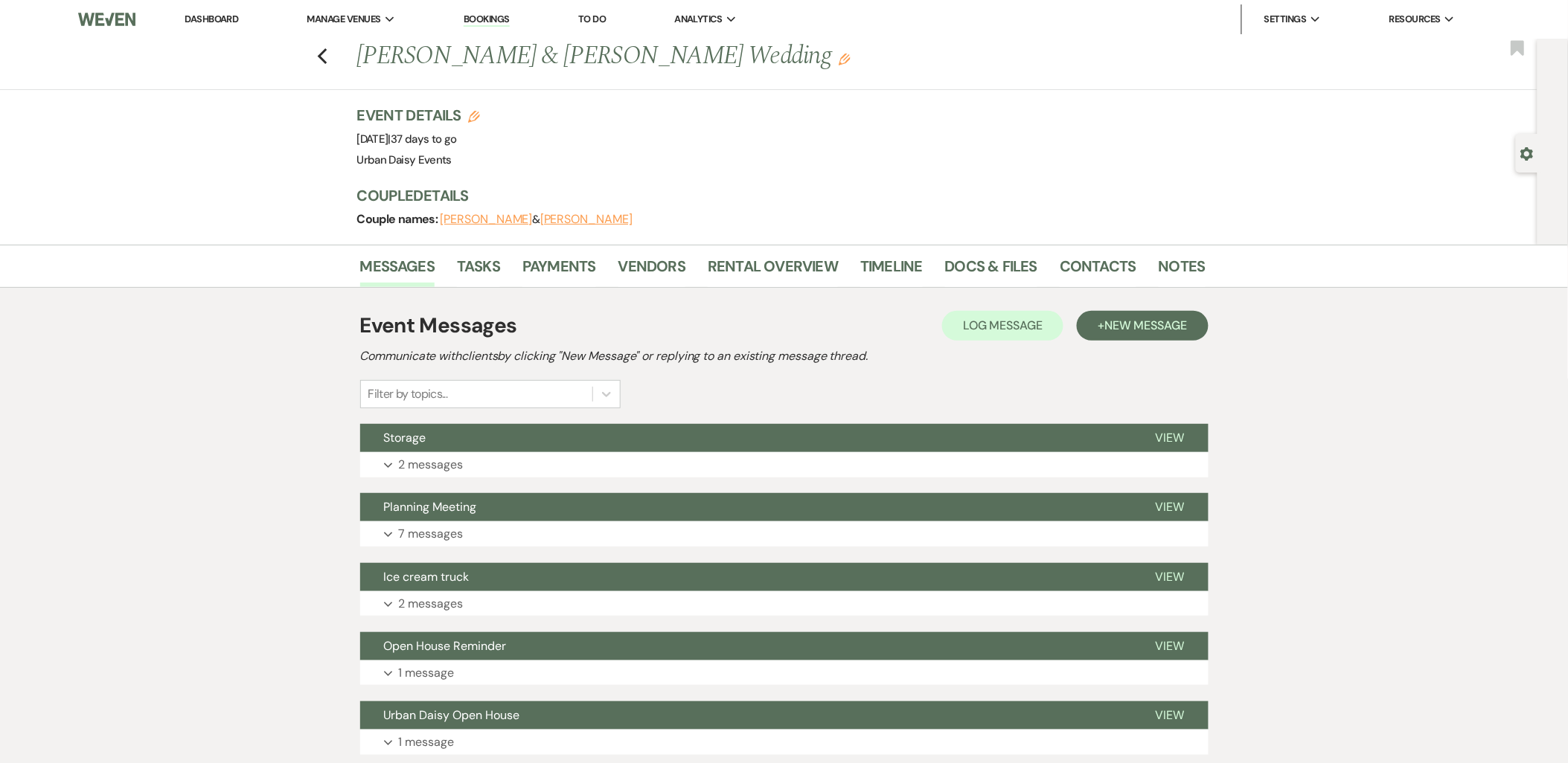
click at [637, 318] on div "Event Messages Log Log Message + New Message" at bounding box center [784, 325] width 848 height 31
drag, startPoint x: 558, startPoint y: 328, endPoint x: 358, endPoint y: 332, distance: 200.0
drag, startPoint x: 358, startPoint y: 332, endPoint x: 546, endPoint y: 338, distance: 188.1
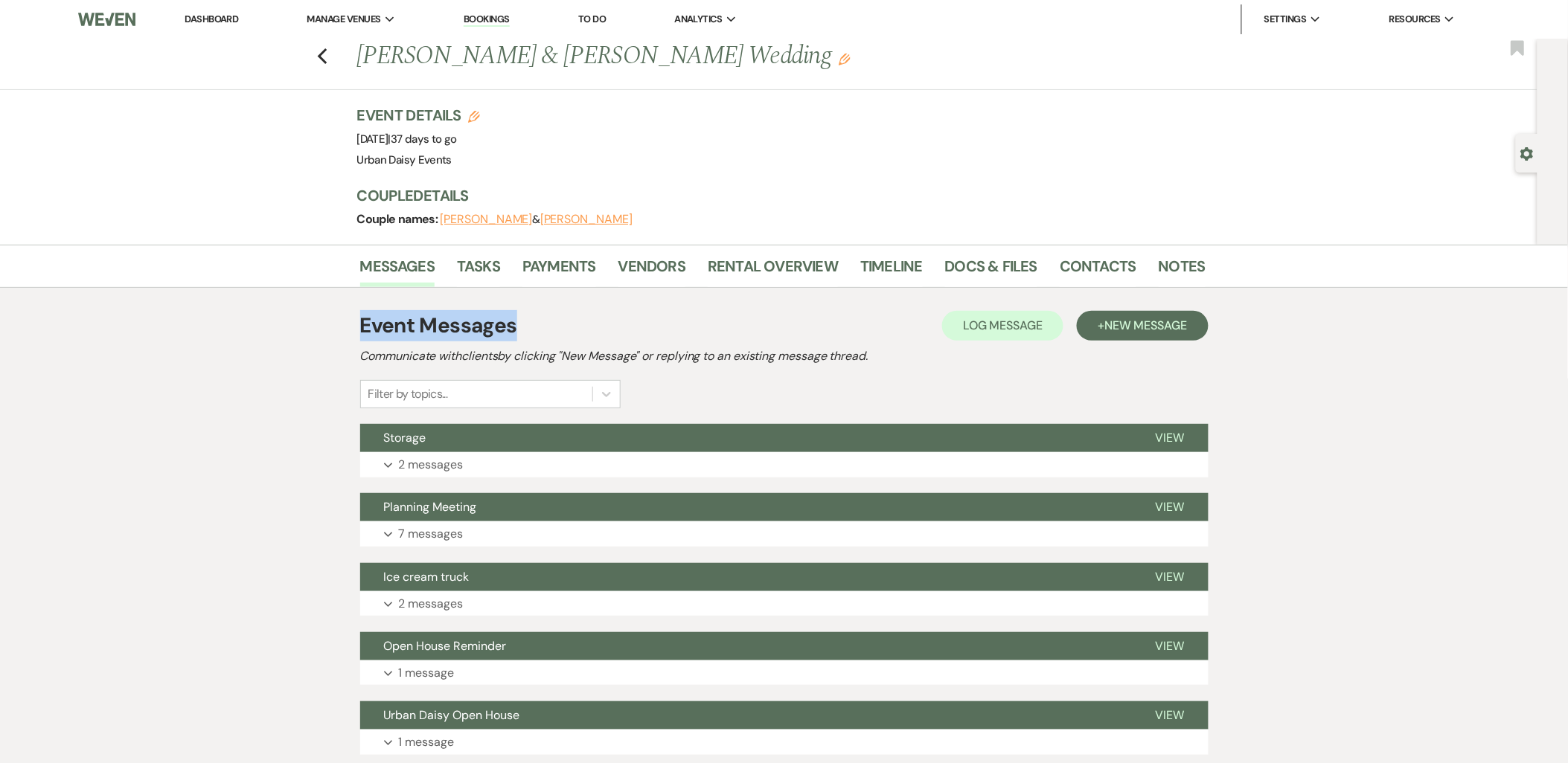
click at [546, 338] on div "Event Messages Log Log Message + New Message" at bounding box center [784, 325] width 848 height 31
click at [585, 525] on button "Expand 7 messages" at bounding box center [784, 534] width 848 height 26
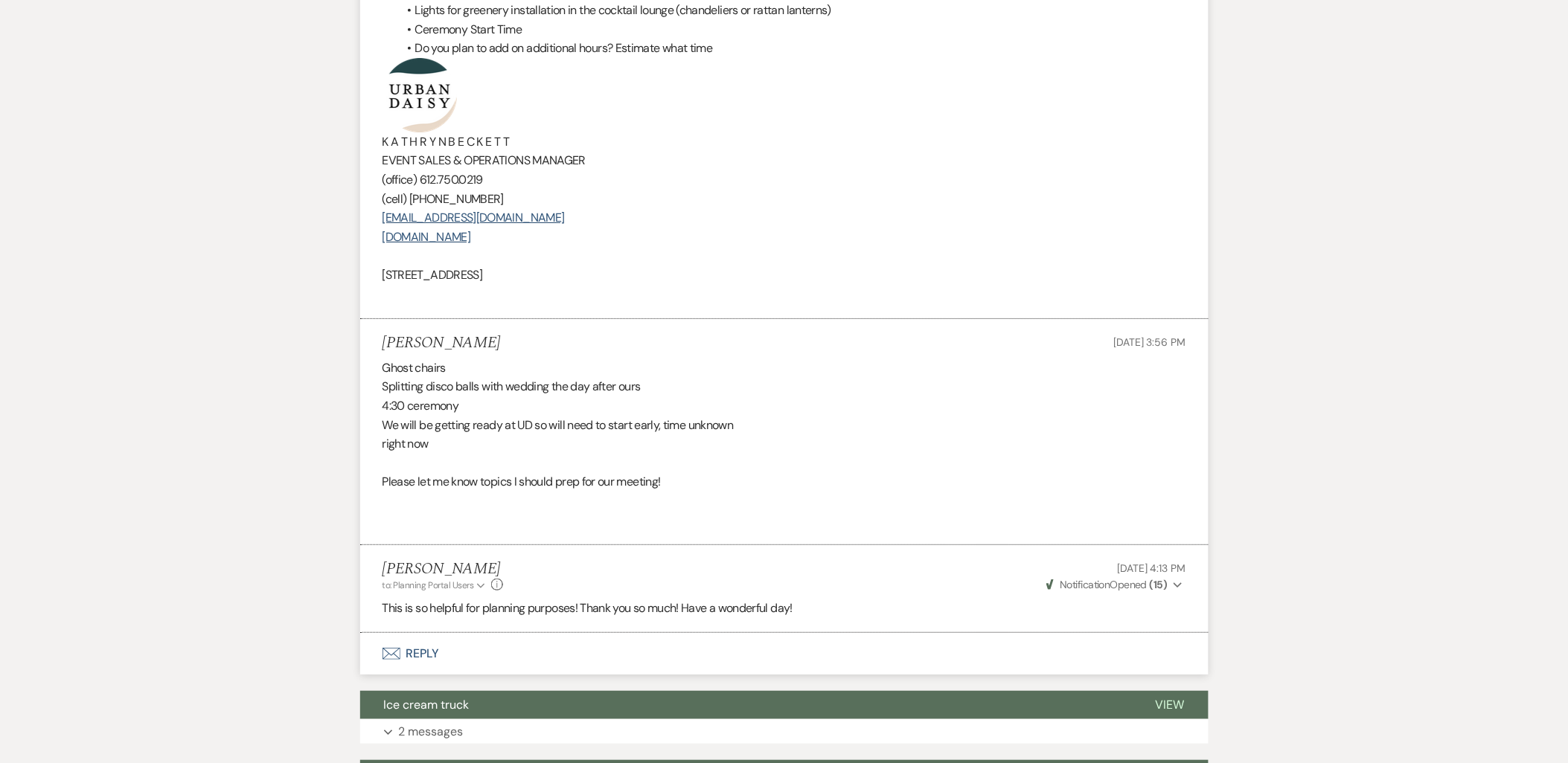
scroll to position [1902, 0]
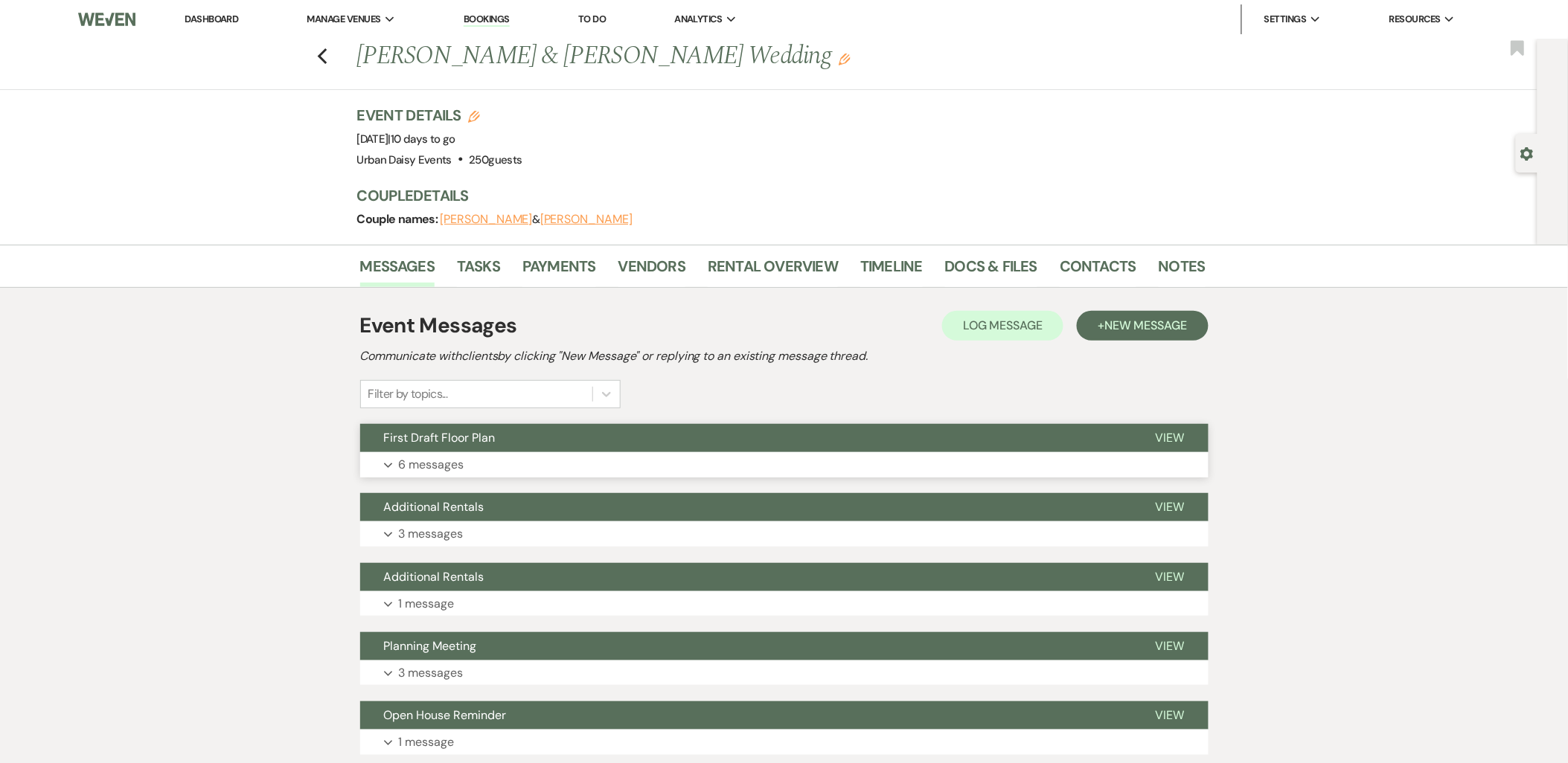
click at [542, 467] on button "Expand 6 messages" at bounding box center [784, 465] width 848 height 26
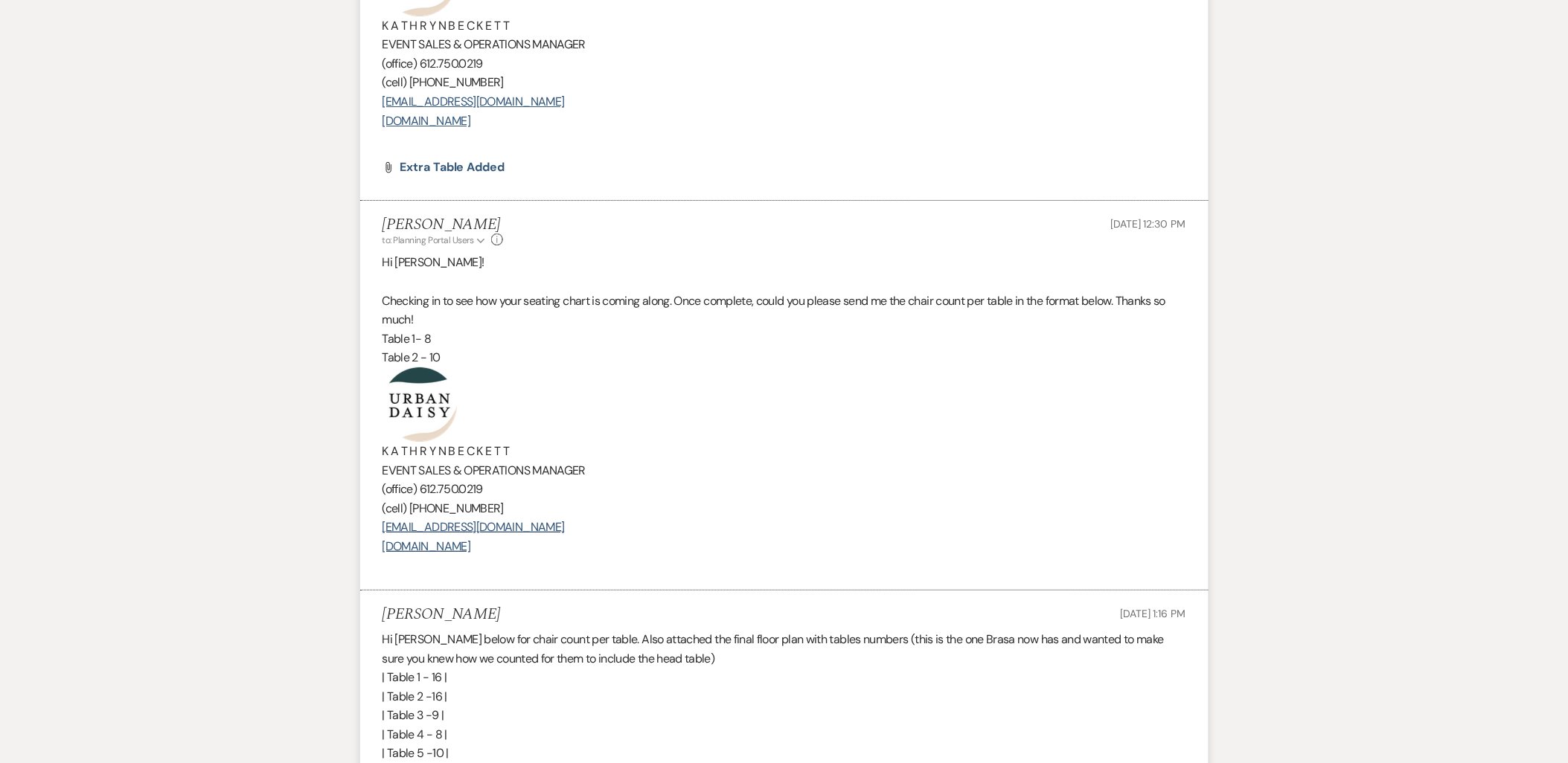
scroll to position [2315, 0]
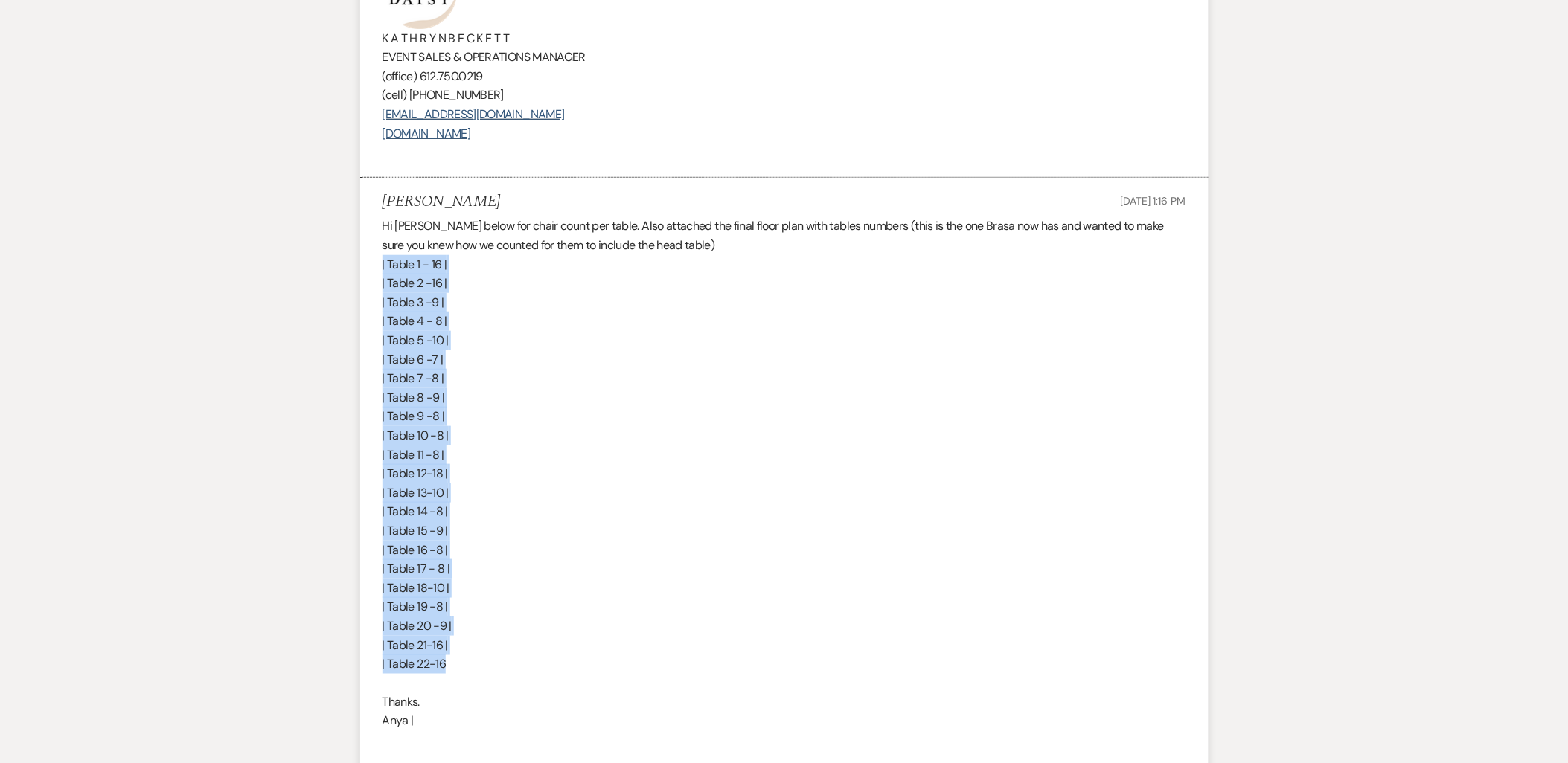
drag, startPoint x: 470, startPoint y: 674, endPoint x: 306, endPoint y: 259, distance: 446.2
copy div "| Table 1 - 16 | | Table 2 -16 | | Table 3 -9 | | Table 4 - 8 | | Table 5 -10 |…"
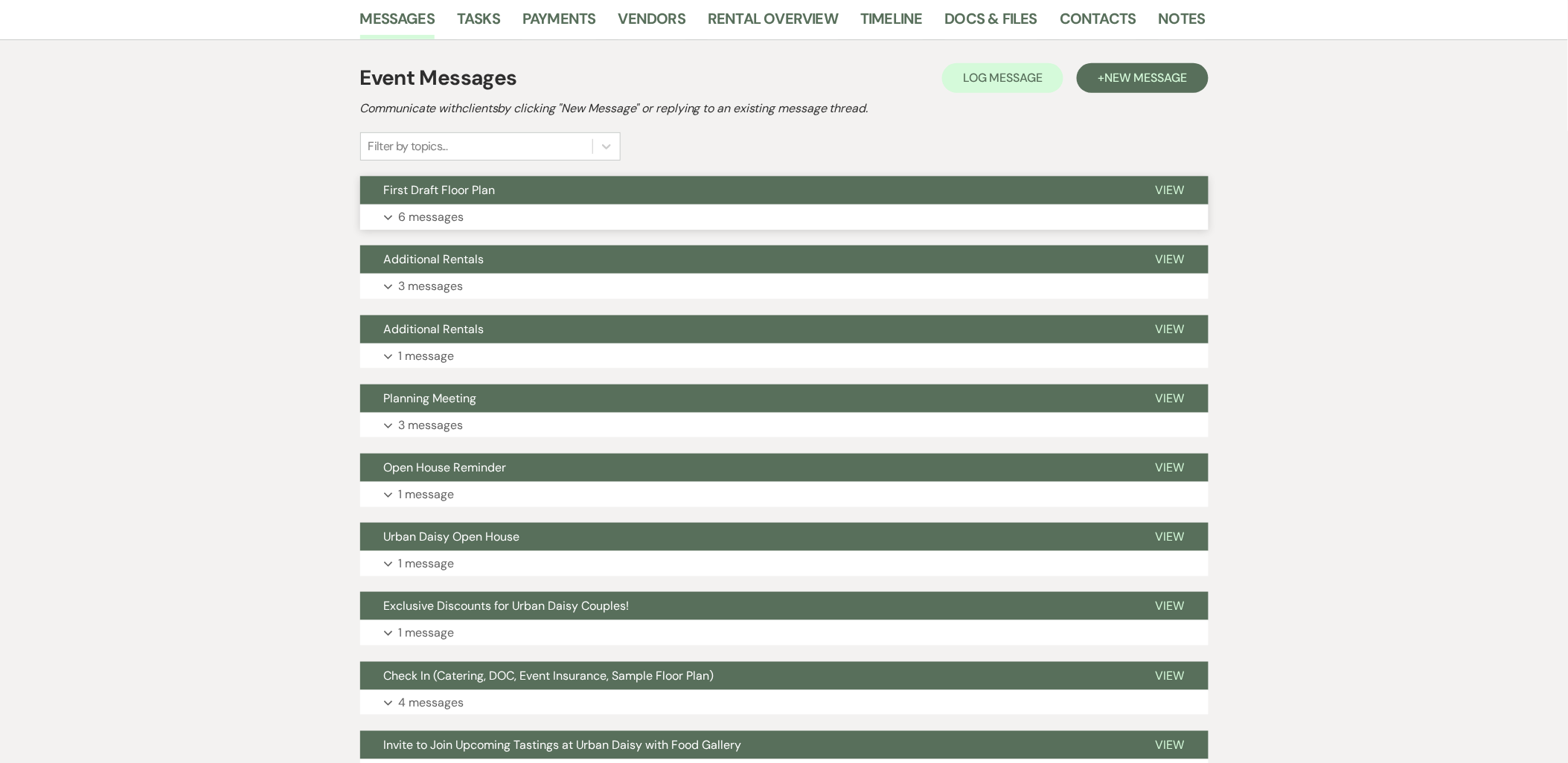
click at [440, 190] on span "First Draft Floor Plan" at bounding box center [440, 190] width 111 height 15
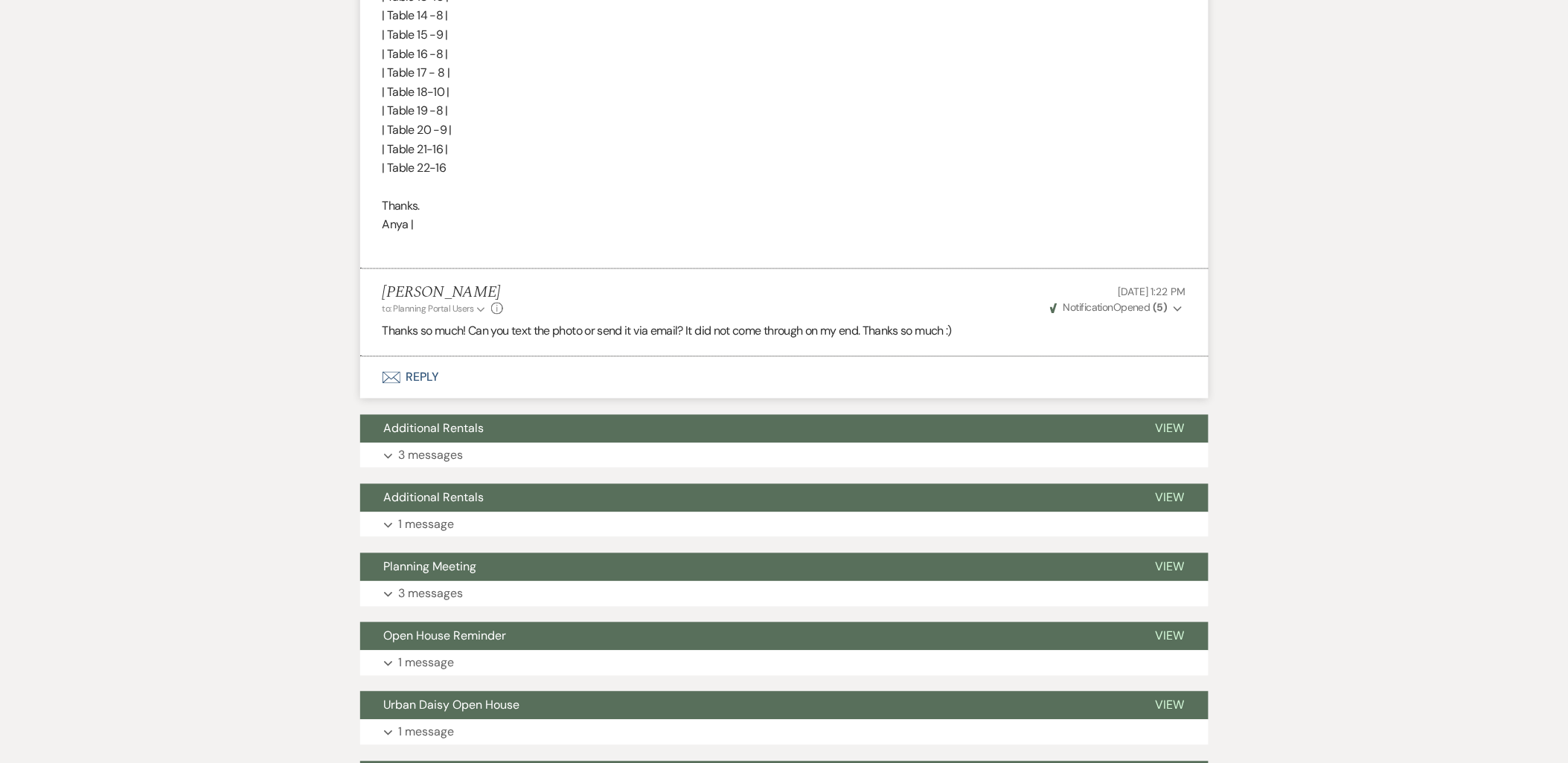
click at [419, 395] on button "Envelope Reply" at bounding box center [784, 378] width 848 height 42
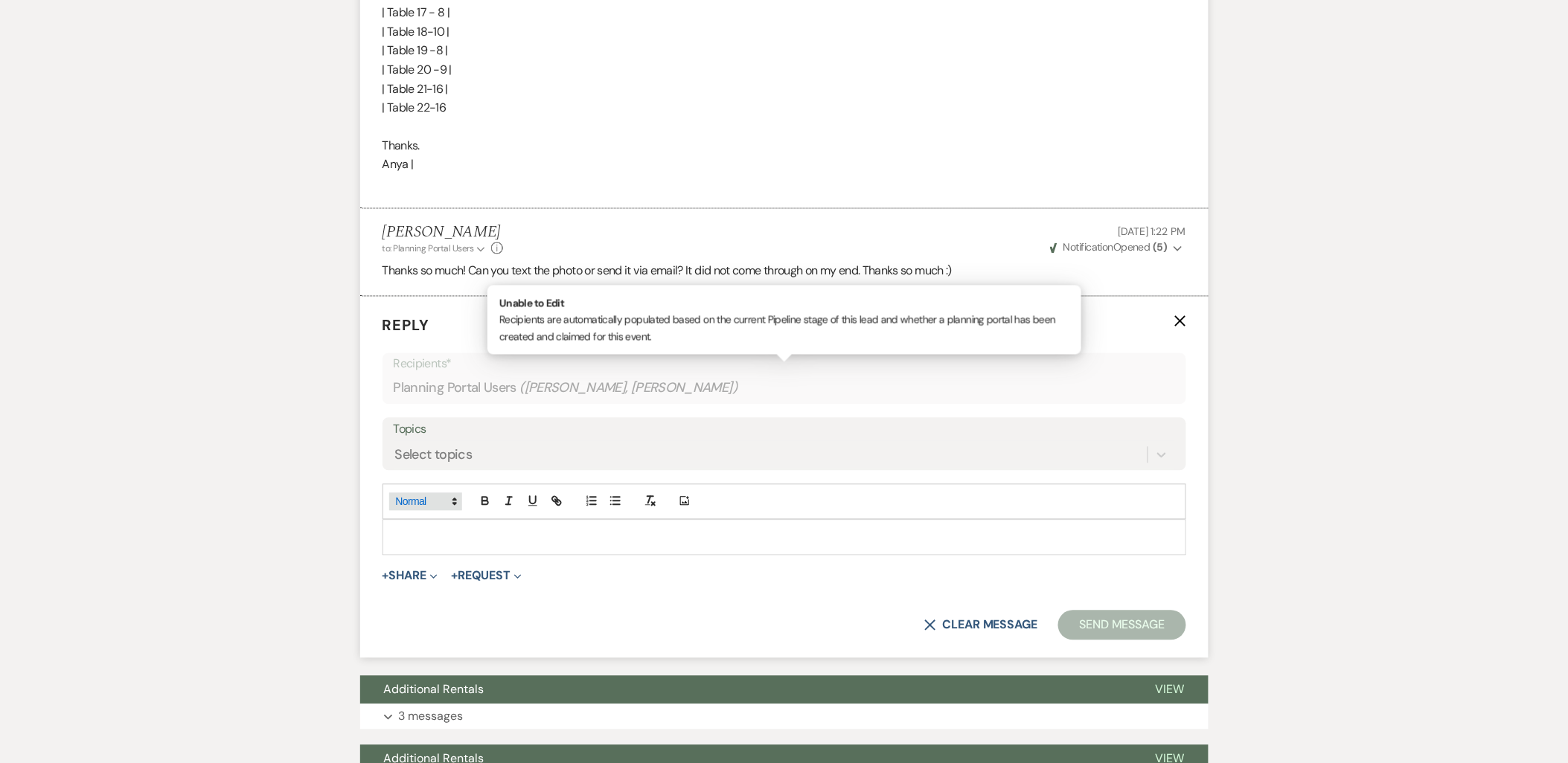
scroll to position [2943, 0]
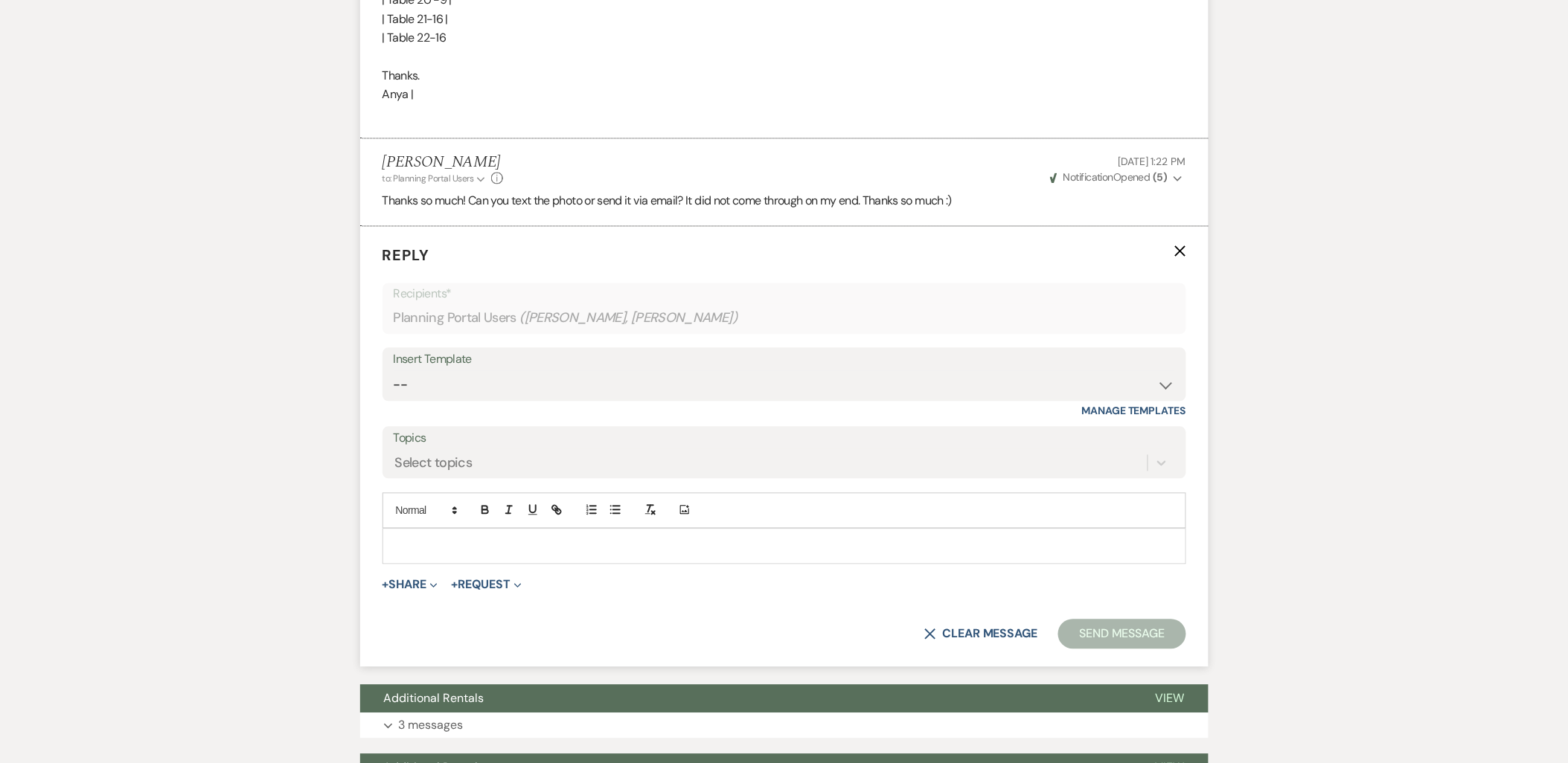
click at [443, 538] on div at bounding box center [784, 547] width 803 height 35
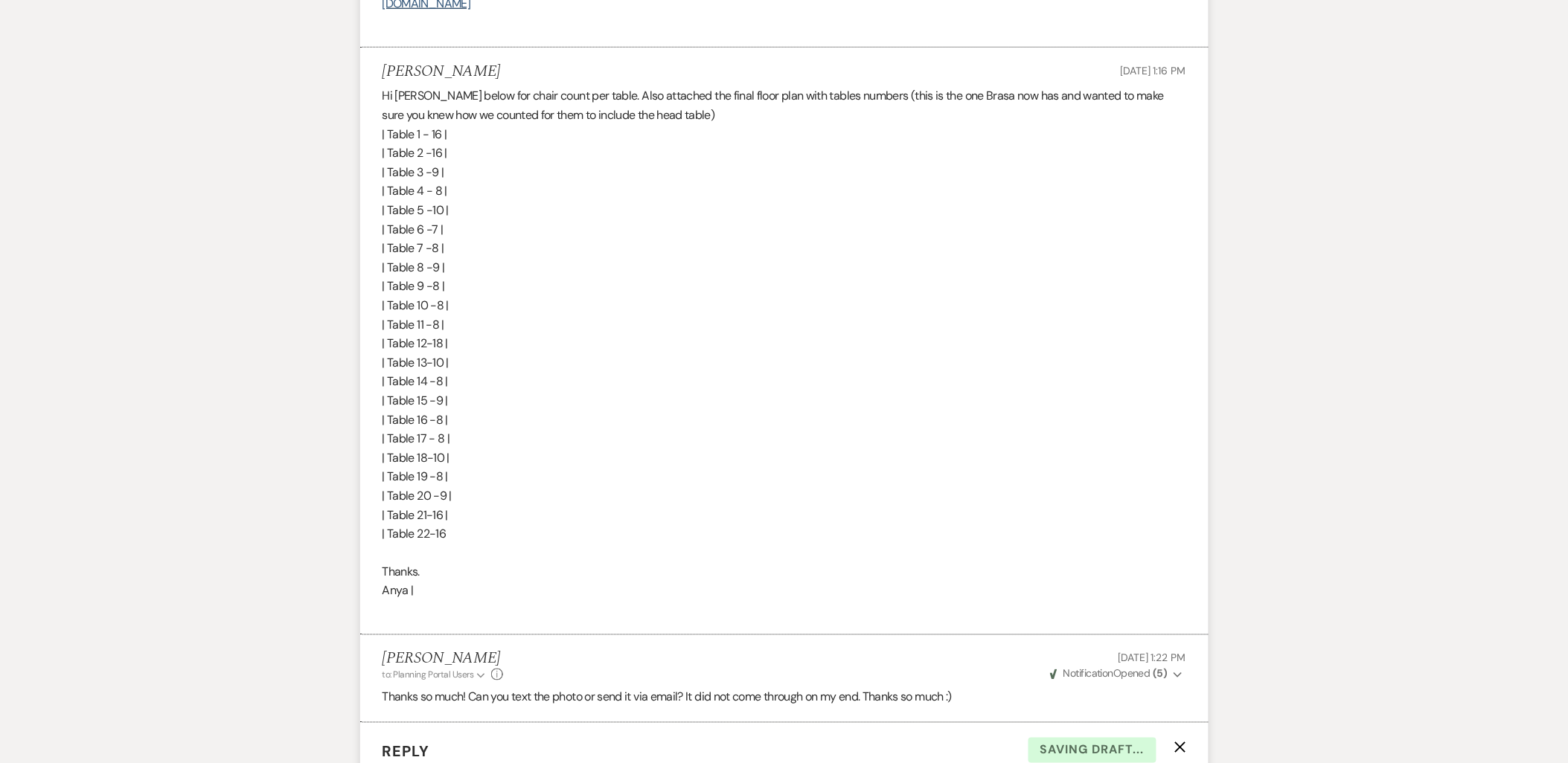
scroll to position [2116, 0]
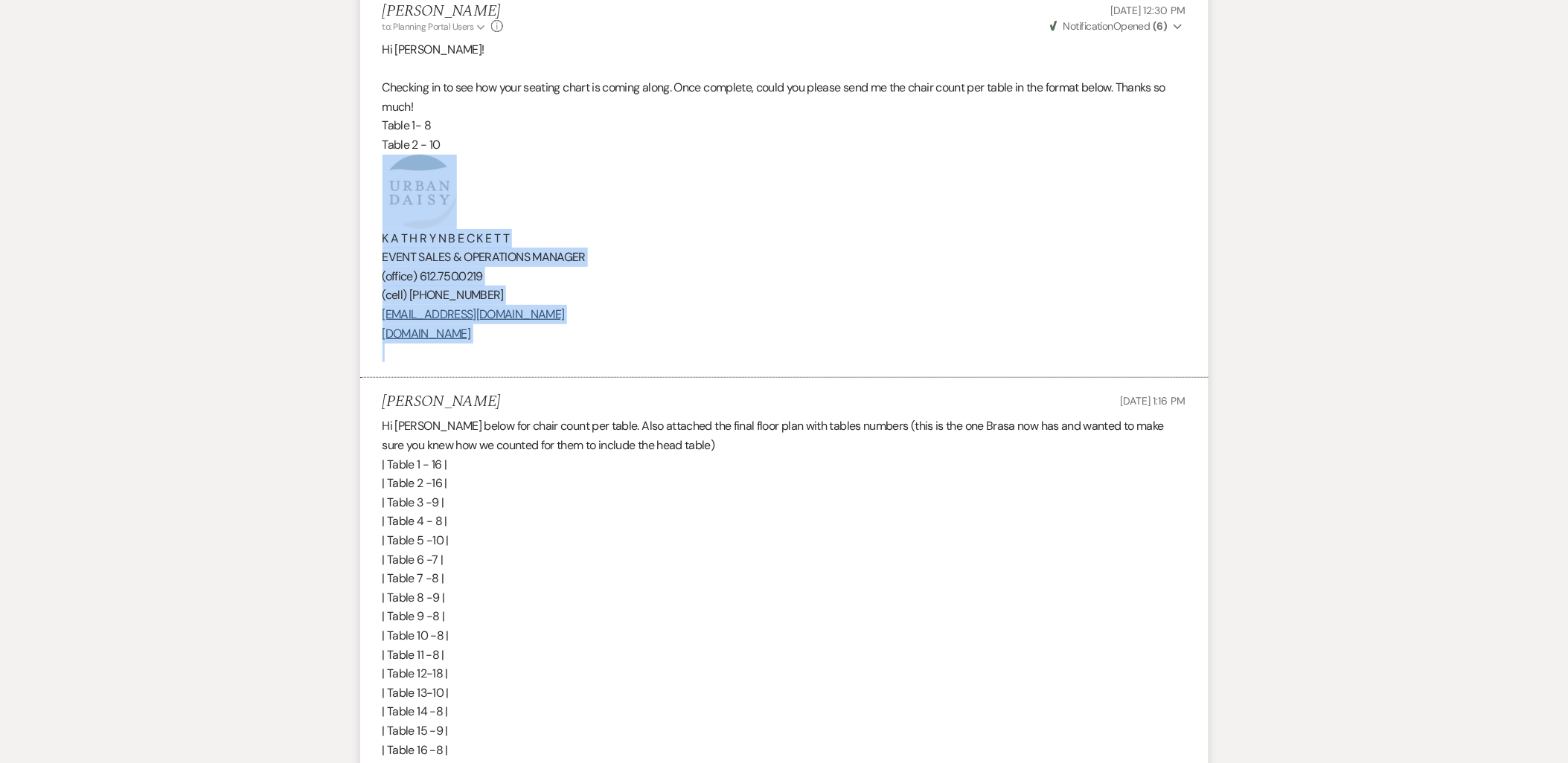
drag, startPoint x: 596, startPoint y: 345, endPoint x: 379, endPoint y: 210, distance: 255.6
click at [379, 210] on li "[PERSON_NAME] to: Planning Portal Users Expand Info [DATE] 12:30 PM Weven Check…" at bounding box center [784, 182] width 848 height 390
copy div "K A T H R Y N B E C K E T T EVENT SALES & OPERATIONS MANAGER (office) [PHONE_NU…"
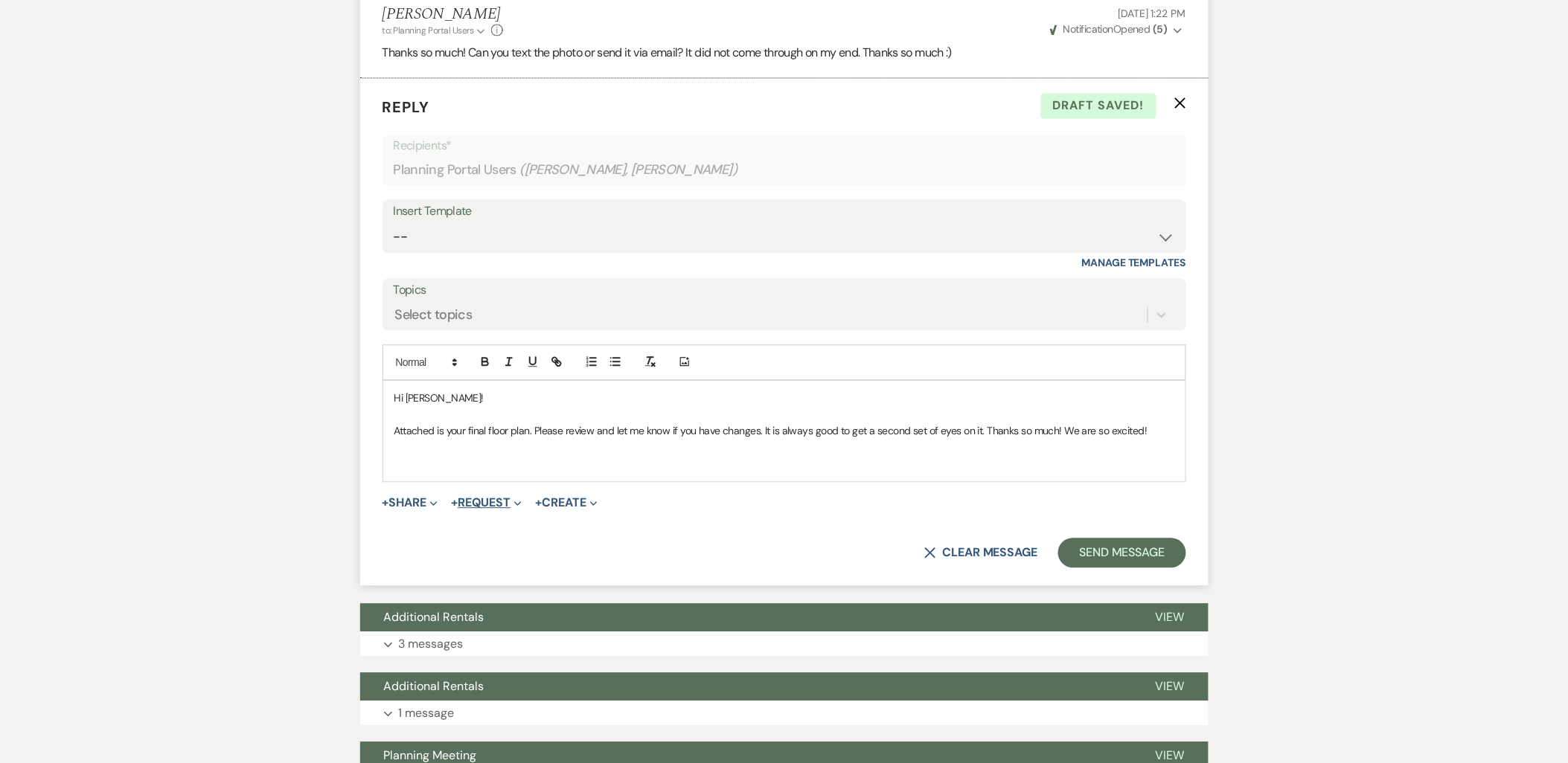
scroll to position [3108, 0]
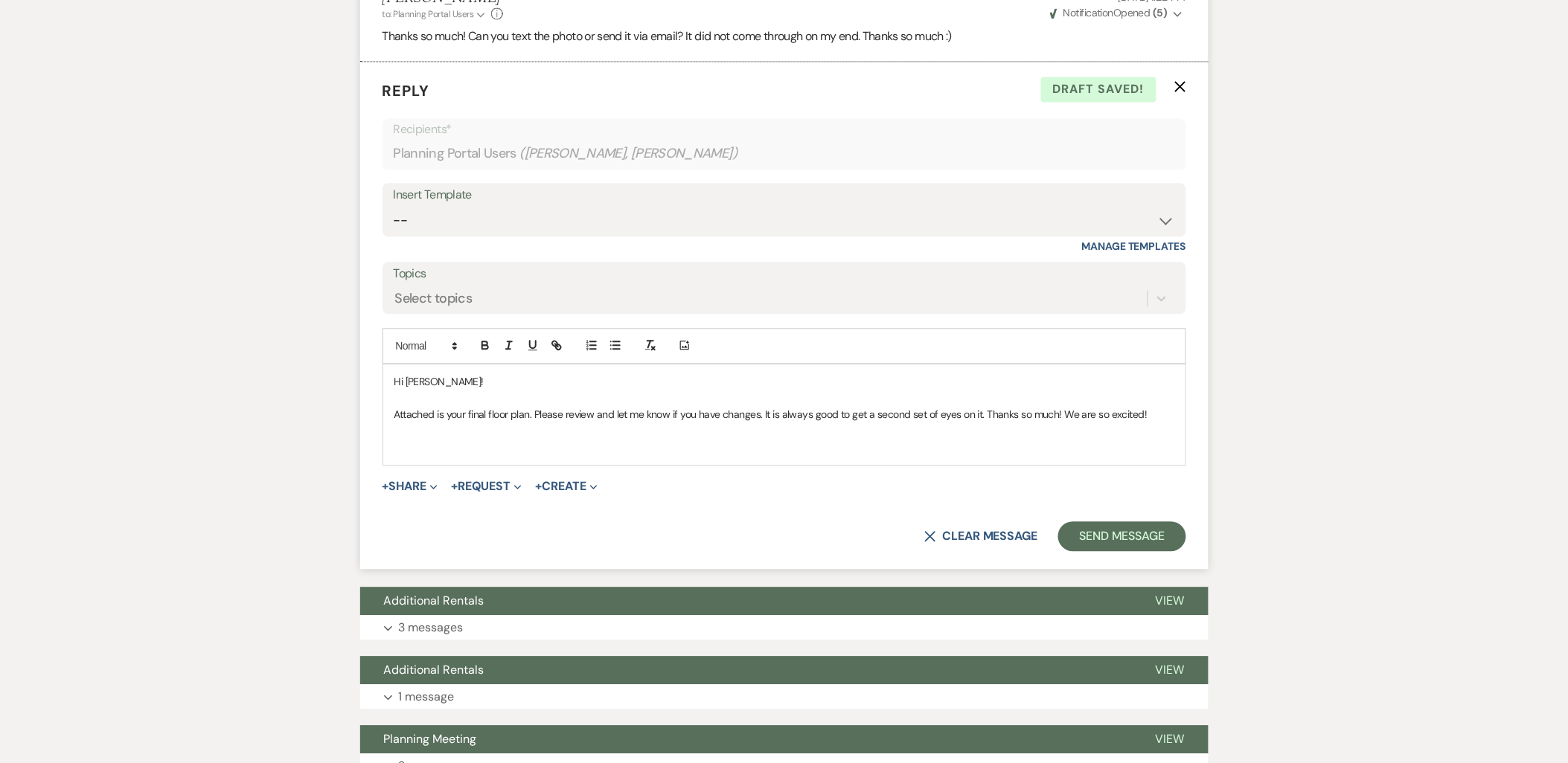
click at [447, 459] on div "Hi [PERSON_NAME]! Attached is your final floor plan. Please review and let me k…" at bounding box center [784, 415] width 803 height 101
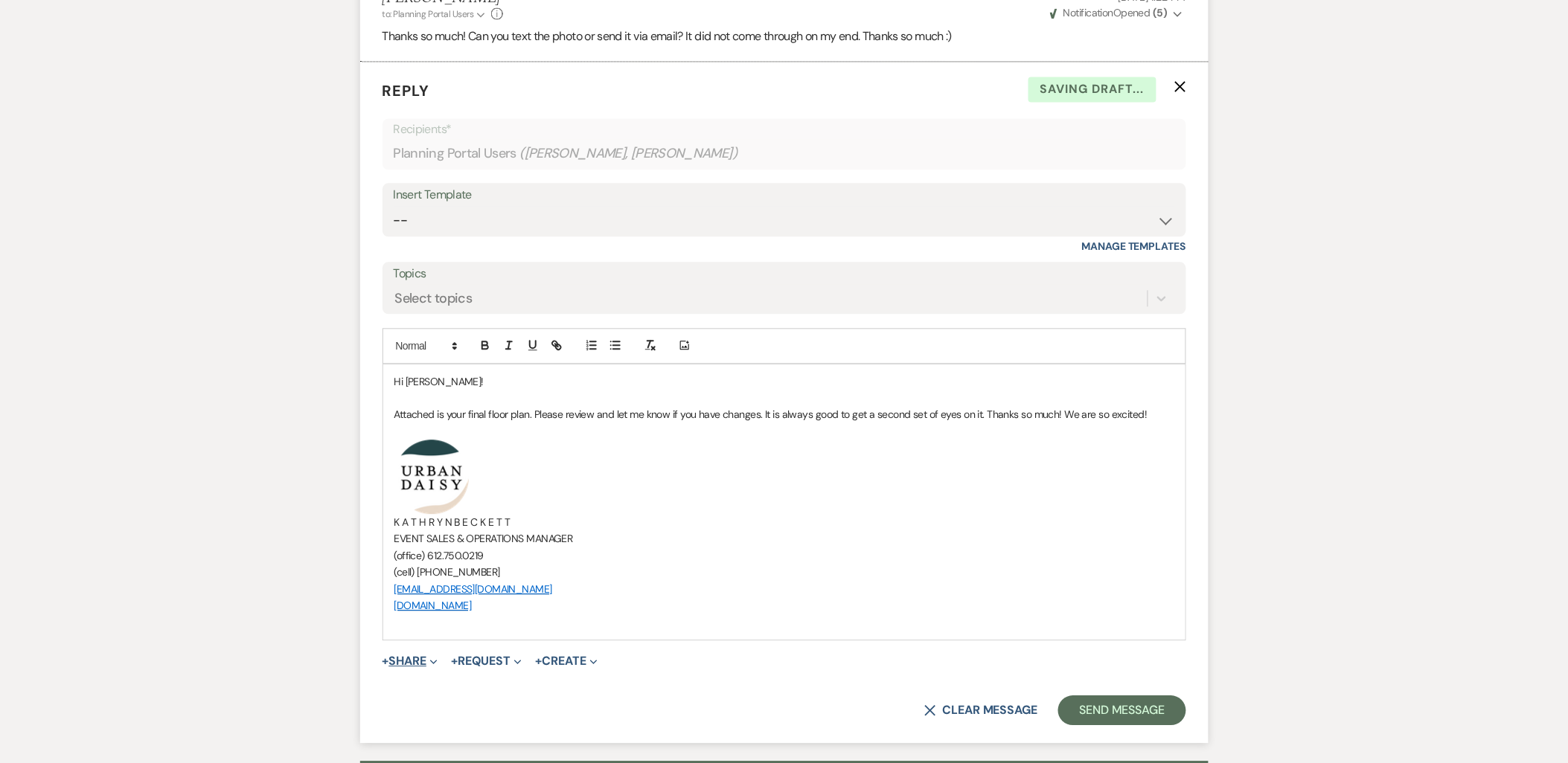
click at [406, 661] on button "+ Share Expand" at bounding box center [410, 661] width 56 height 12
click at [410, 682] on button "Doc Upload Documents" at bounding box center [486, 690] width 209 height 26
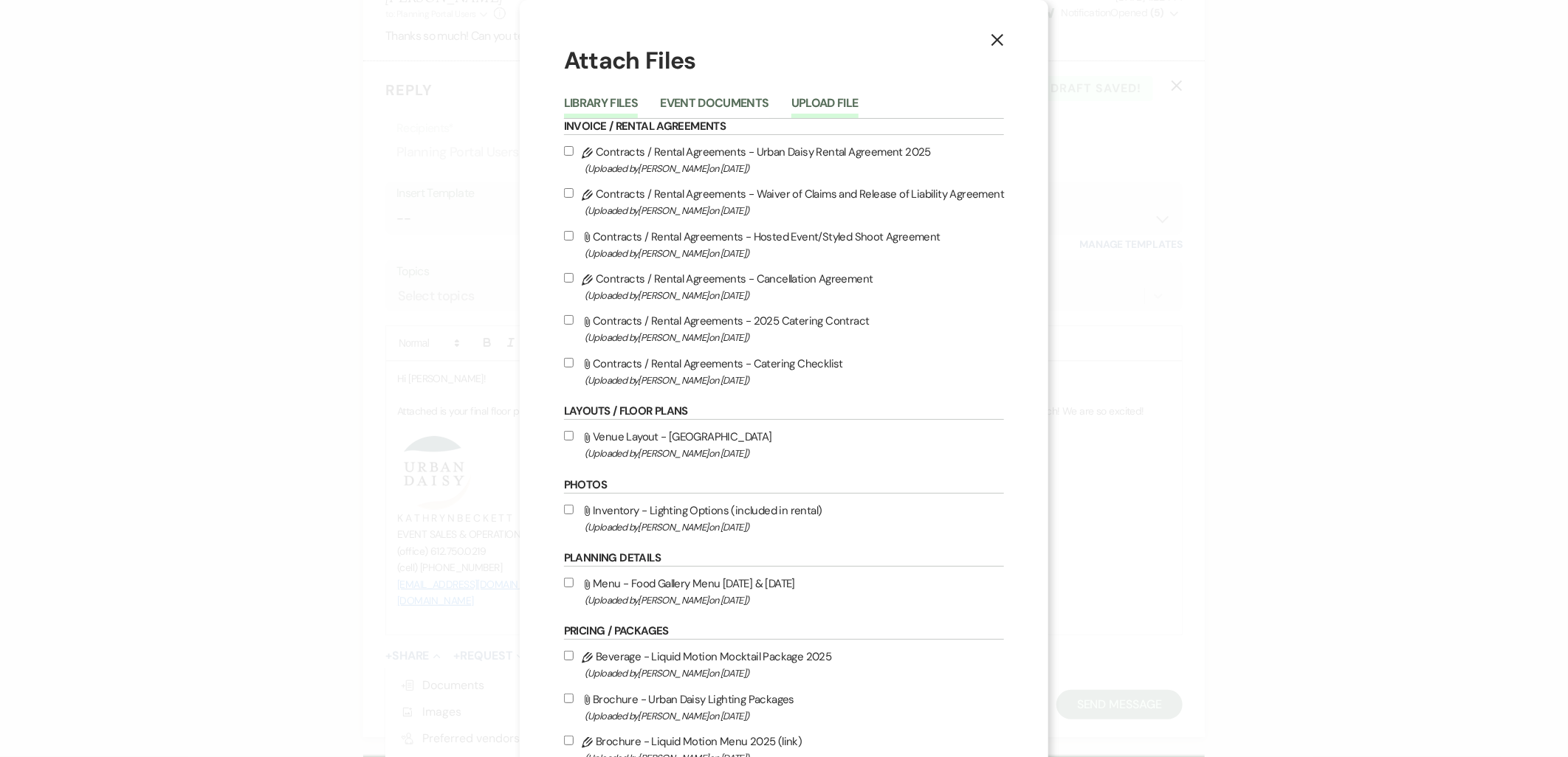
click at [846, 107] on button "Upload File" at bounding box center [825, 108] width 67 height 21
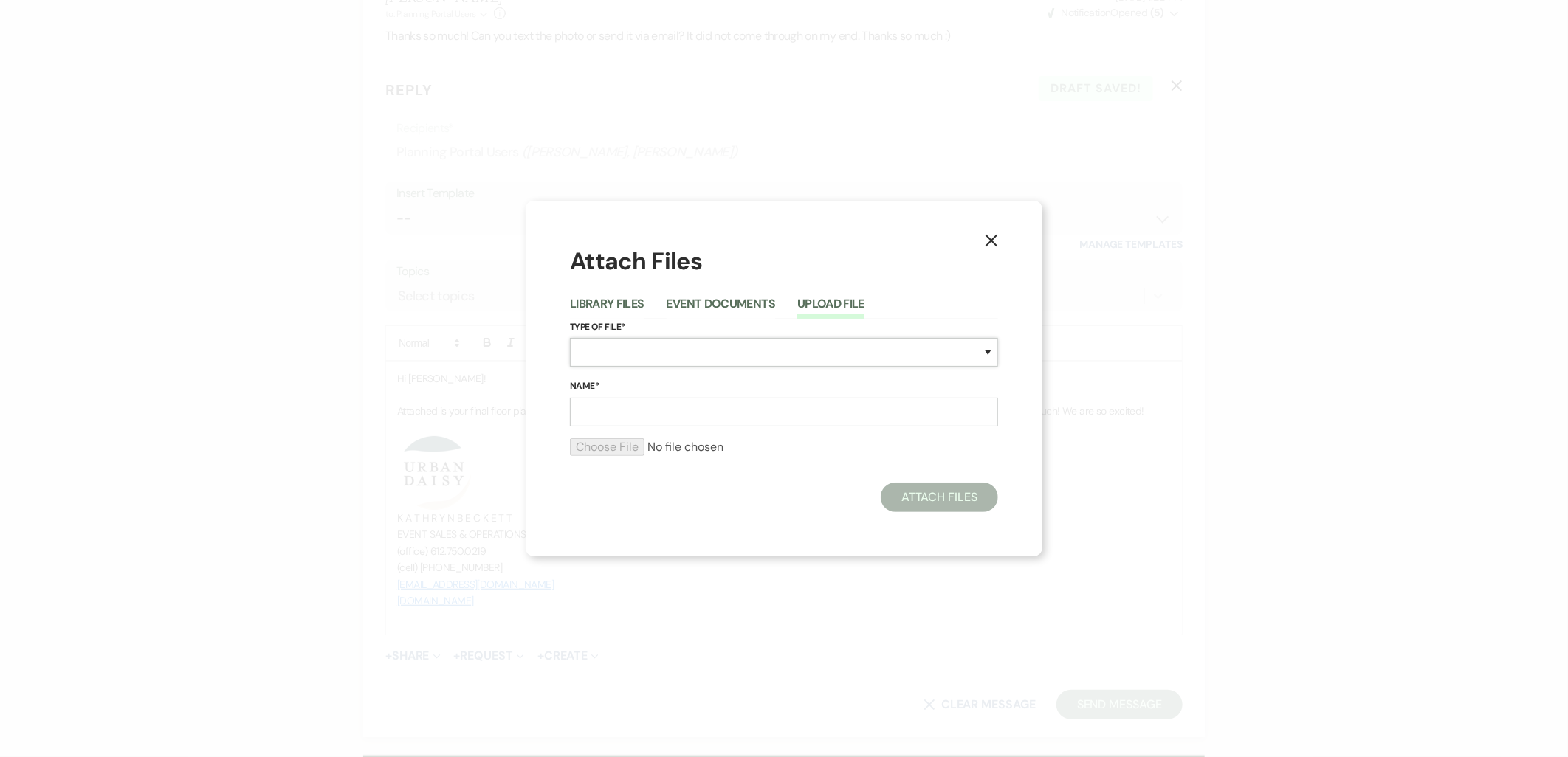
click at [748, 352] on select "Special Event Insurance Vendor Certificate of Insurance Contracts / Rental Agre…" at bounding box center [784, 353] width 428 height 29
select select "24"
click at [570, 338] on select "Special Event Insurance Vendor Certificate of Insurance Contracts / Rental Agre…" at bounding box center [784, 353] width 428 height 29
click at [670, 396] on div "Name*" at bounding box center [784, 402] width 428 height 48
click at [668, 410] on input "Name*" at bounding box center [784, 412] width 428 height 29
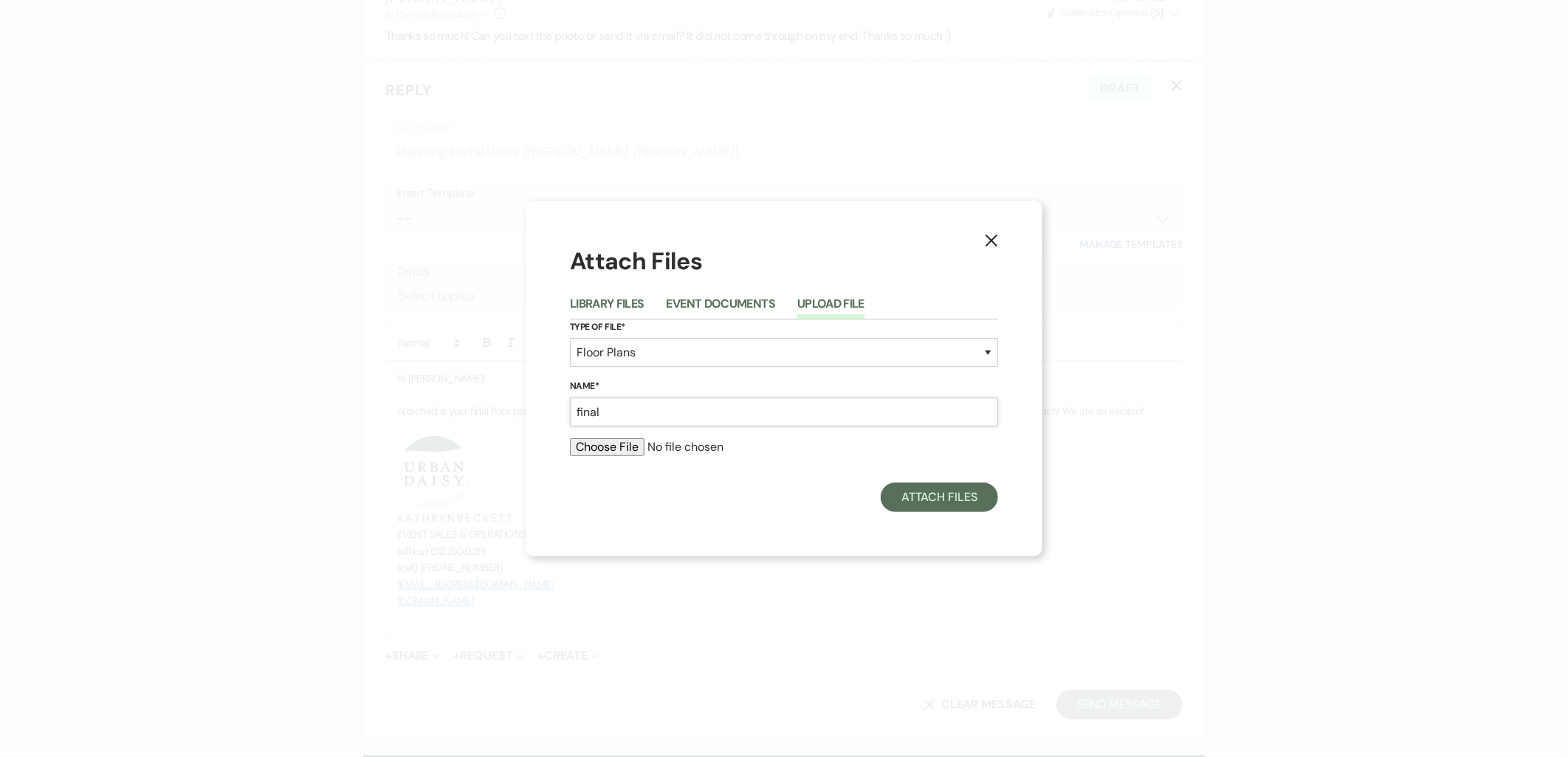
type input "final floor plan"
click at [623, 448] on input "file" at bounding box center [784, 448] width 428 height 18
type input "C:\fakepath\final (54).pdf"
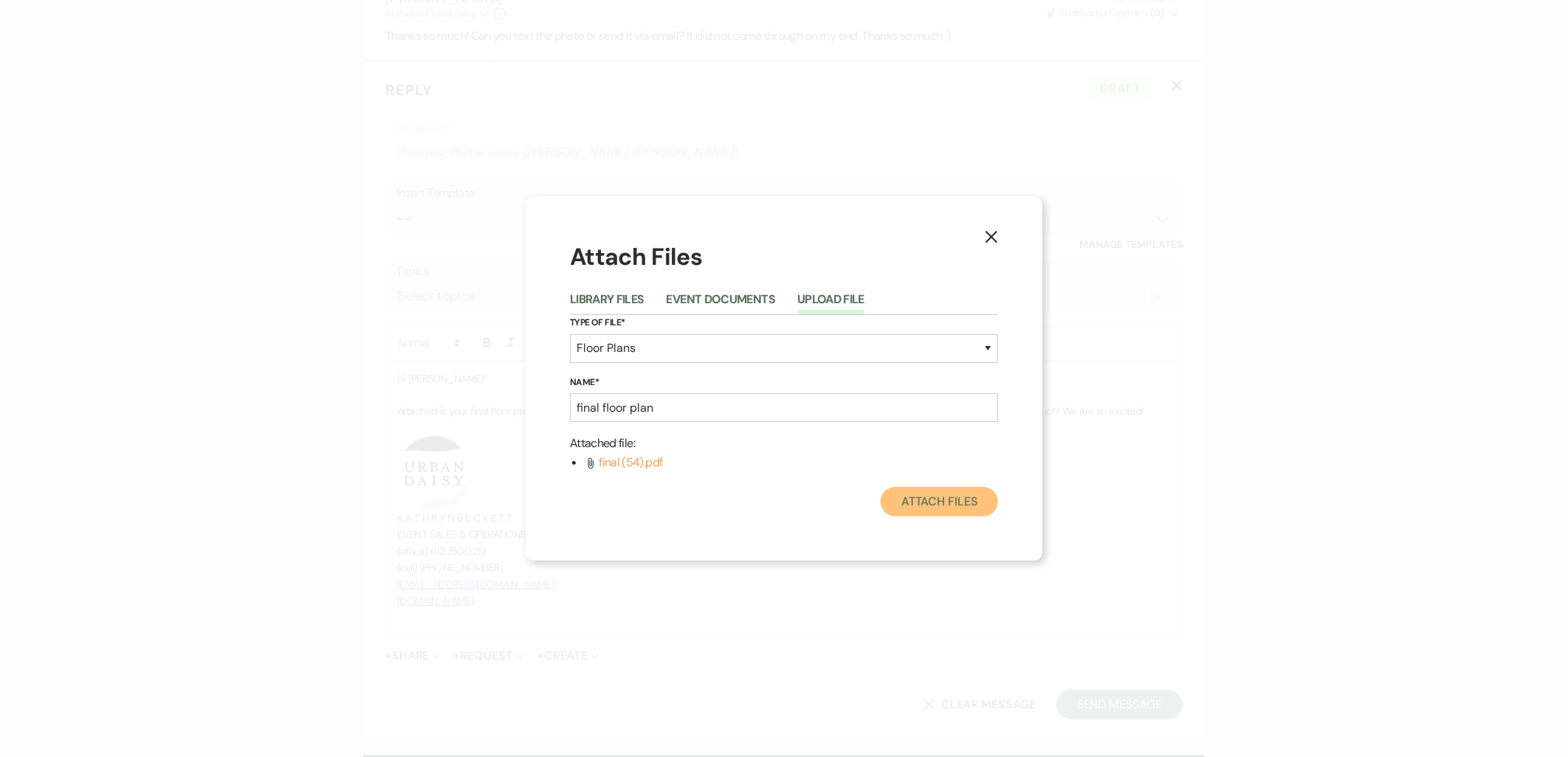
click at [979, 505] on button "Attach Files" at bounding box center [940, 502] width 118 height 30
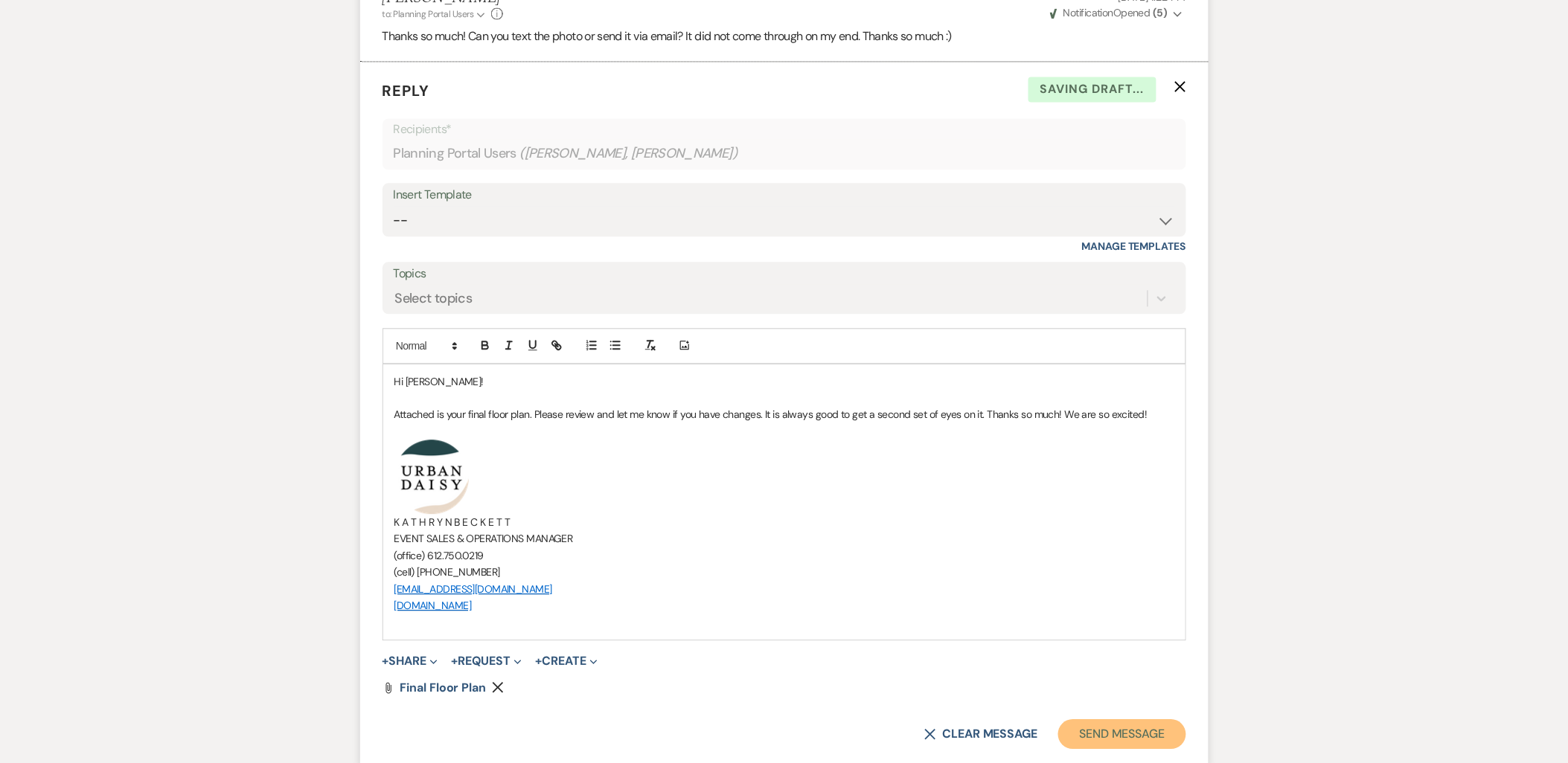
click at [1124, 735] on button "Send Message" at bounding box center [1122, 734] width 128 height 30
